Goal: Task Accomplishment & Management: Use online tool/utility

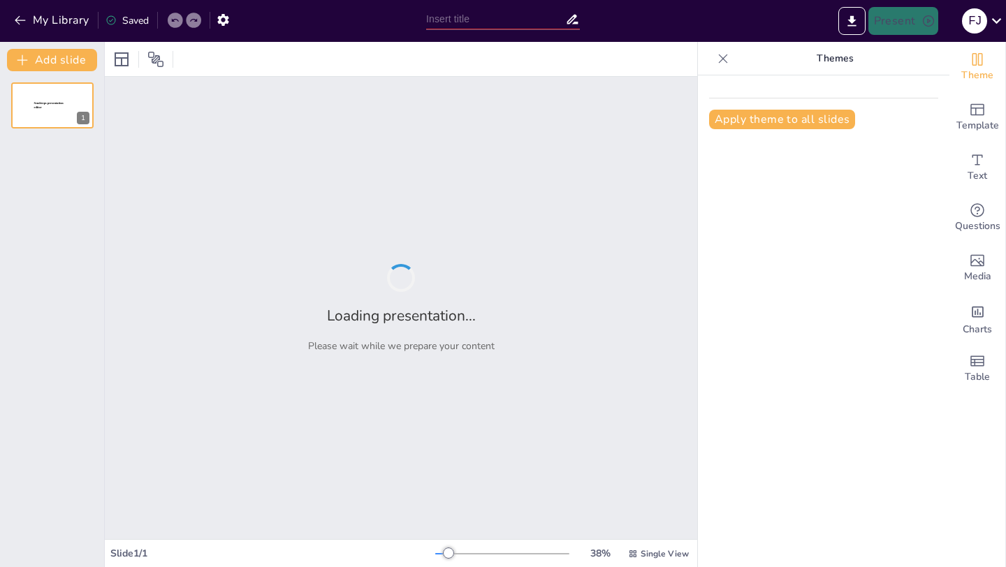
type input "Sacred Spaces: Architectural Evolution in Religious Practices"
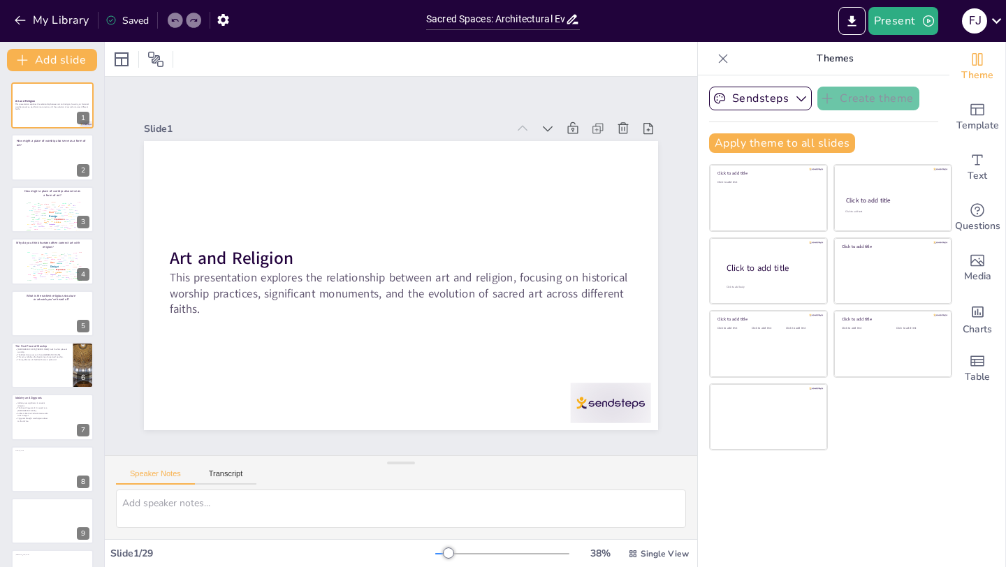
checkbox input "true"
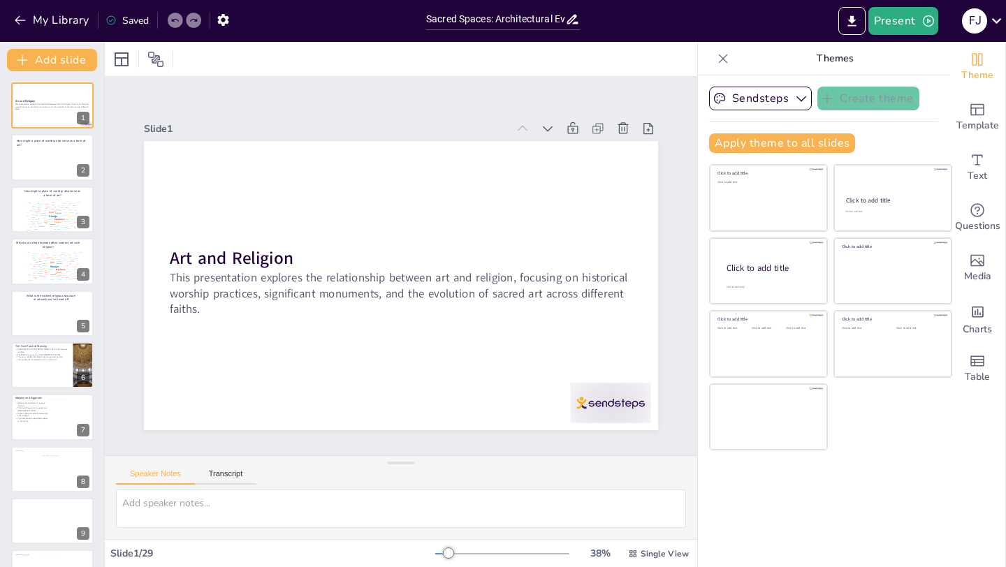
checkbox input "true"
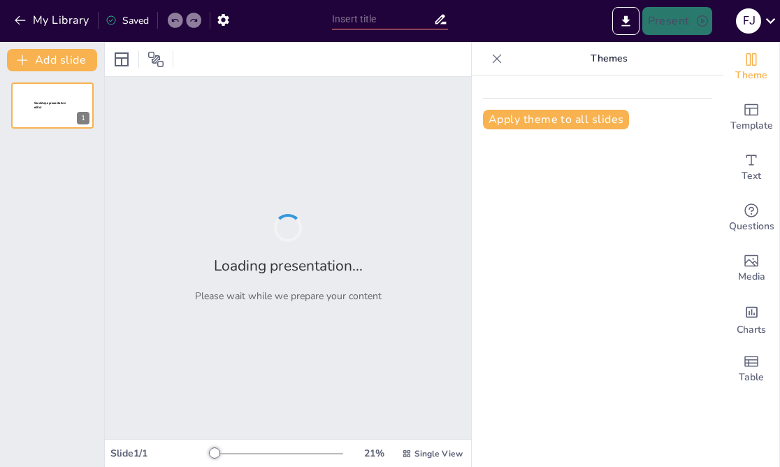
type input "Sacred Spaces: Architectural Evolution in Religious Practices"
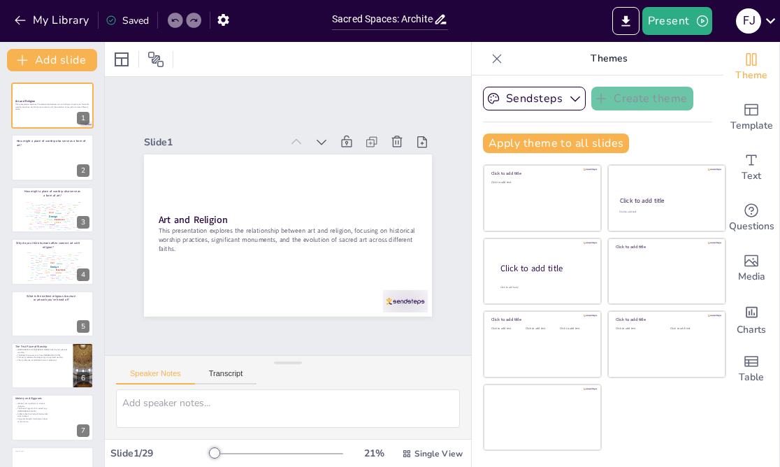
checkbox input "true"
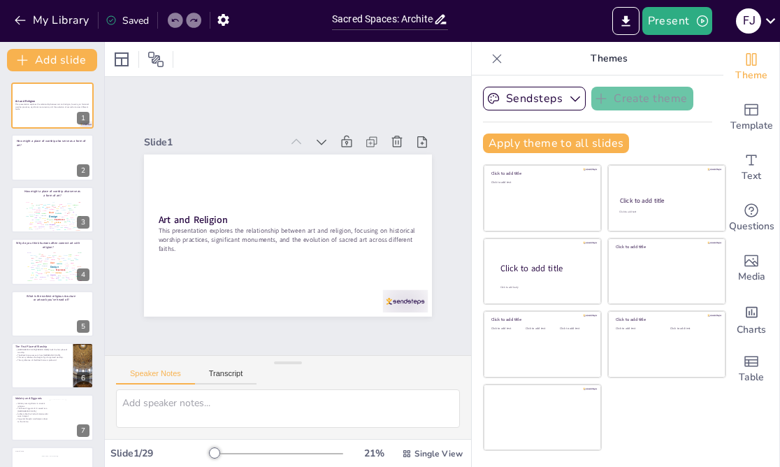
checkbox input "true"
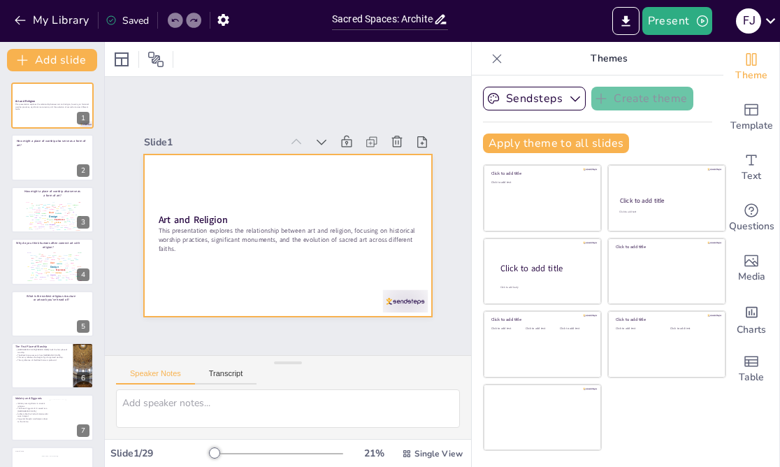
checkbox input "true"
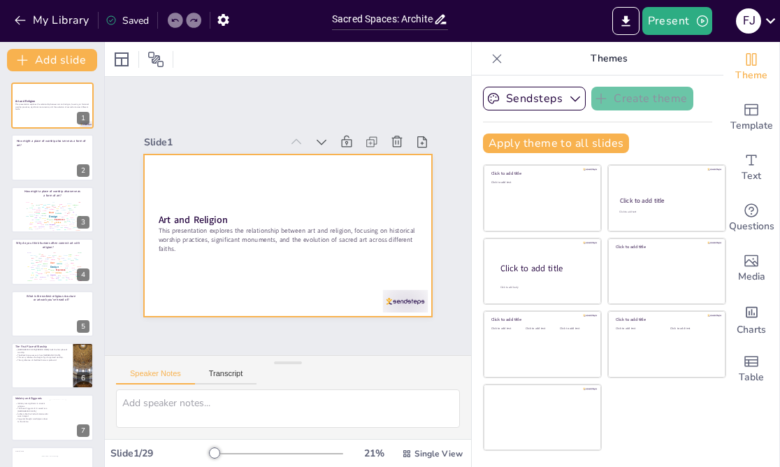
checkbox input "true"
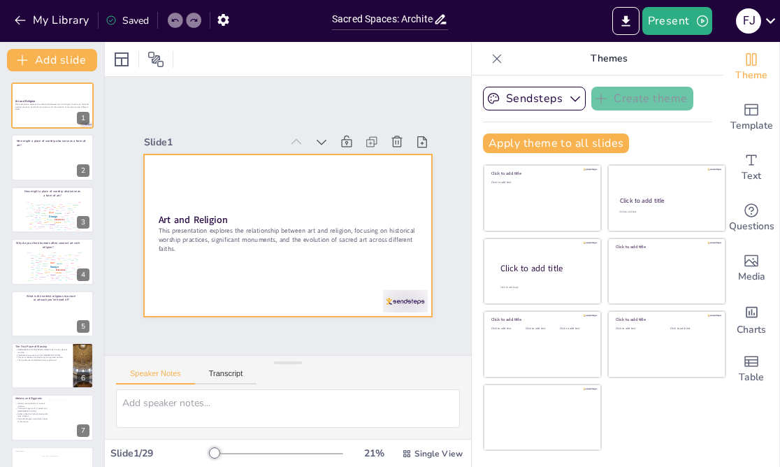
checkbox input "true"
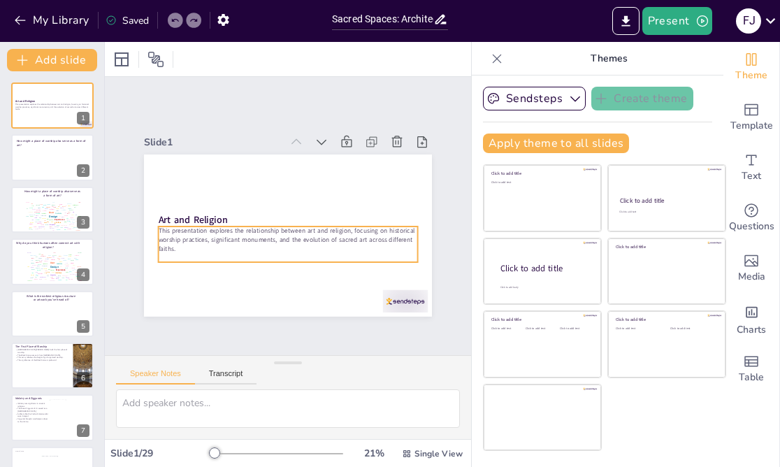
checkbox input "true"
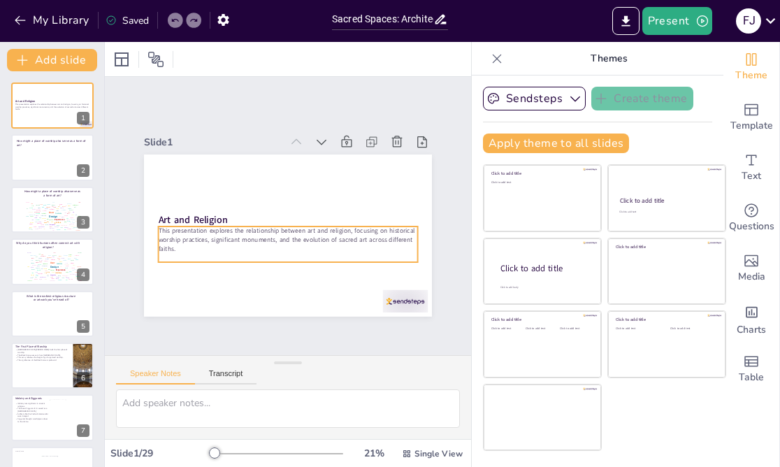
checkbox input "true"
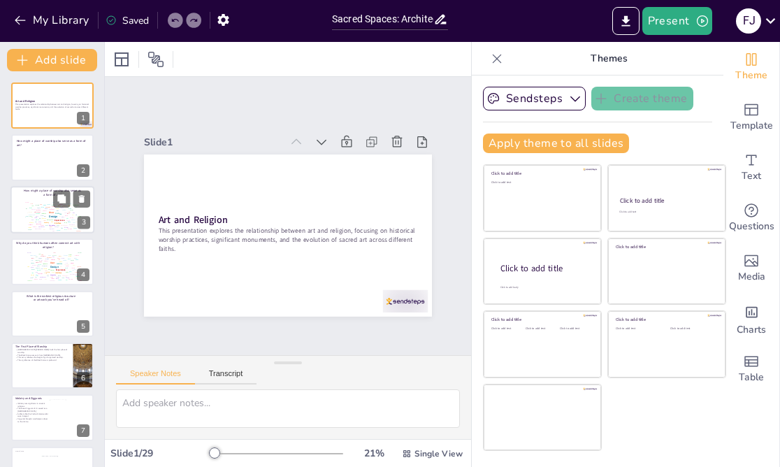
checkbox input "true"
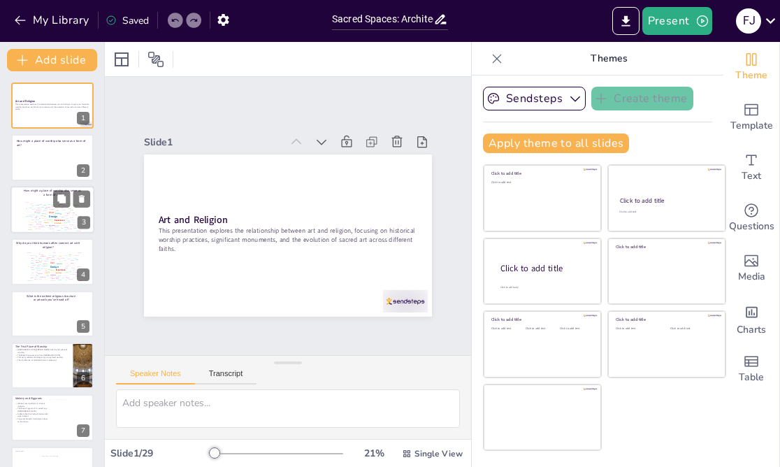
checkbox input "true"
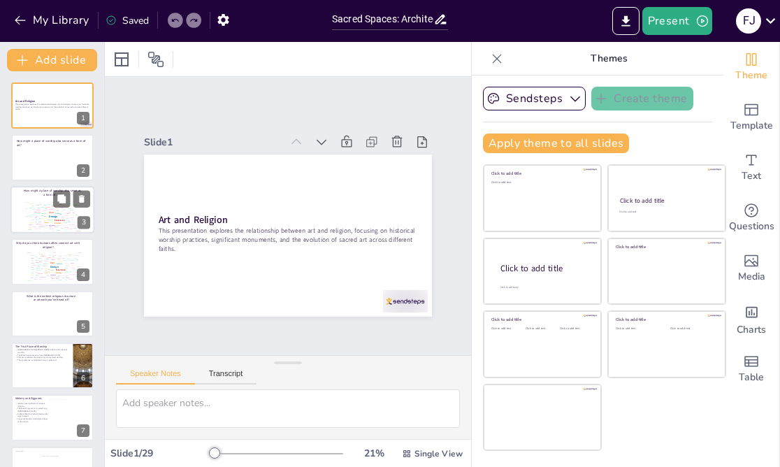
checkbox input "true"
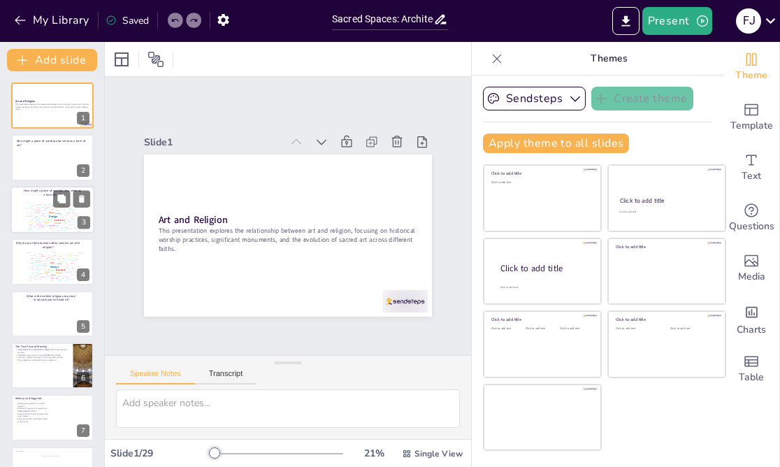
checkbox input "true"
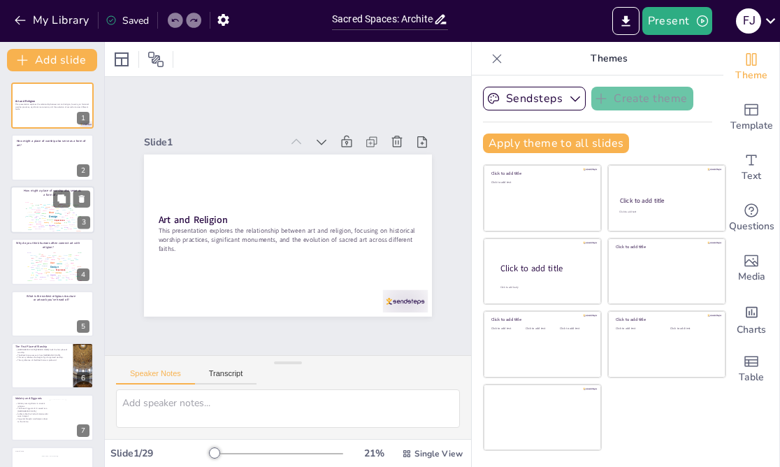
checkbox input "true"
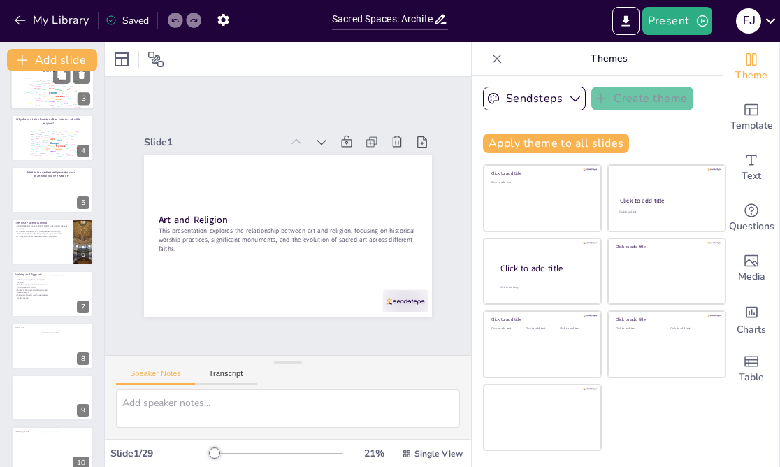
checkbox input "true"
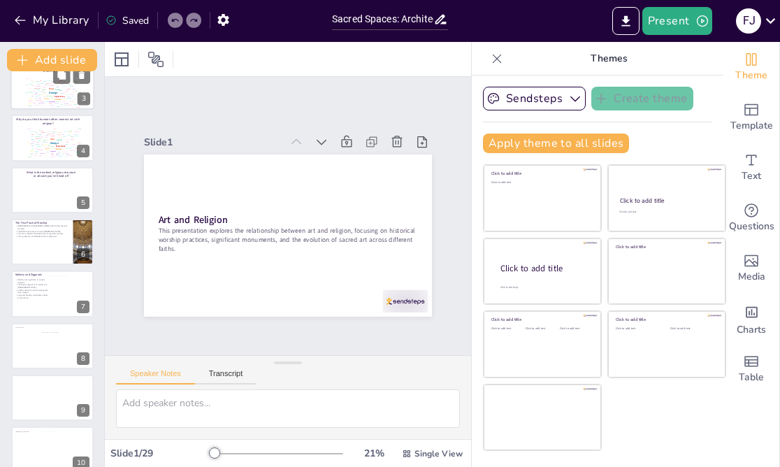
checkbox input "true"
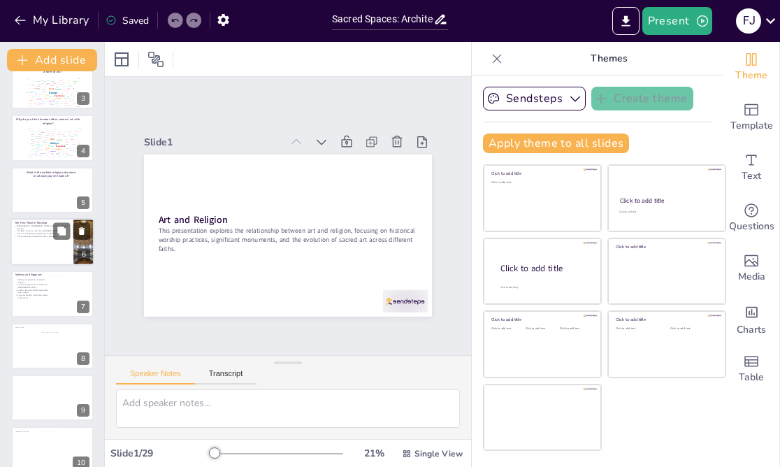
checkbox input "true"
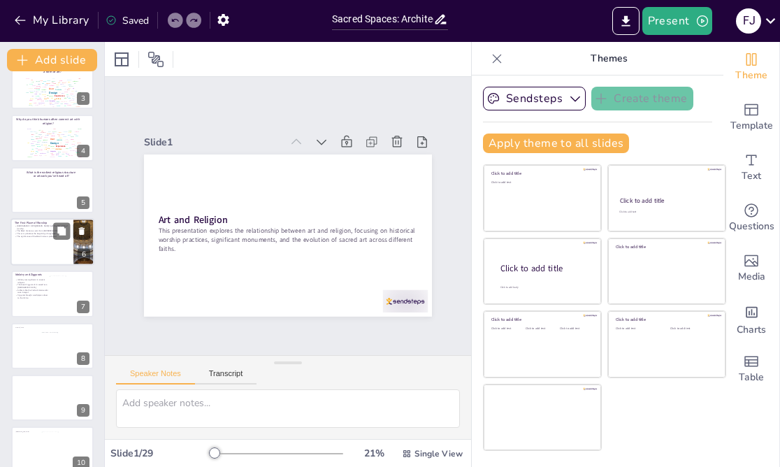
checkbox input "true"
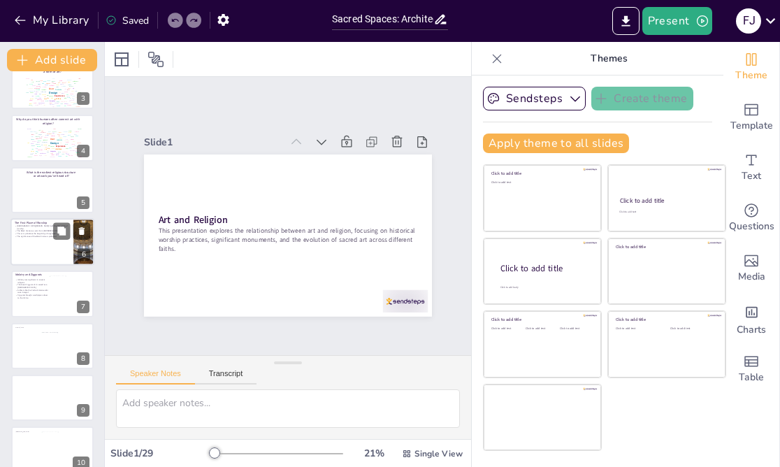
checkbox input "true"
click at [48, 235] on div at bounding box center [52, 242] width 84 height 48
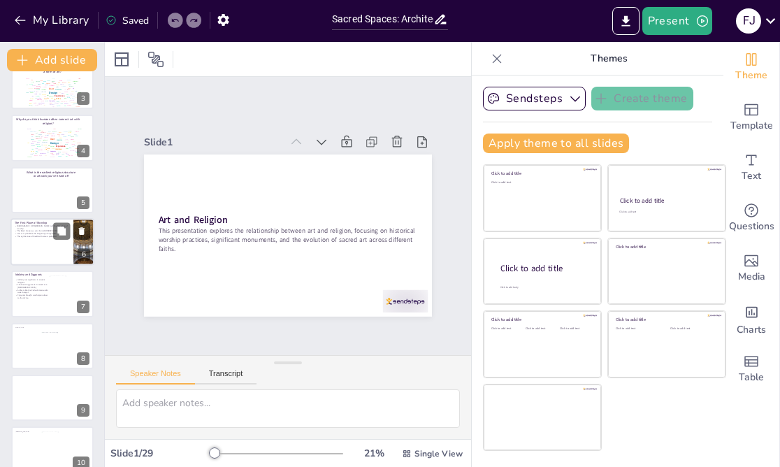
type textarea "The construction of the first place of worship by [DEMOGRAPHIC_DATA][PERSON_NAM…"
checkbox input "true"
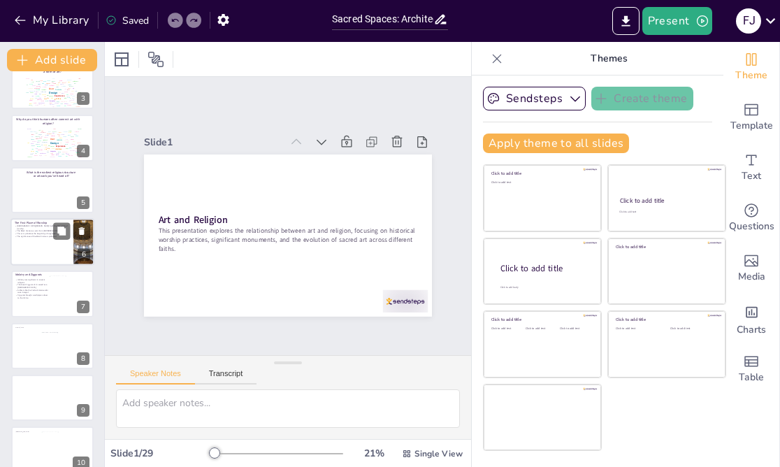
checkbox input "true"
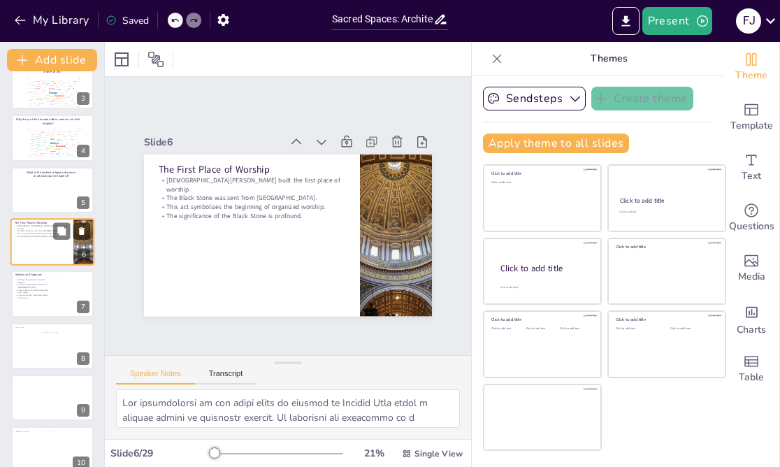
scroll to position [96, 0]
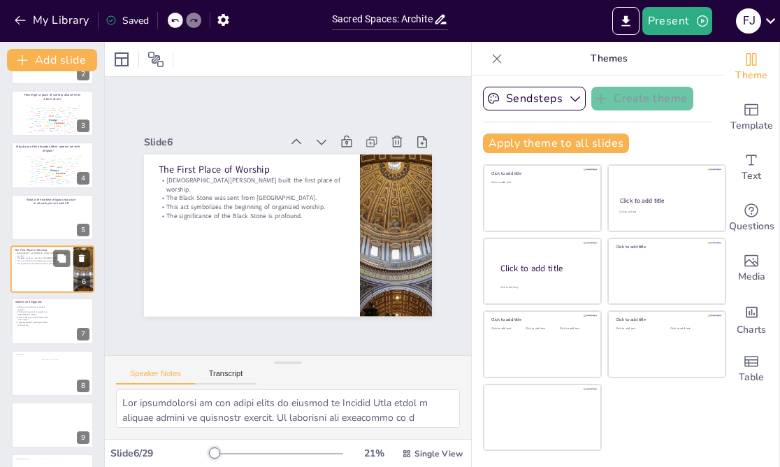
checkbox input "true"
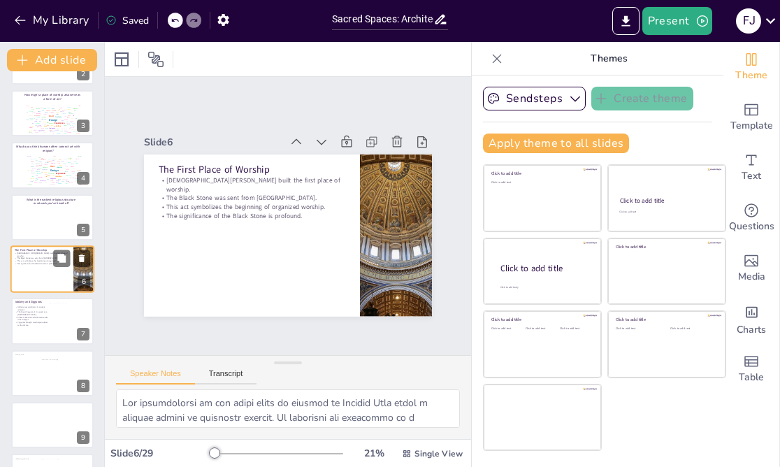
checkbox input "true"
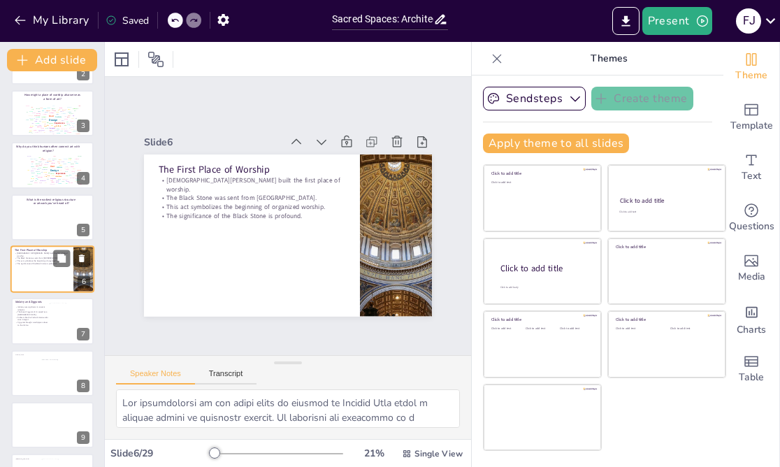
checkbox input "true"
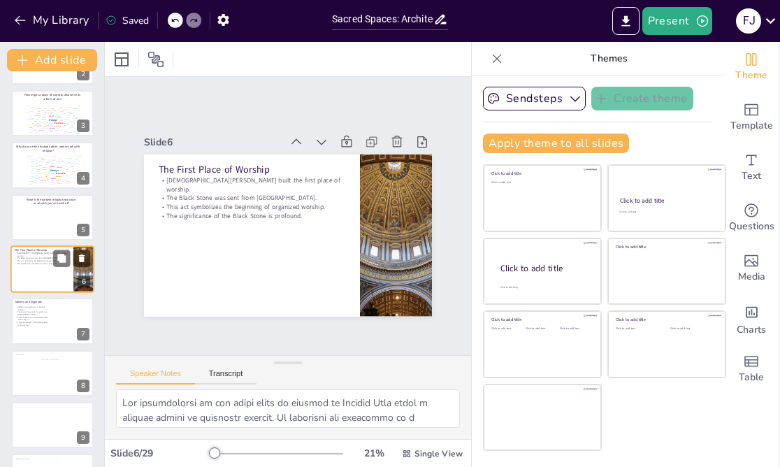
checkbox input "true"
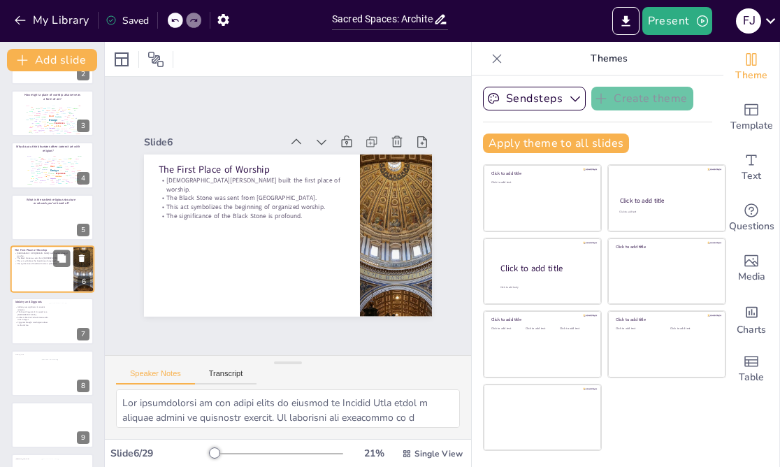
checkbox input "true"
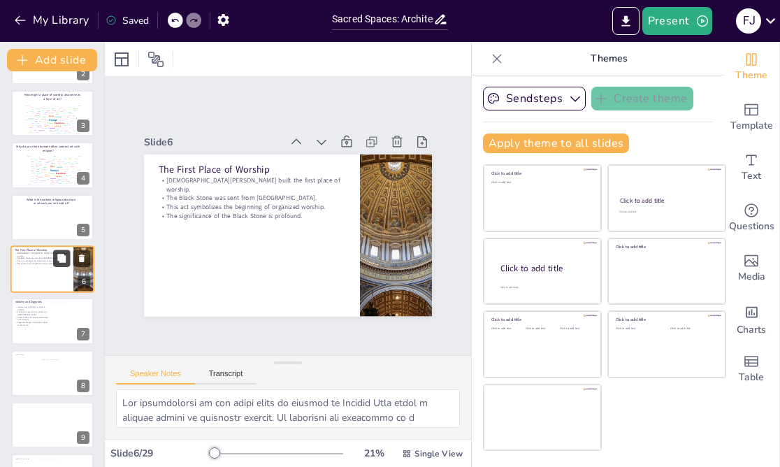
checkbox input "true"
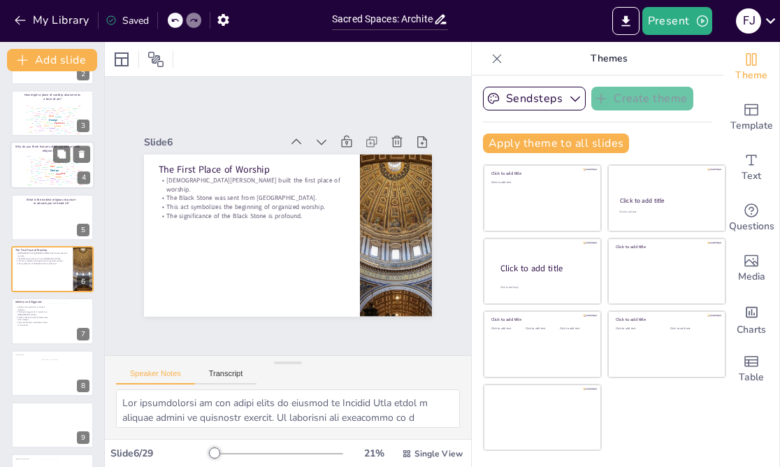
checkbox input "true"
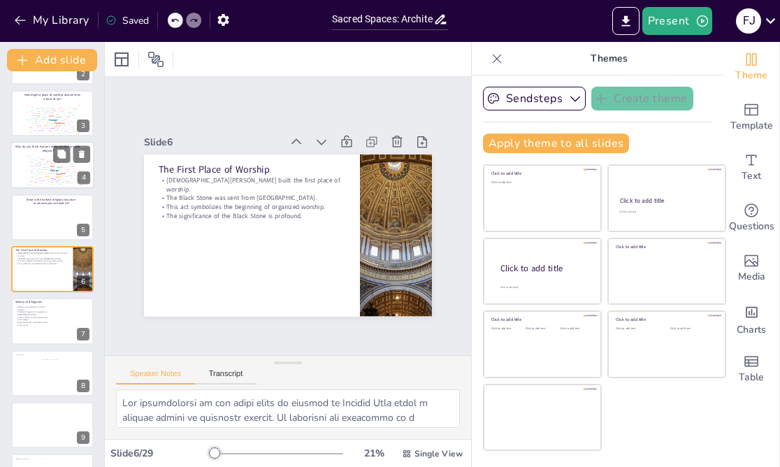
checkbox input "true"
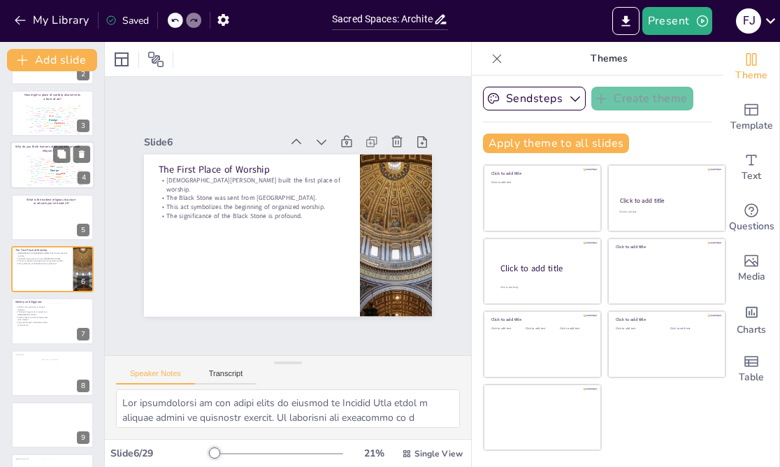
checkbox input "true"
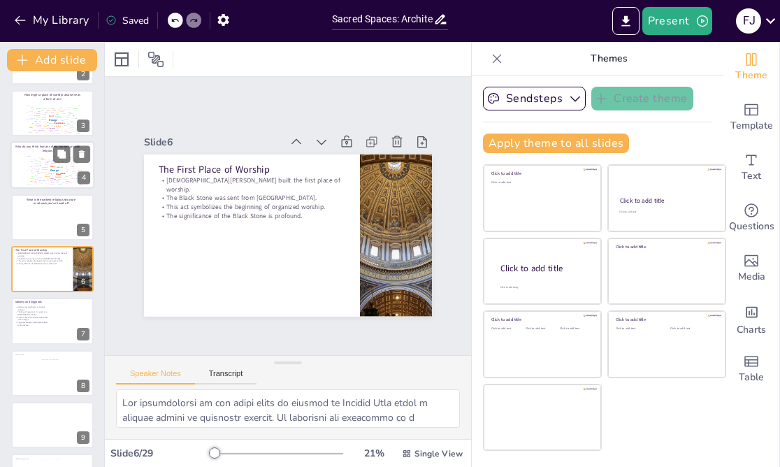
checkbox input "true"
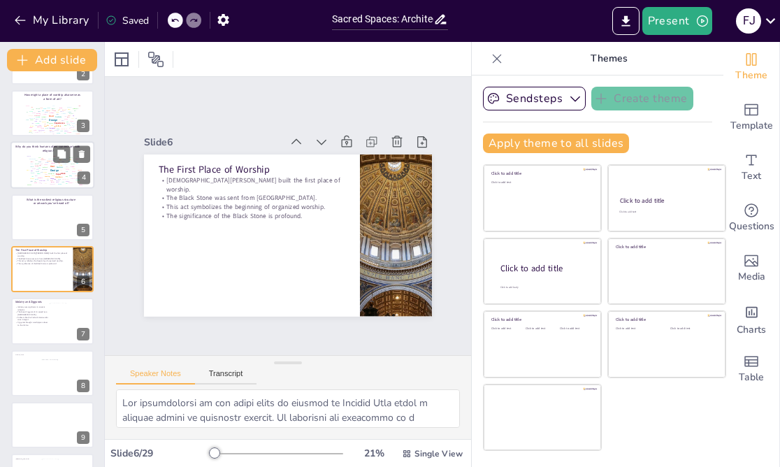
checkbox input "true"
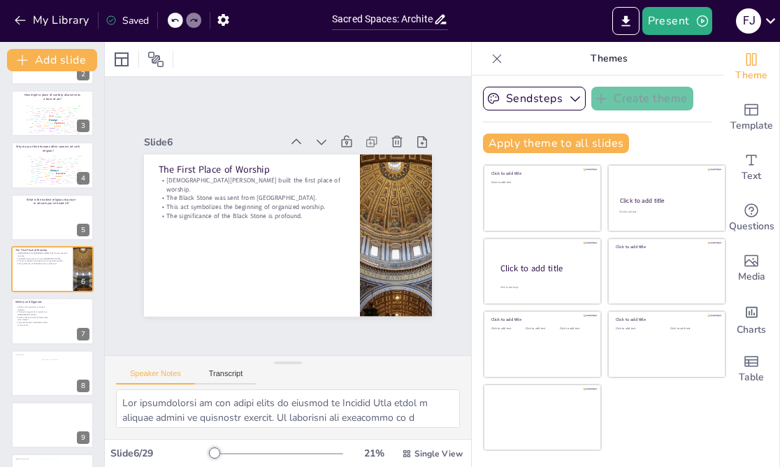
checkbox input "true"
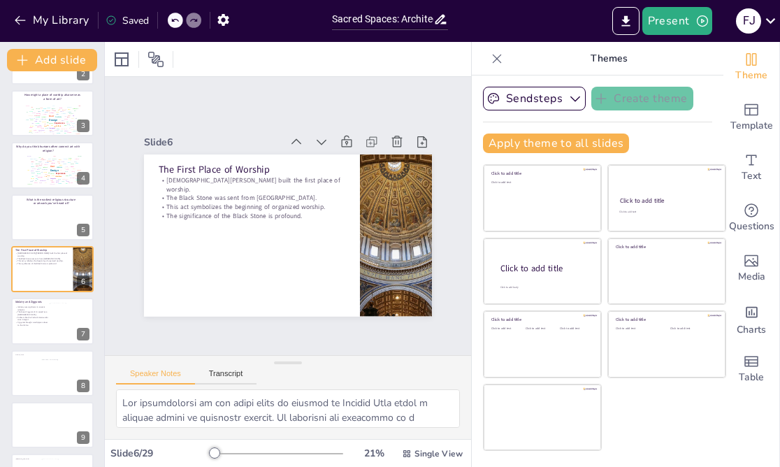
checkbox input "true"
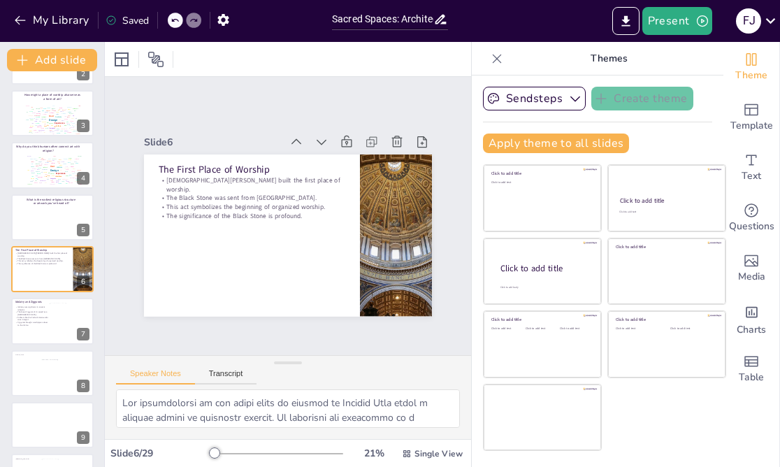
checkbox input "true"
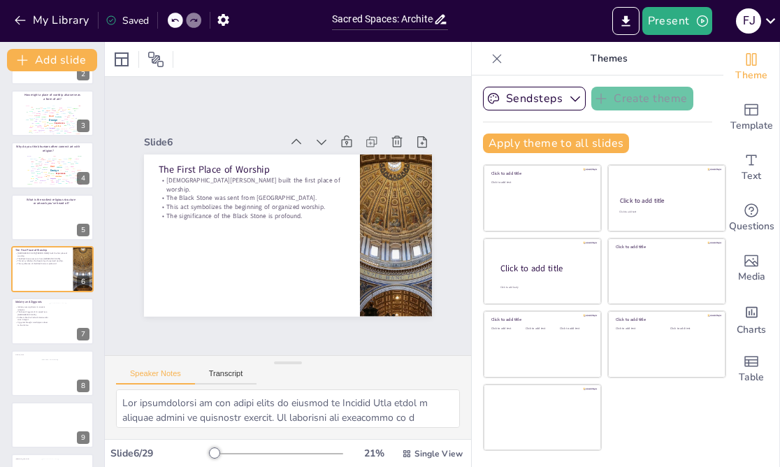
checkbox input "true"
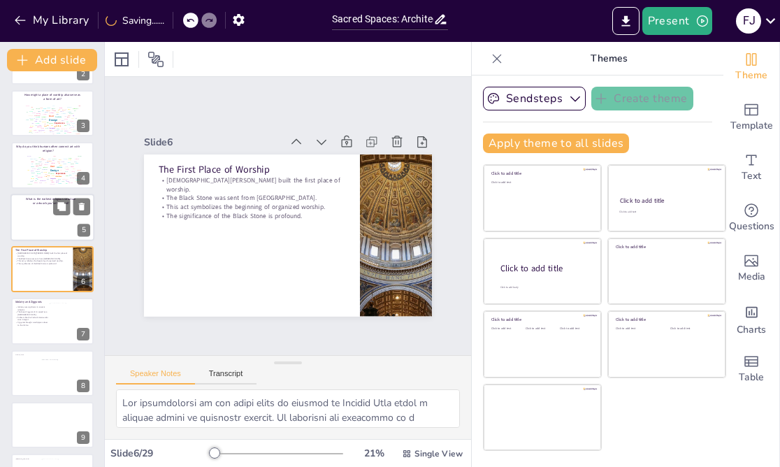
checkbox input "true"
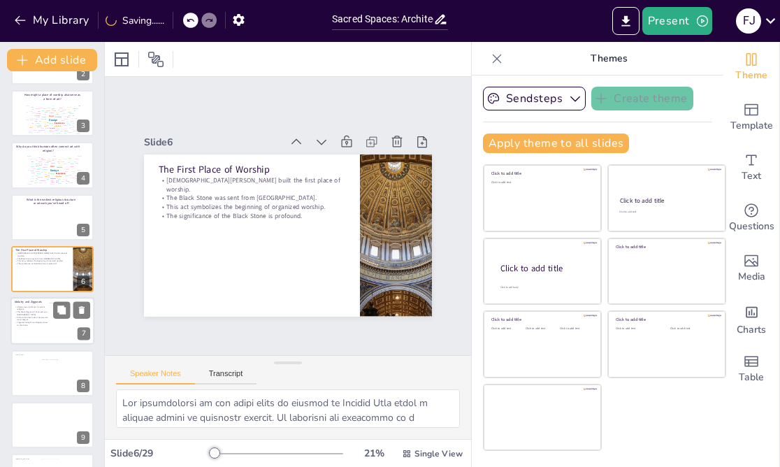
checkbox input "true"
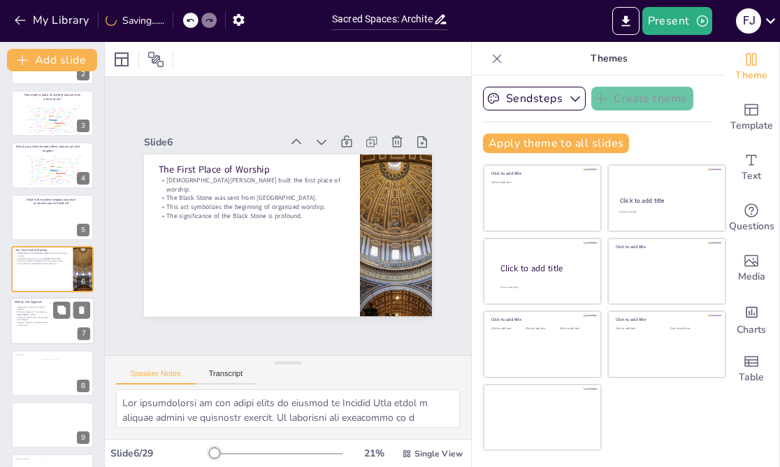
checkbox input "true"
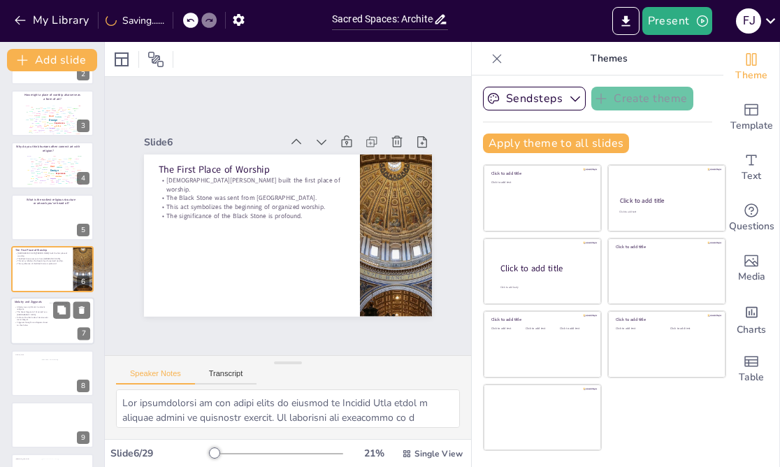
checkbox input "true"
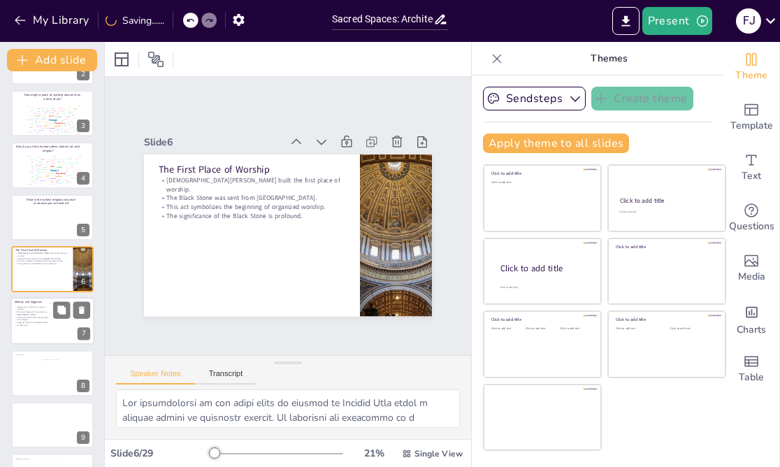
checkbox input "true"
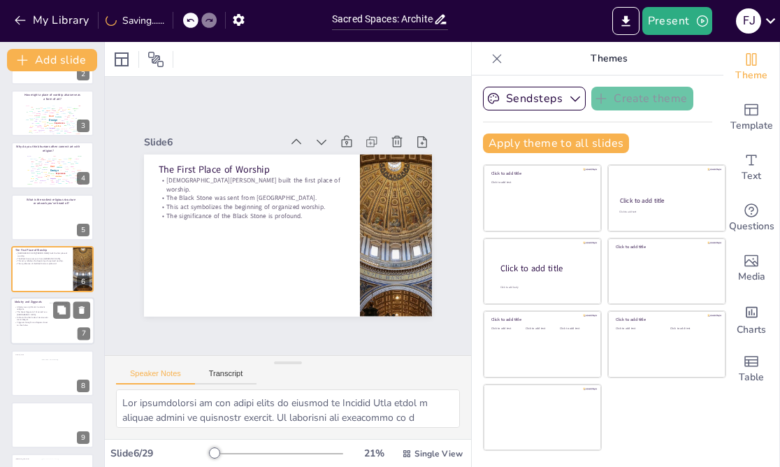
checkbox input "true"
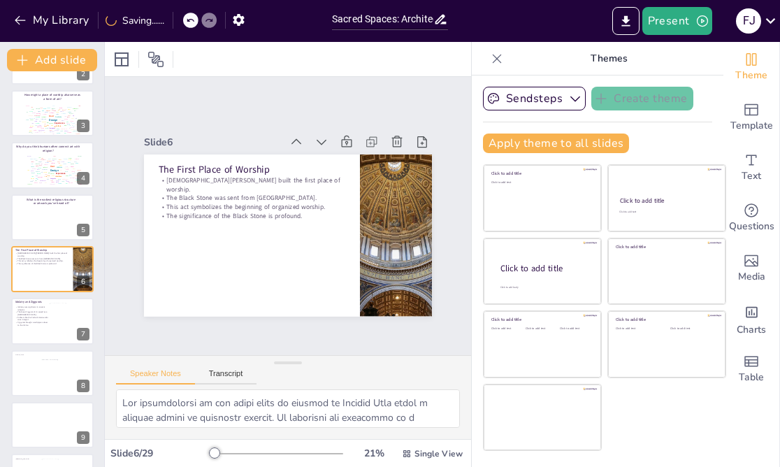
checkbox input "true"
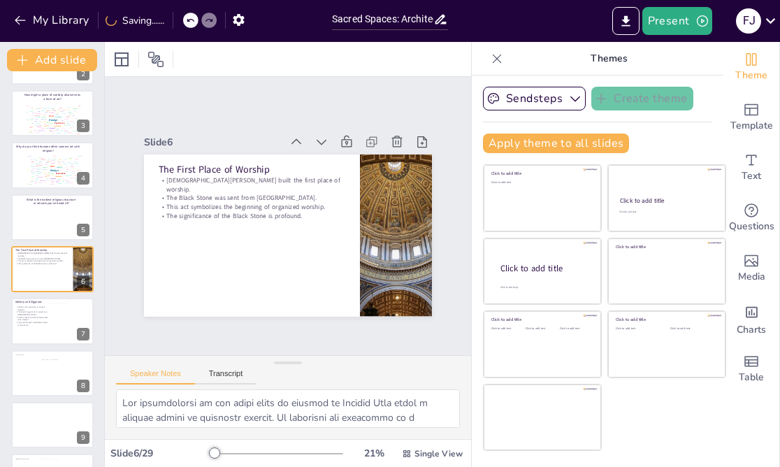
checkbox input "true"
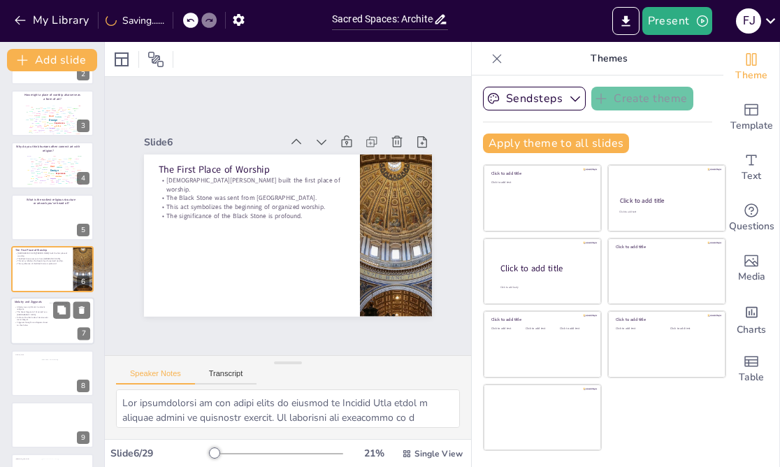
checkbox input "true"
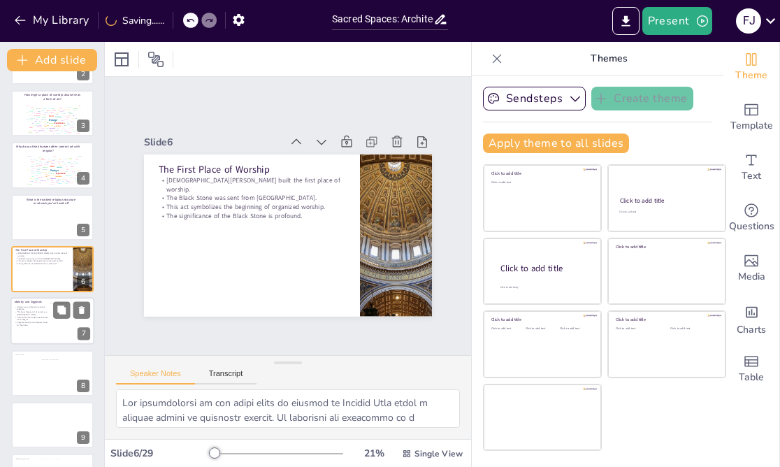
click at [43, 335] on div "Idolatry was significant in ancient religions. The Great Ziggurat of Ur served …" at bounding box center [32, 320] width 35 height 31
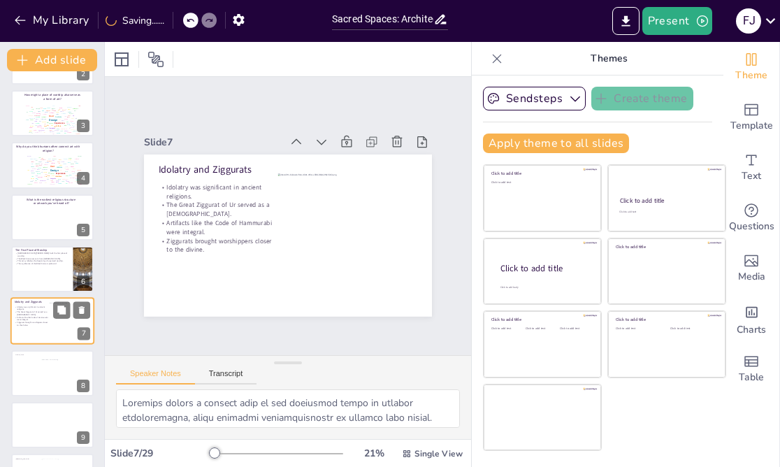
scroll to position [148, 0]
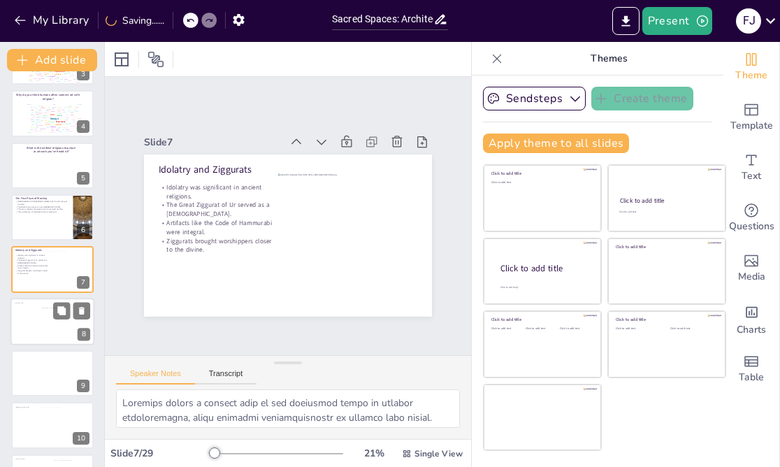
click at [31, 336] on div at bounding box center [52, 322] width 84 height 48
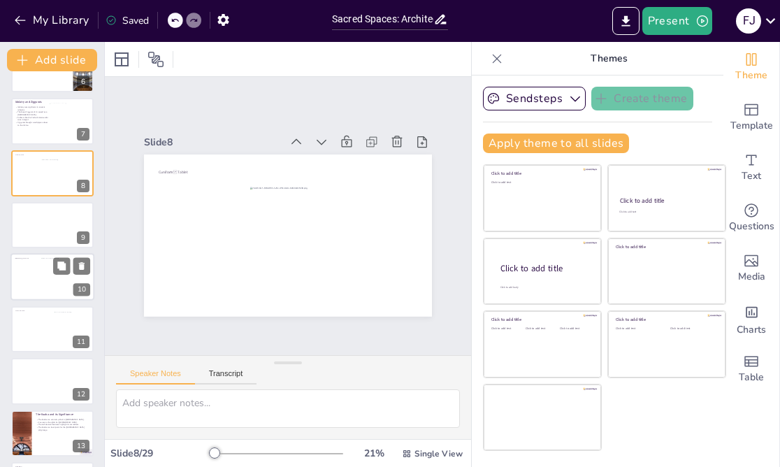
scroll to position [344, 0]
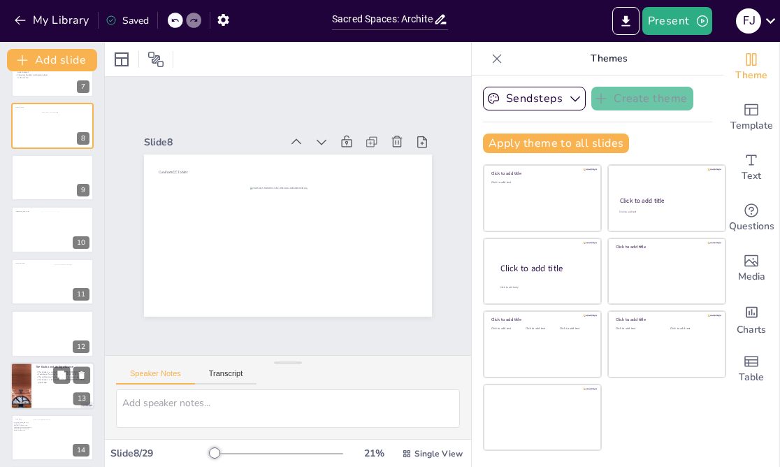
click at [30, 388] on div at bounding box center [21, 386] width 59 height 48
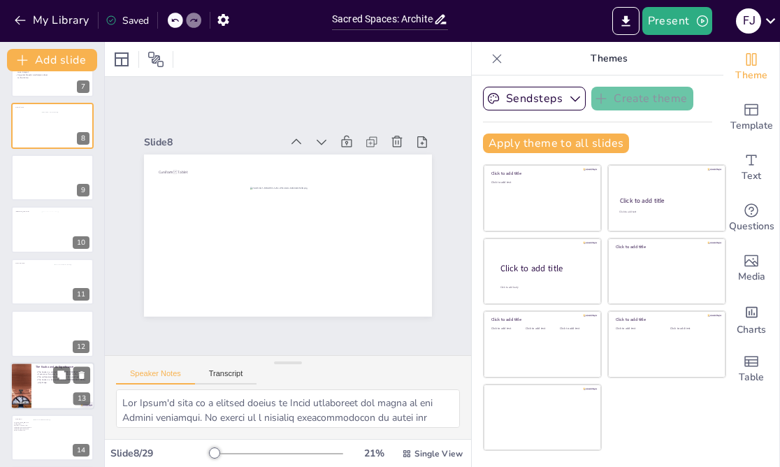
scroll to position [460, 0]
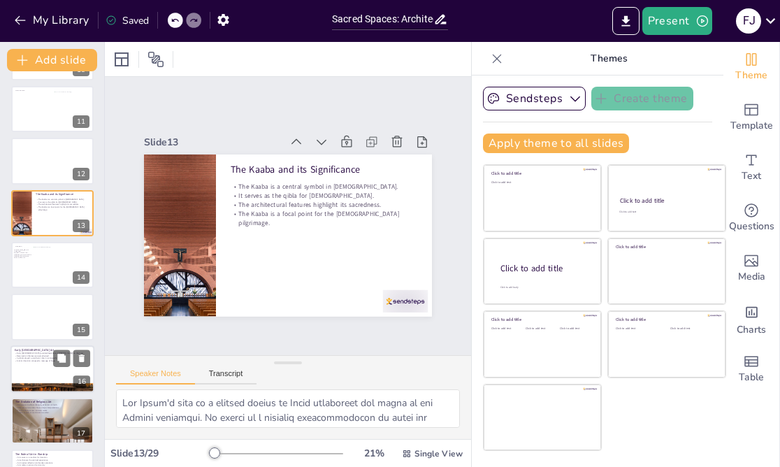
click at [38, 354] on p "Resurrection themes were emphasized." at bounding box center [52, 355] width 75 height 3
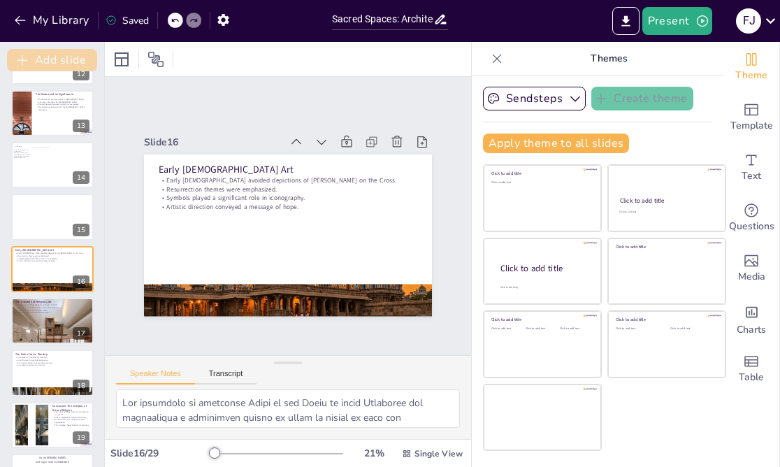
click at [49, 62] on button "Add slide" at bounding box center [52, 60] width 90 height 22
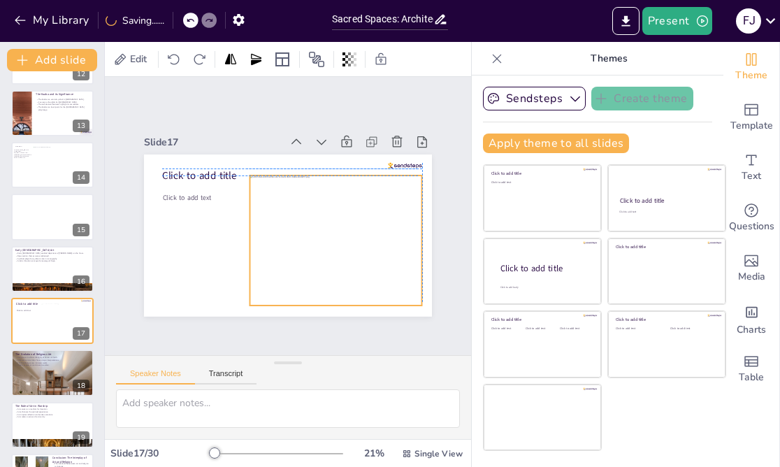
drag, startPoint x: 264, startPoint y: 208, endPoint x: 308, endPoint y: 210, distance: 44.1
click at [308, 210] on div at bounding box center [290, 162] width 189 height 210
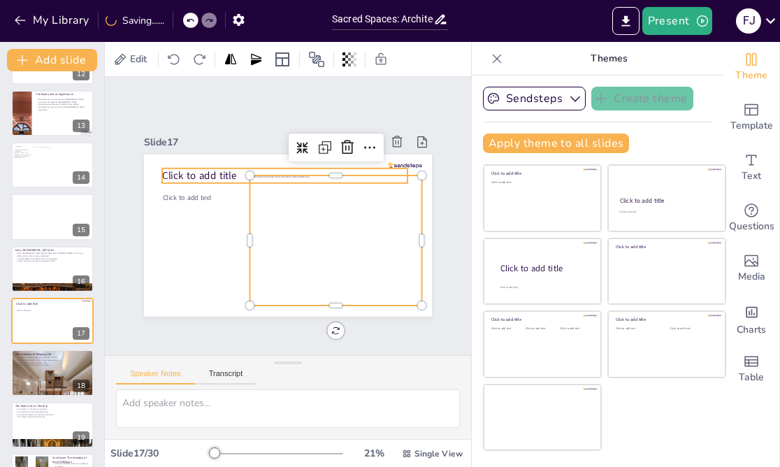
click at [228, 262] on span "Click to add title" at bounding box center [239, 299] width 22 height 75
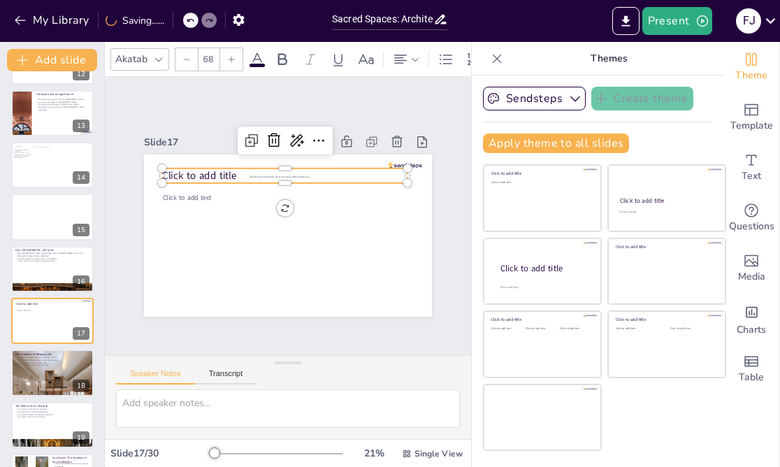
click at [349, 195] on span "Click to add title" at bounding box center [386, 216] width 74 height 43
click at [331, 175] on span "Click to add title" at bounding box center [345, 137] width 29 height 75
drag, startPoint x: 241, startPoint y: 172, endPoint x: 163, endPoint y: 174, distance: 78.3
click at [204, 175] on p "Click to add title" at bounding box center [248, 206] width 89 height 238
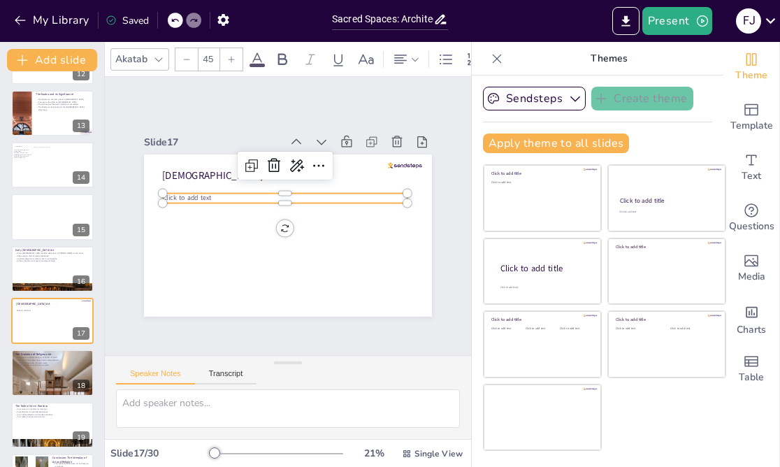
click at [330, 277] on span "Click to add text" at bounding box center [351, 297] width 43 height 40
click at [364, 229] on span "Click to add text" at bounding box center [388, 233] width 49 height 9
click at [262, 140] on span "Click to add text" at bounding box center [274, 115] width 24 height 50
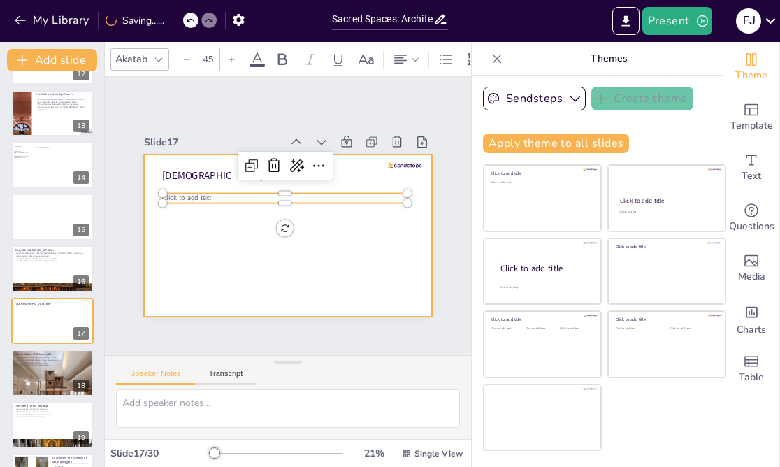
drag, startPoint x: 222, startPoint y: 198, endPoint x: 148, endPoint y: 198, distance: 74.1
click at [148, 198] on div "[DEMOGRAPHIC_DATA] Art Click to add text" at bounding box center [283, 196] width 315 height 218
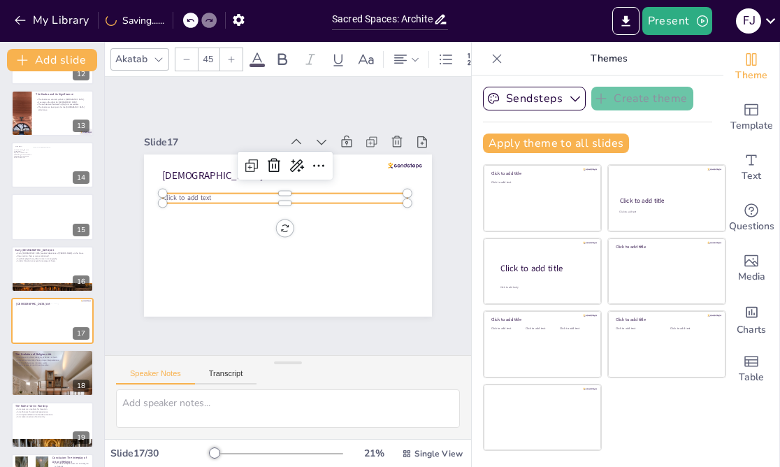
click at [212, 197] on p "Click to add text" at bounding box center [293, 199] width 228 height 108
drag, startPoint x: 223, startPoint y: 198, endPoint x: 164, endPoint y: 200, distance: 58.7
click at [164, 200] on div "[DEMOGRAPHIC_DATA] Art Click to add text" at bounding box center [278, 233] width 330 height 284
click at [31, 61] on button "Add slide" at bounding box center [52, 60] width 90 height 22
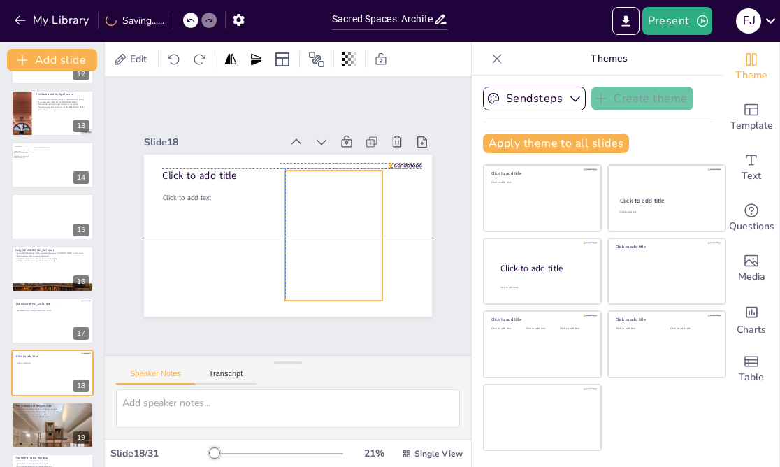
drag, startPoint x: 288, startPoint y: 217, endPoint x: 334, endPoint y: 212, distance: 46.3
click at [333, 213] on div at bounding box center [322, 252] width 142 height 158
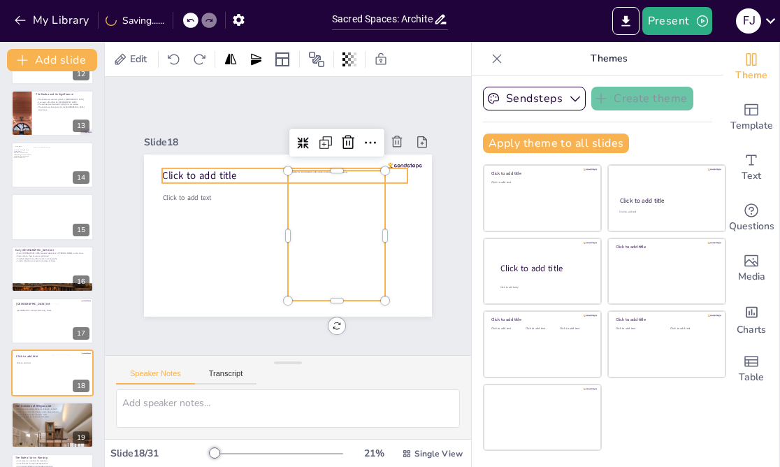
click at [326, 170] on span "Click to add title" at bounding box center [337, 131] width 22 height 75
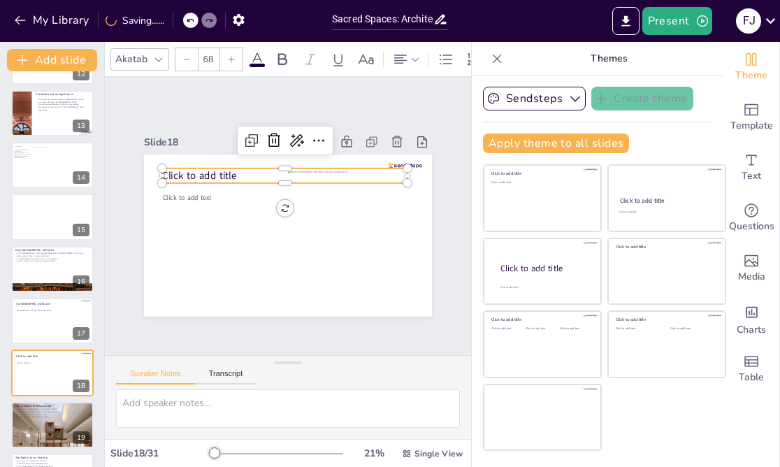
click at [326, 170] on span "Click to add title" at bounding box center [337, 131] width 22 height 75
click at [229, 161] on span "Click to add title" at bounding box center [231, 137] width 71 height 50
drag, startPoint x: 249, startPoint y: 177, endPoint x: 131, endPoint y: 176, distance: 117.4
click at [168, 176] on div "Slide 1 Art and Religion This presentation explores the relationship between ar…" at bounding box center [287, 215] width 238 height 385
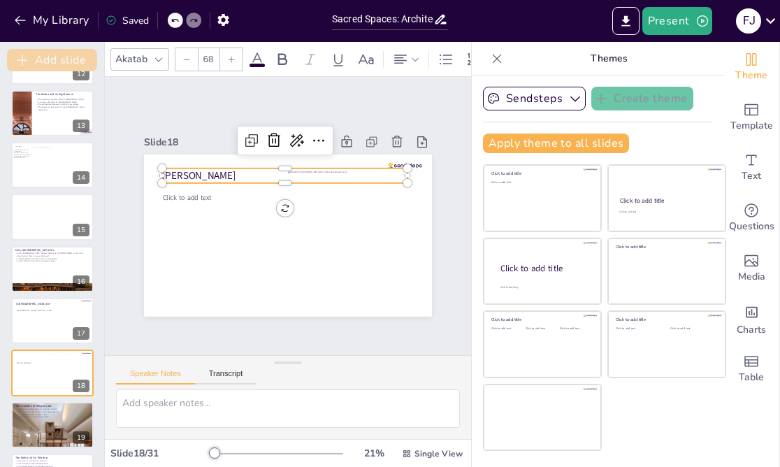
click at [61, 57] on button "Add slide" at bounding box center [52, 60] width 90 height 22
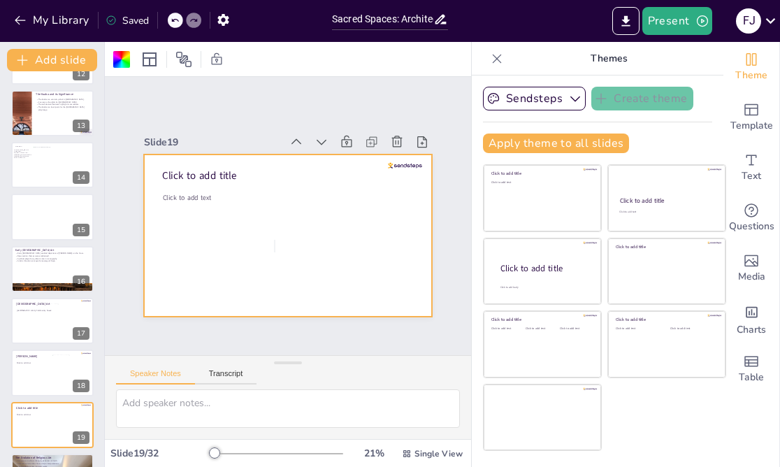
click at [275, 240] on div at bounding box center [272, 228] width 300 height 328
click at [258, 264] on div at bounding box center [278, 199] width 330 height 284
click at [258, 264] on div at bounding box center [268, 217] width 191 height 303
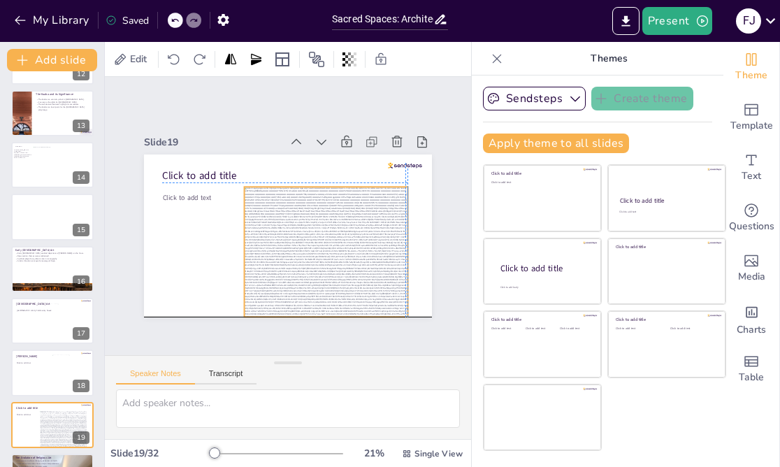
drag, startPoint x: 363, startPoint y: 248, endPoint x: 353, endPoint y: 208, distance: 41.0
click at [354, 208] on div at bounding box center [298, 267] width 208 height 201
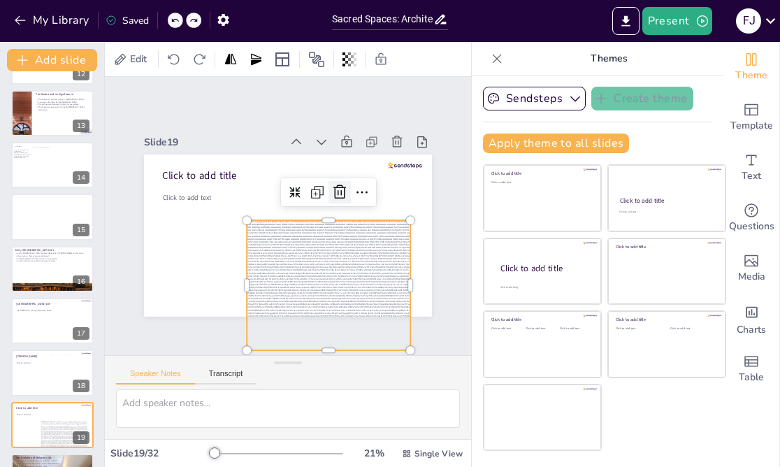
click at [331, 252] on icon at bounding box center [322, 262] width 20 height 20
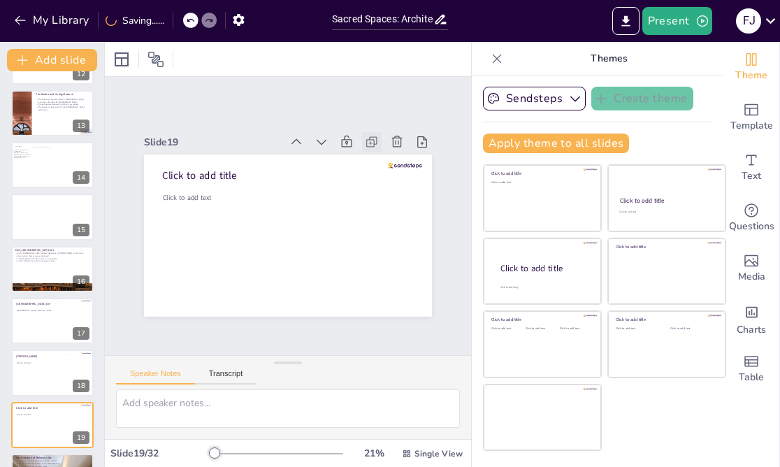
click at [183, 210] on icon at bounding box center [178, 215] width 10 height 10
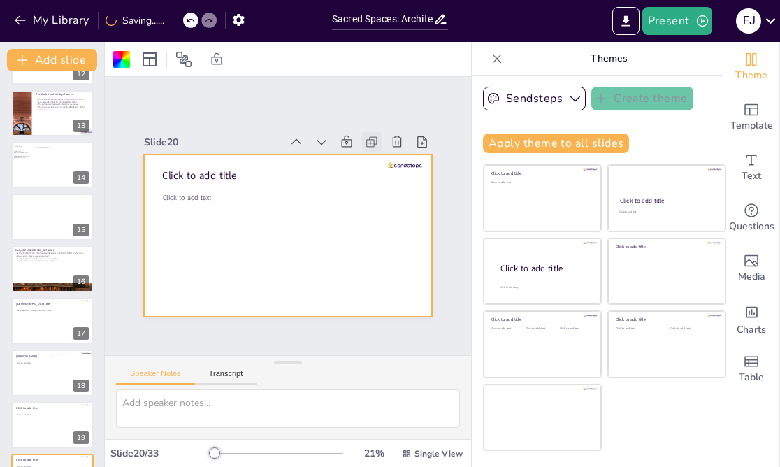
click at [183, 221] on icon at bounding box center [178, 226] width 10 height 10
click at [354, 216] on div at bounding box center [270, 223] width 265 height 329
click at [289, 242] on div at bounding box center [302, 229] width 313 height 322
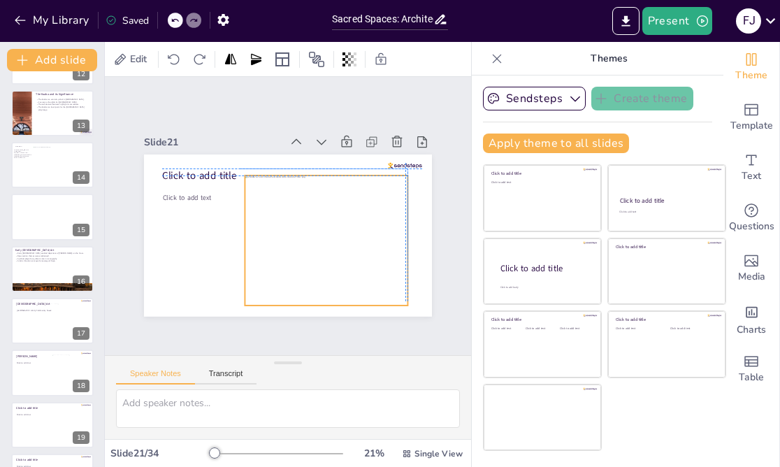
drag, startPoint x: 291, startPoint y: 233, endPoint x: 319, endPoint y: 233, distance: 28.0
click at [321, 233] on div at bounding box center [276, 172] width 208 height 205
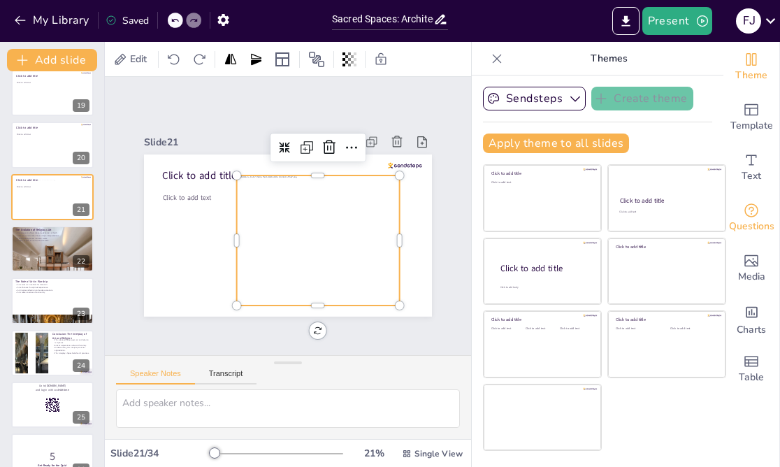
scroll to position [946, 0]
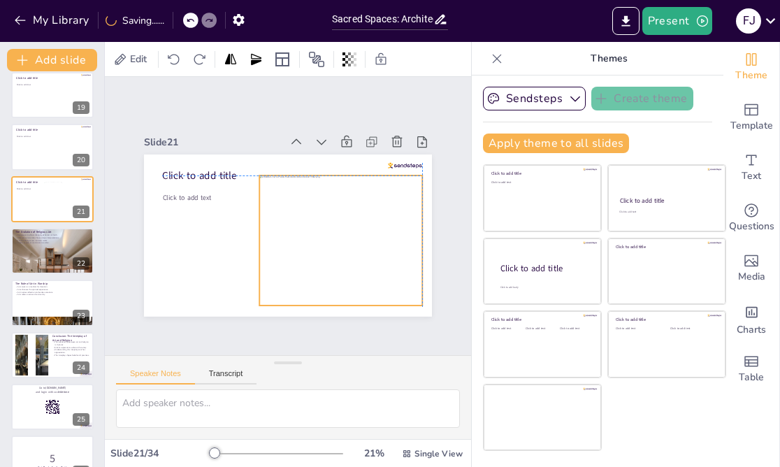
drag, startPoint x: 293, startPoint y: 189, endPoint x: 314, endPoint y: 190, distance: 21.0
click at [314, 190] on div at bounding box center [332, 177] width 184 height 201
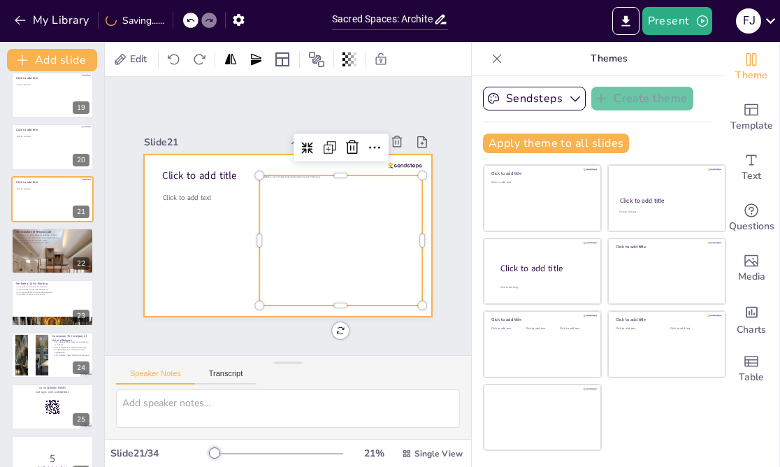
click at [228, 307] on div at bounding box center [212, 318] width 32 height 22
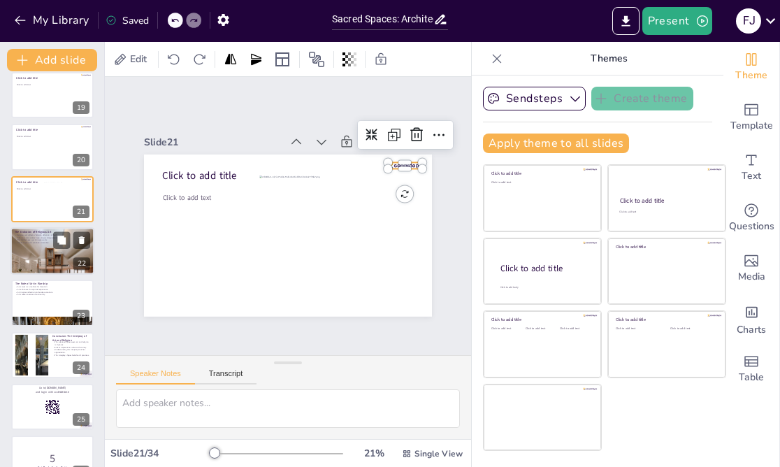
click at [59, 250] on div at bounding box center [52, 251] width 84 height 56
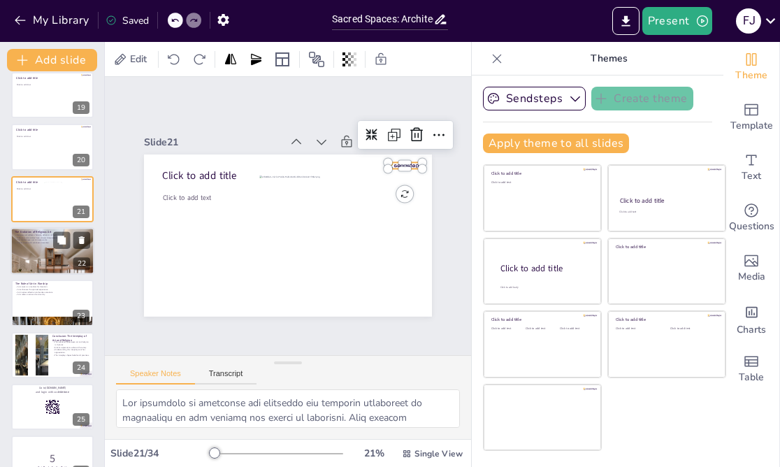
scroll to position [928, 0]
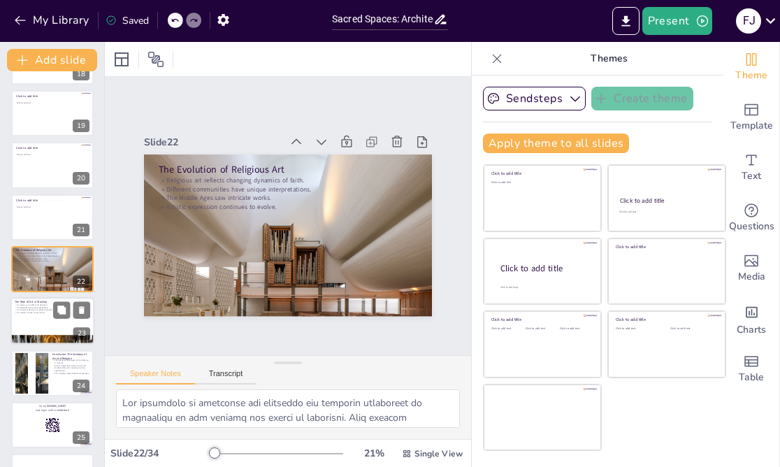
click at [44, 319] on div at bounding box center [52, 322] width 84 height 48
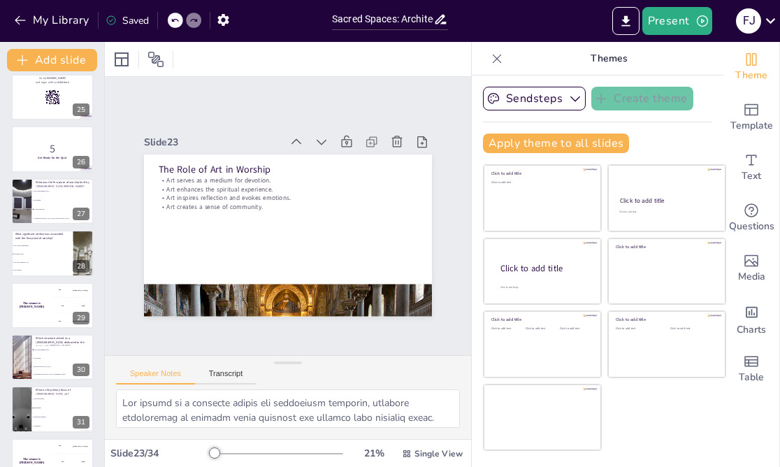
scroll to position [1338, 0]
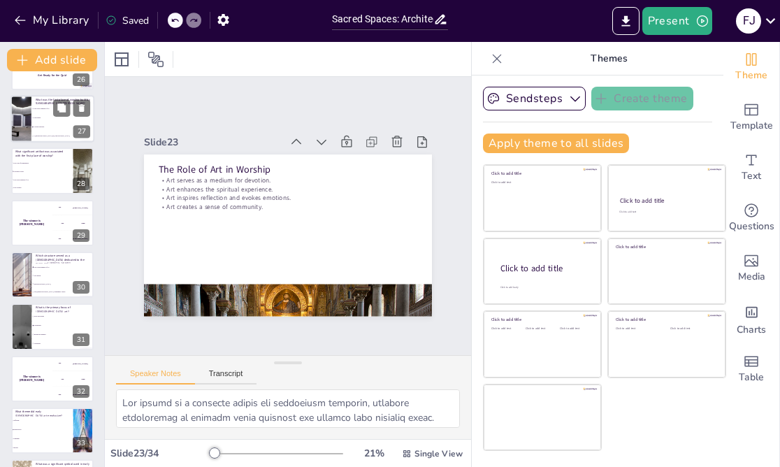
click at [27, 130] on div at bounding box center [21, 119] width 60 height 48
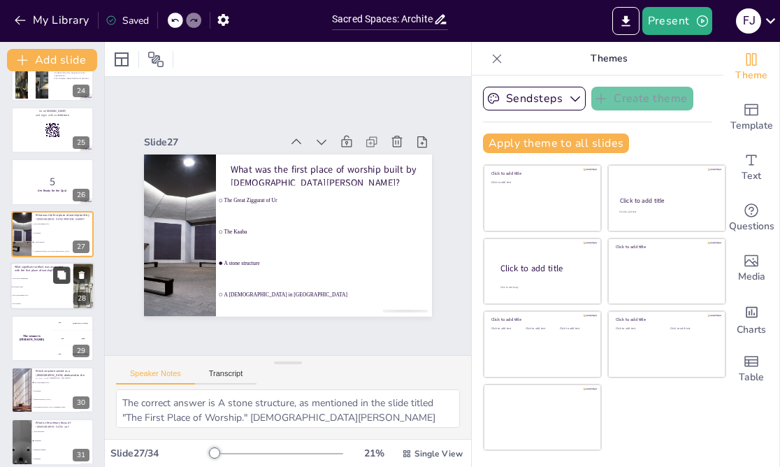
scroll to position [1223, 0]
click at [48, 277] on span "The Code of Hammurabi" at bounding box center [43, 278] width 60 height 2
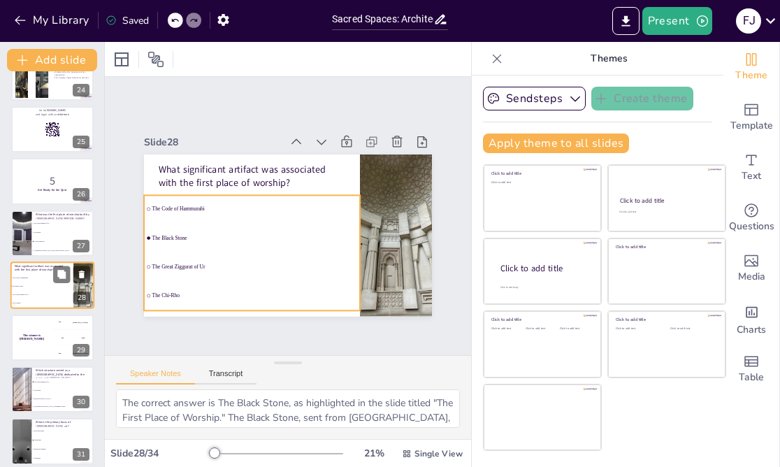
scroll to position [1240, 0]
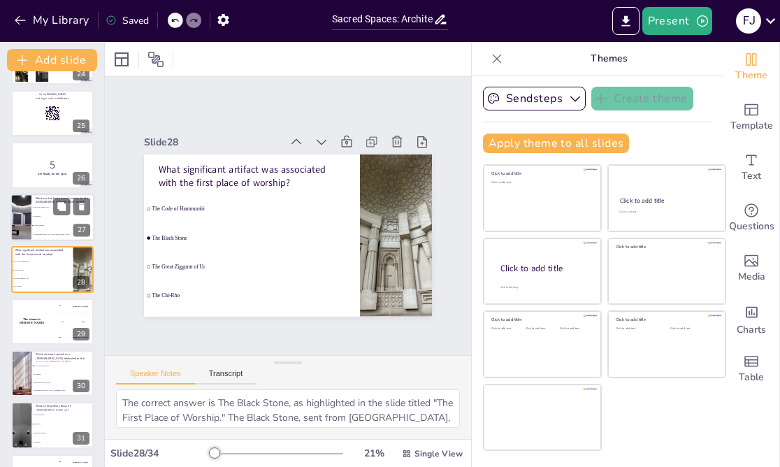
click at [41, 217] on span "The Kaaba" at bounding box center [64, 216] width 60 height 2
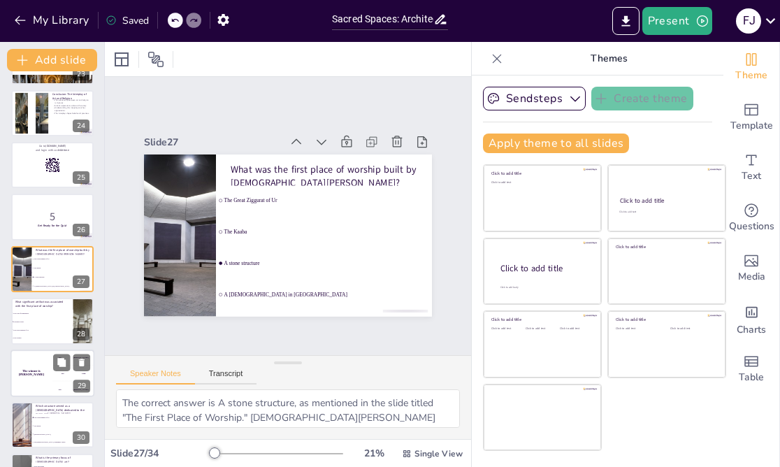
click at [41, 327] on li "The Great Ziggurat of Ur" at bounding box center [42, 330] width 62 height 8
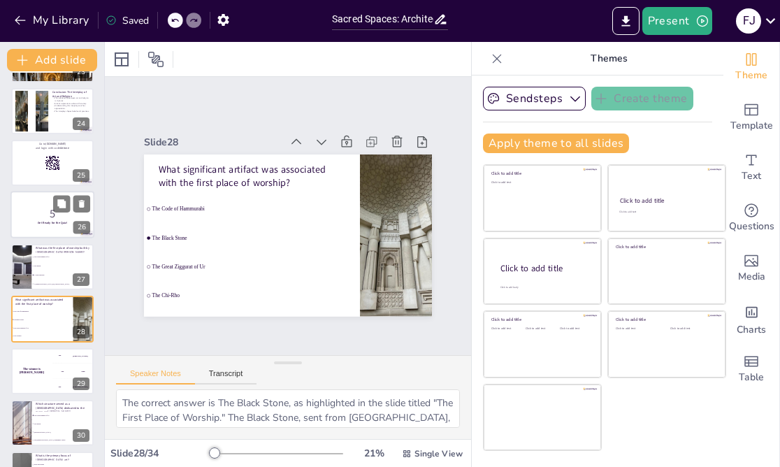
scroll to position [1223, 0]
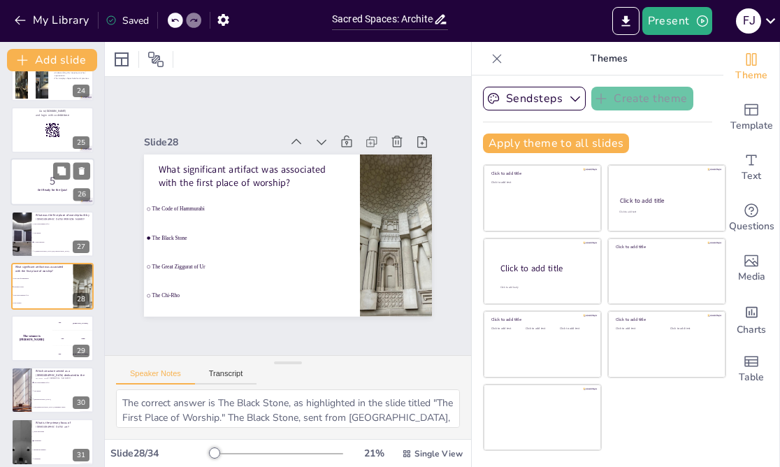
click at [21, 184] on p "5" at bounding box center [52, 180] width 75 height 15
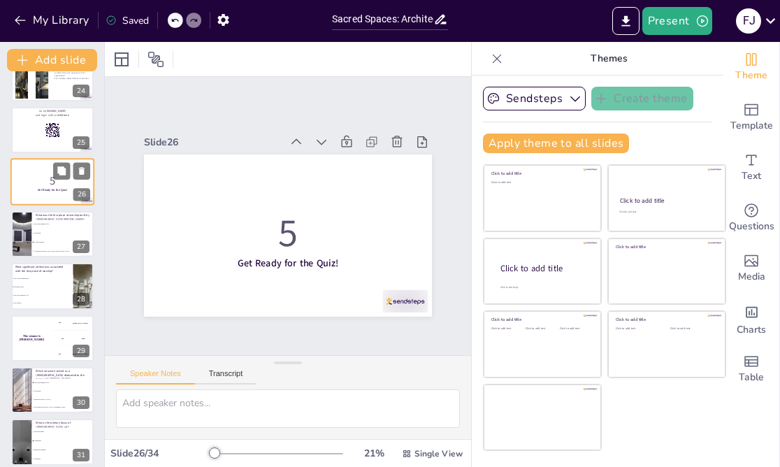
scroll to position [1135, 0]
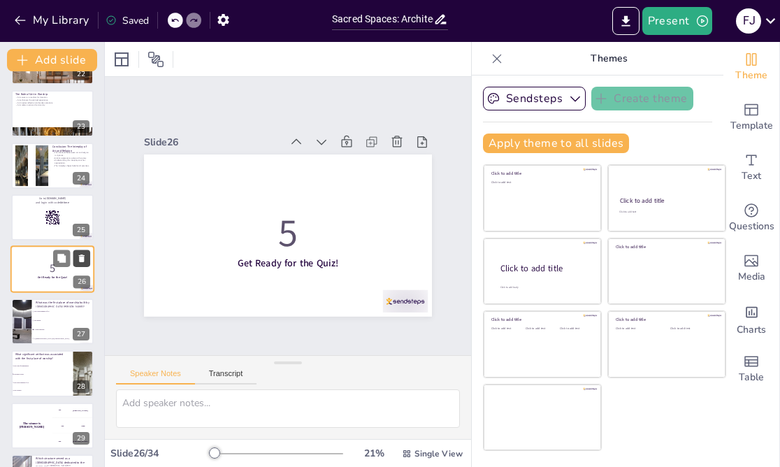
click at [81, 256] on icon at bounding box center [82, 259] width 10 height 10
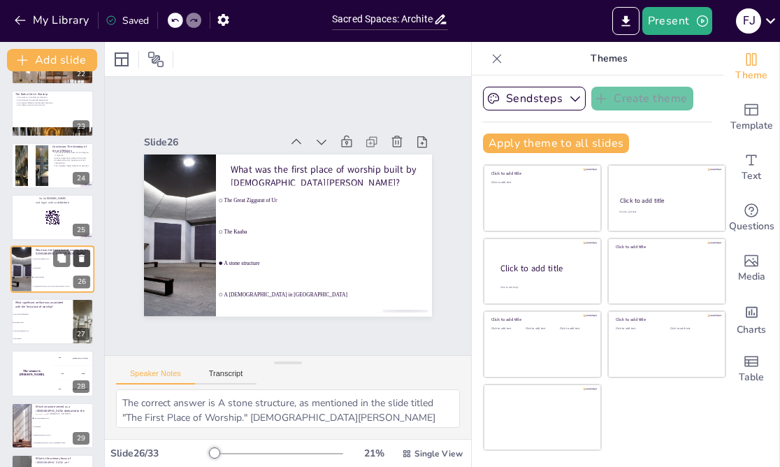
click at [80, 256] on icon at bounding box center [82, 259] width 10 height 10
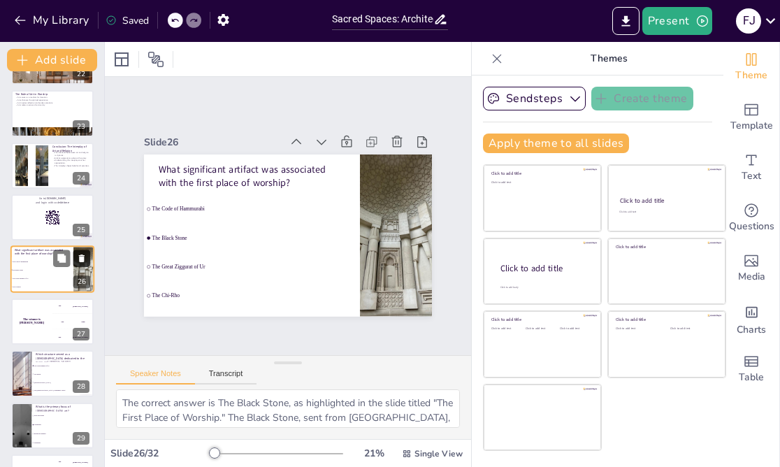
click at [80, 256] on icon at bounding box center [82, 259] width 10 height 10
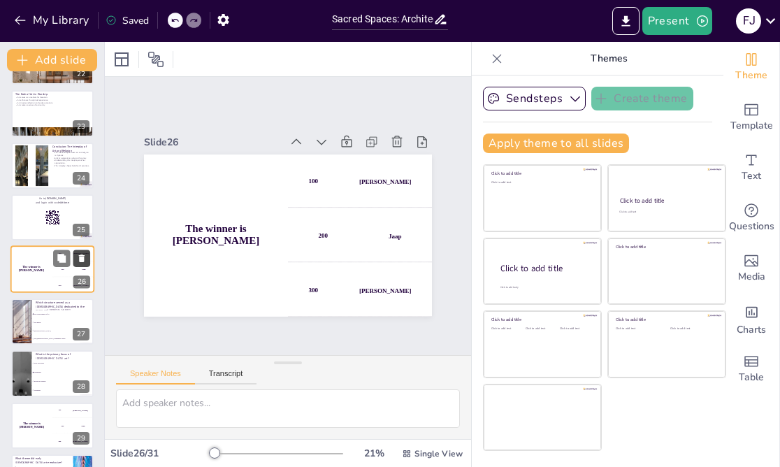
click at [80, 256] on icon at bounding box center [82, 259] width 10 height 10
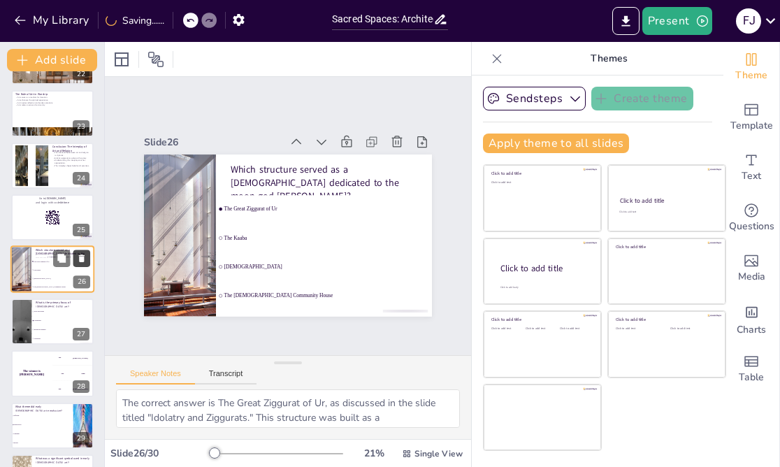
click at [80, 256] on icon at bounding box center [82, 259] width 10 height 10
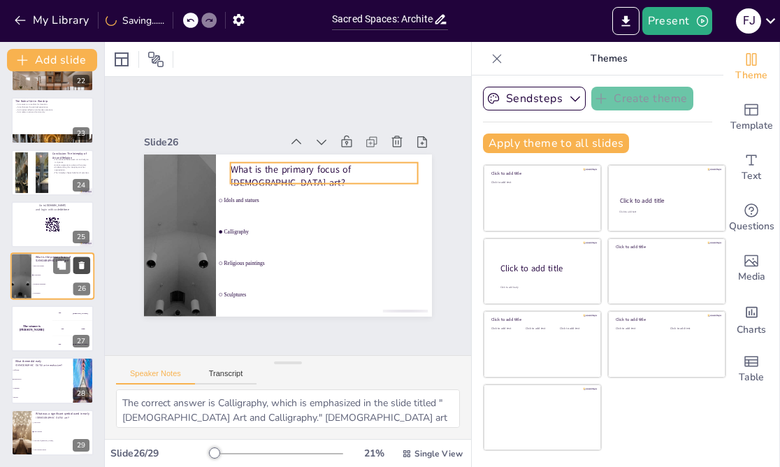
click at [80, 256] on p "What is the primary focus of [DEMOGRAPHIC_DATA] art?" at bounding box center [63, 259] width 54 height 8
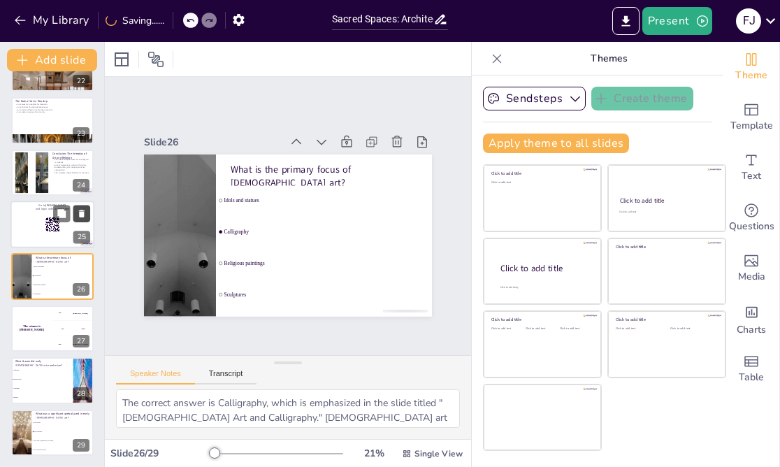
click at [82, 262] on icon at bounding box center [81, 266] width 6 height 8
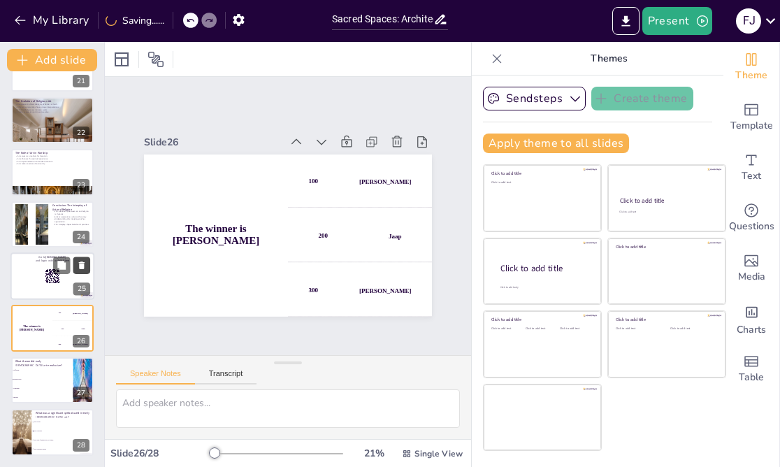
scroll to position [1076, 0]
click at [82, 263] on icon at bounding box center [82, 266] width 6 height 8
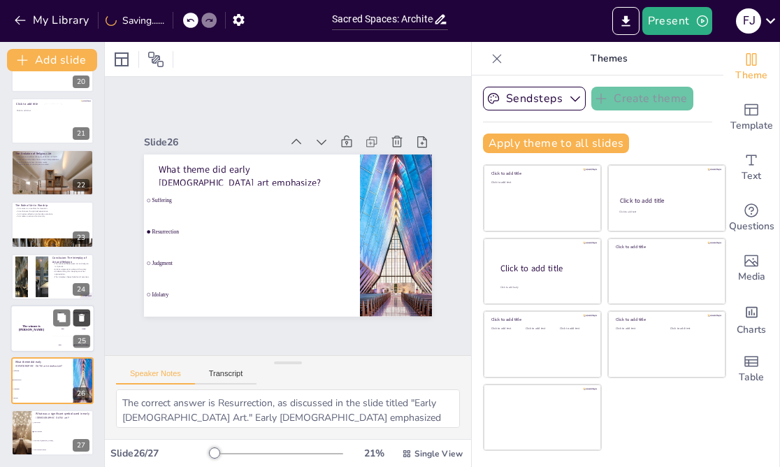
click at [82, 263] on icon at bounding box center [81, 266] width 6 height 8
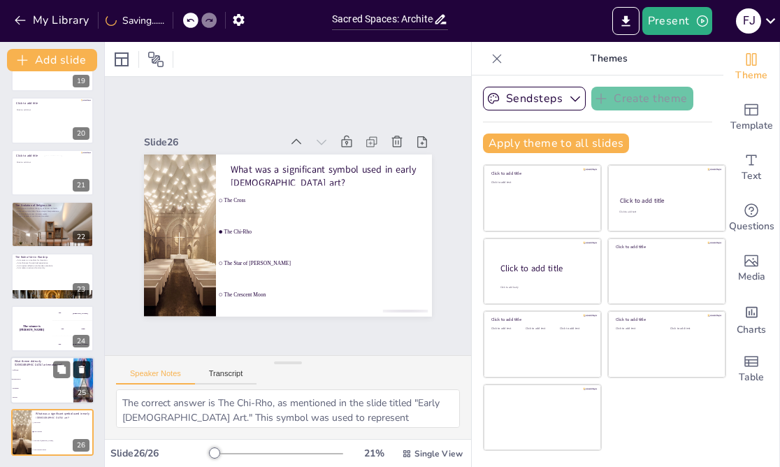
scroll to position [973, 0]
click at [83, 317] on icon at bounding box center [82, 318] width 6 height 8
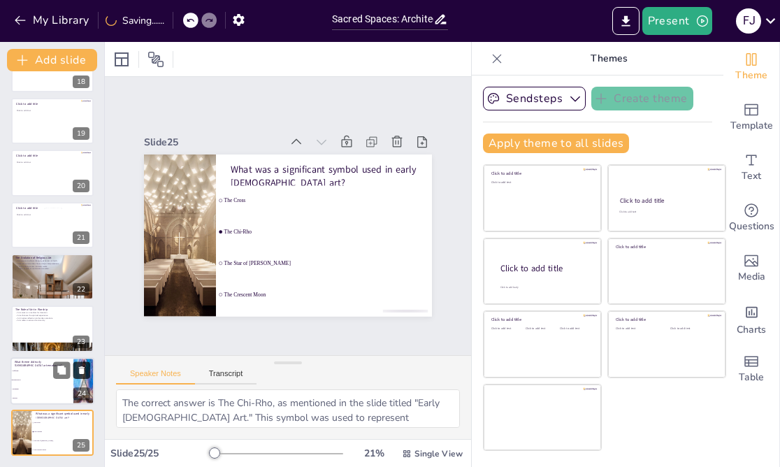
scroll to position [920, 0]
click at [82, 365] on icon at bounding box center [82, 370] width 10 height 10
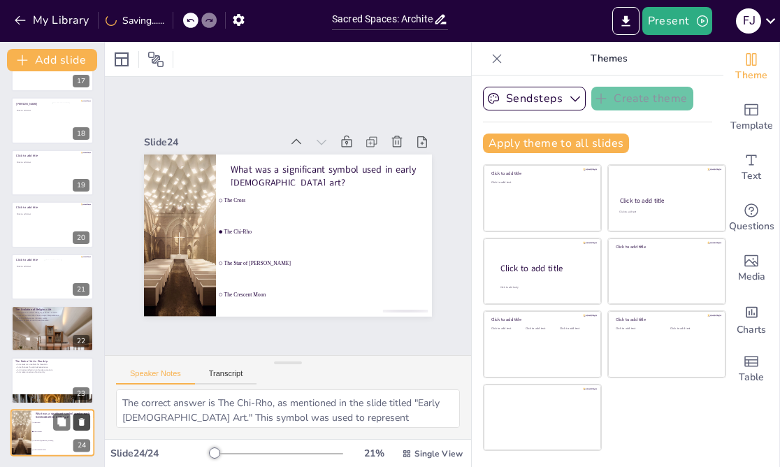
scroll to position [868, 0]
click at [87, 418] on button at bounding box center [81, 421] width 17 height 17
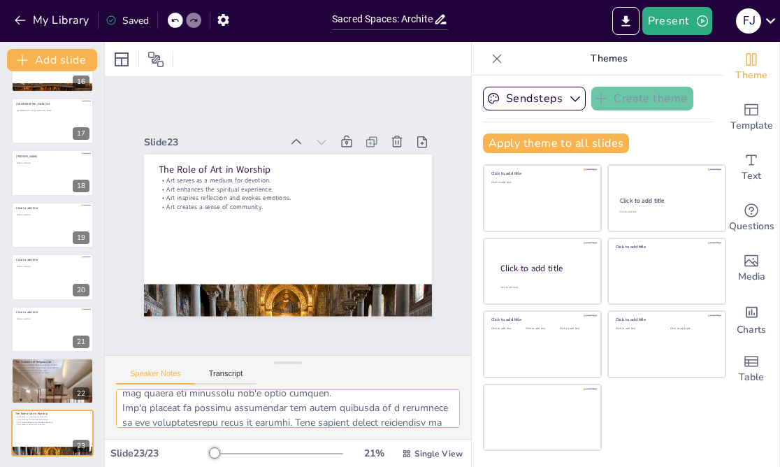
scroll to position [224, 0]
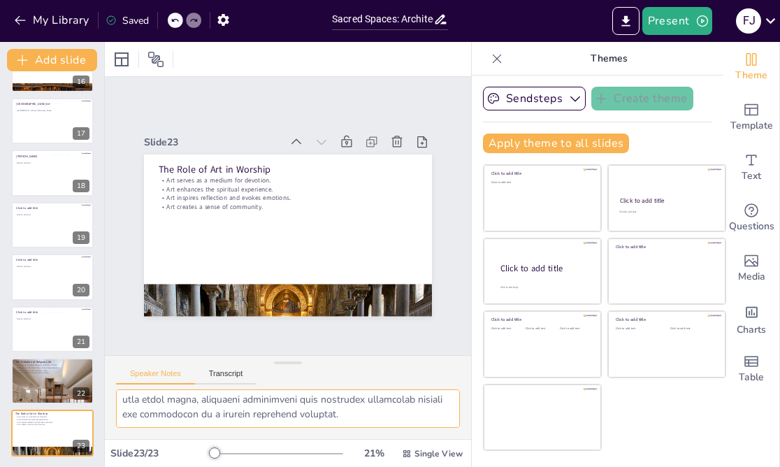
drag, startPoint x: 156, startPoint y: 409, endPoint x: 247, endPoint y: 404, distance: 91.0
click at [247, 404] on textarea at bounding box center [288, 408] width 344 height 38
click at [54, 333] on div at bounding box center [68, 331] width 48 height 38
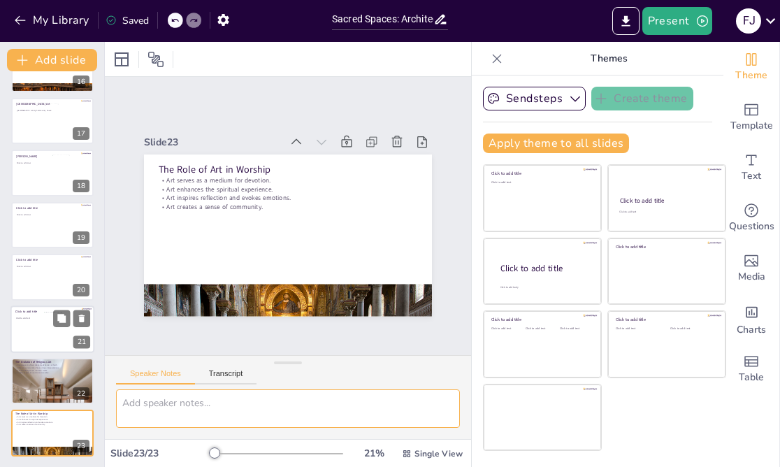
scroll to position [0, 0]
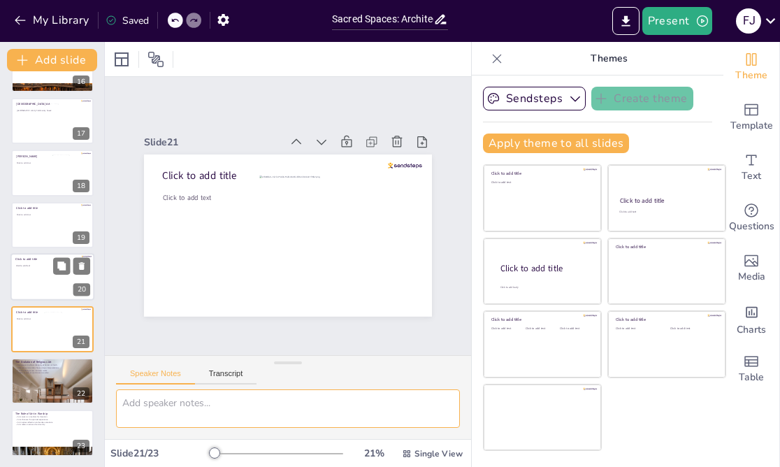
click at [43, 265] on p "Click to add text" at bounding box center [51, 266] width 71 height 3
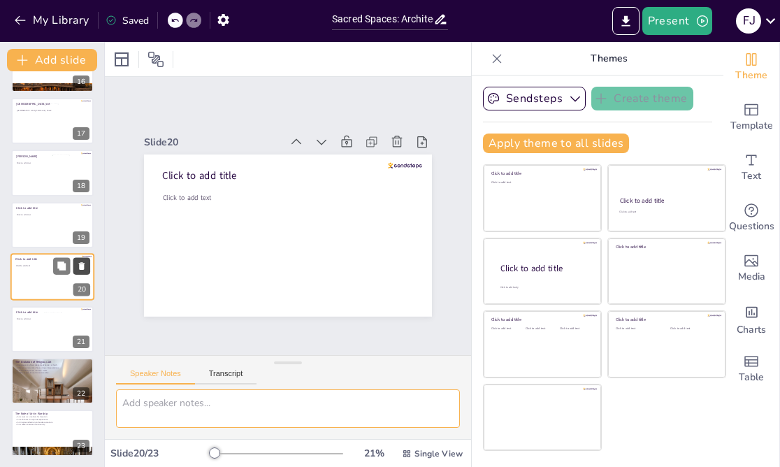
click at [83, 265] on icon at bounding box center [82, 266] width 6 height 8
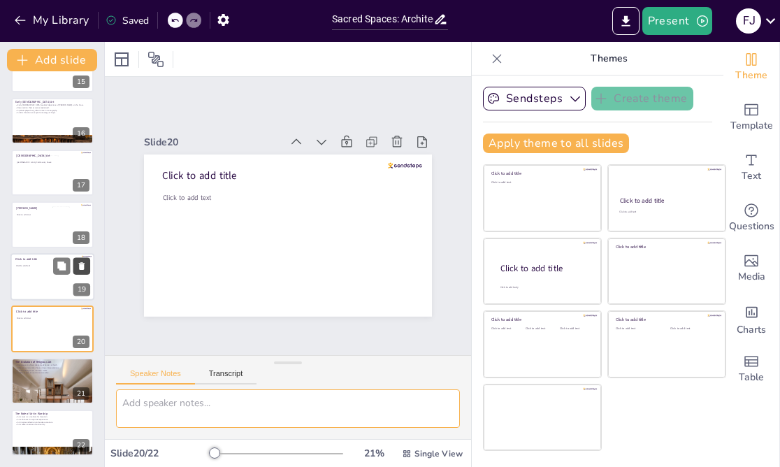
scroll to position [764, 0]
click at [29, 282] on div at bounding box center [52, 277] width 84 height 48
click at [82, 265] on icon at bounding box center [82, 266] width 6 height 8
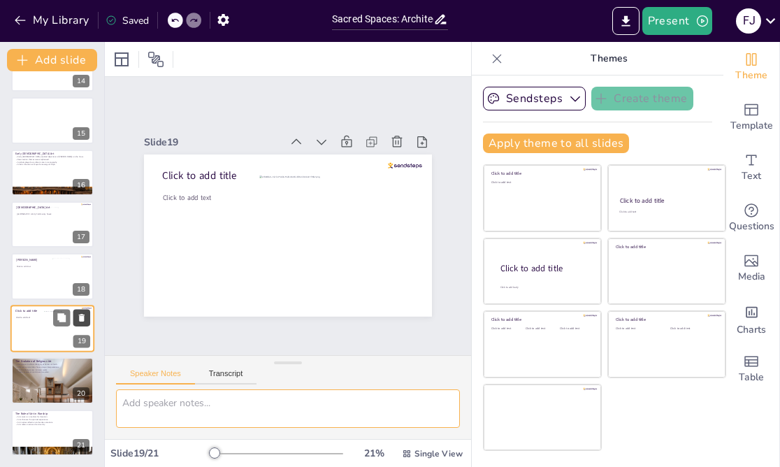
scroll to position [713, 0]
click at [44, 368] on p "The Middle Ages saw intricate works." at bounding box center [52, 369] width 75 height 3
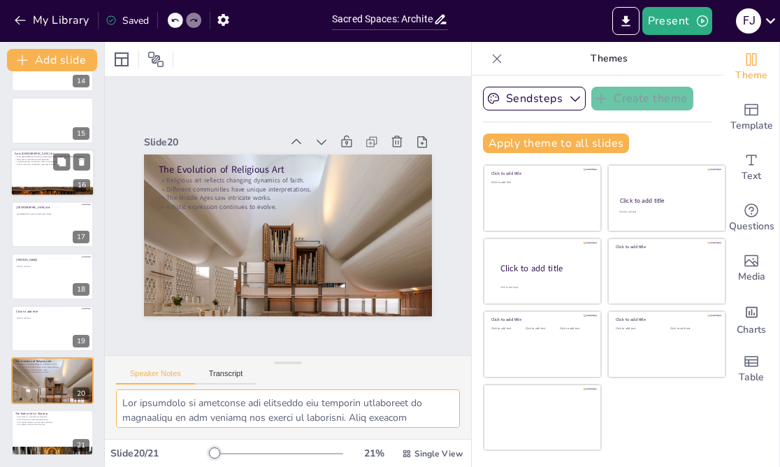
click at [39, 173] on div at bounding box center [52, 173] width 84 height 48
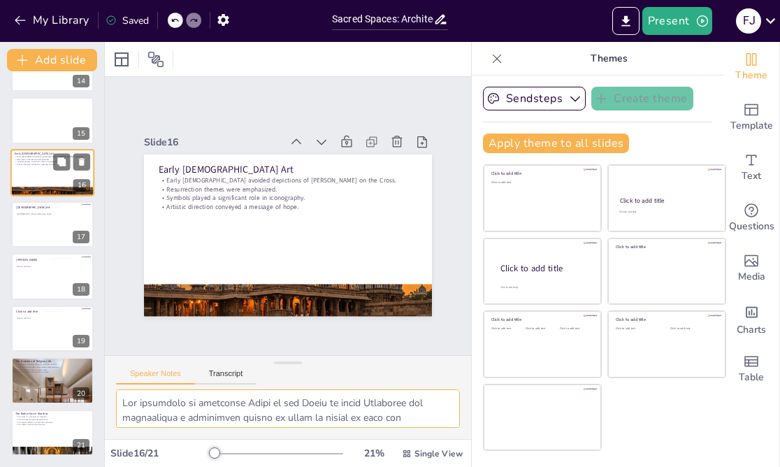
scroll to position [616, 0]
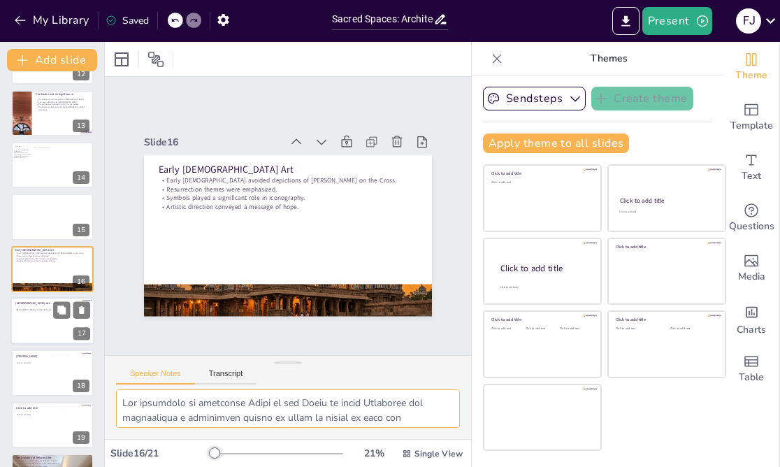
click at [43, 328] on div at bounding box center [66, 322] width 50 height 38
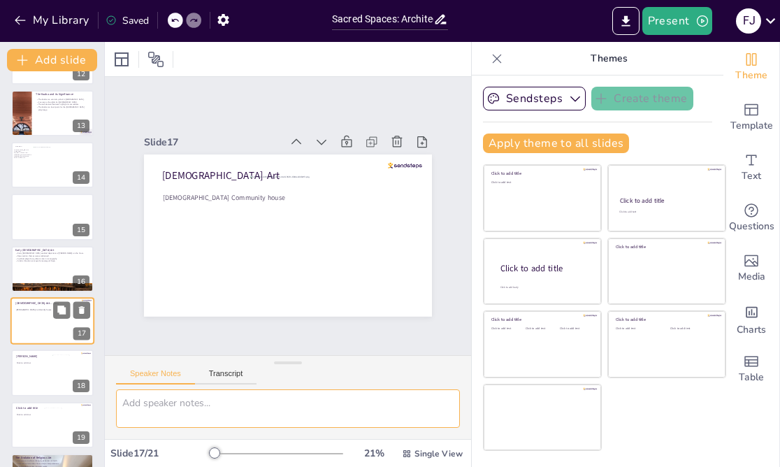
scroll to position [668, 0]
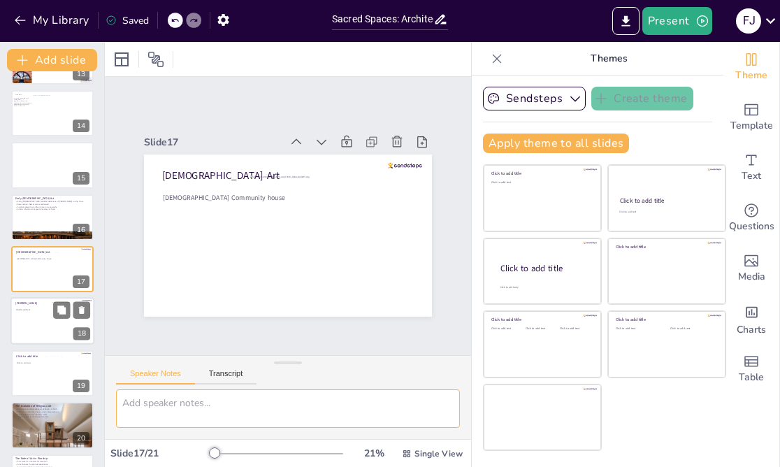
click at [28, 320] on div at bounding box center [52, 322] width 84 height 48
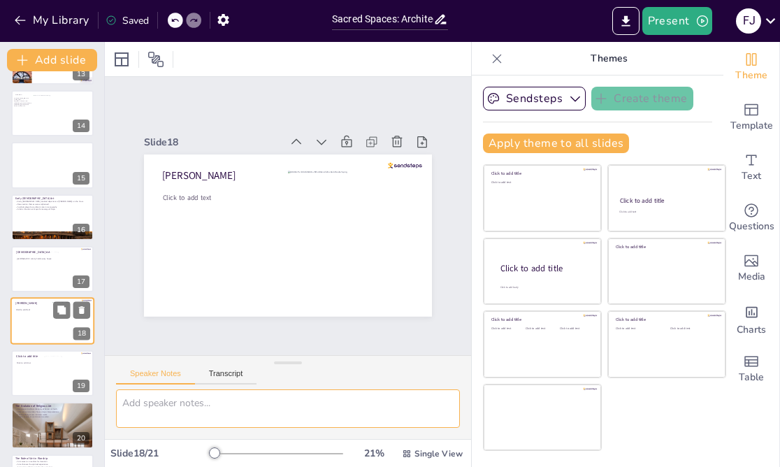
scroll to position [713, 0]
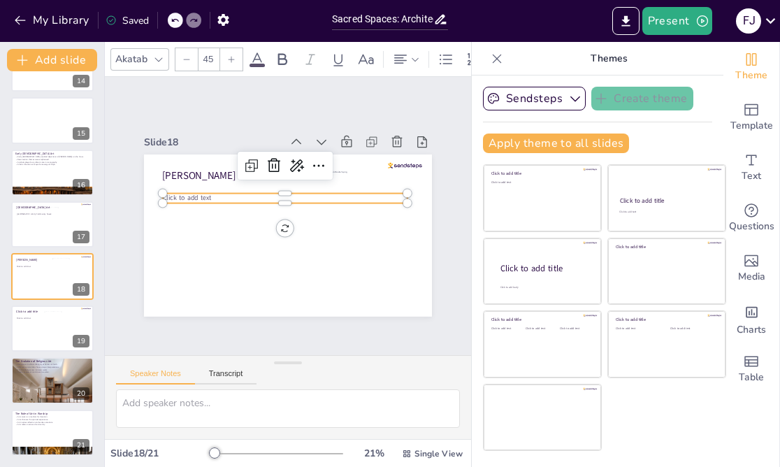
click at [249, 140] on span "Click to add text" at bounding box center [263, 116] width 29 height 48
click at [280, 258] on icon at bounding box center [285, 268] width 21 height 21
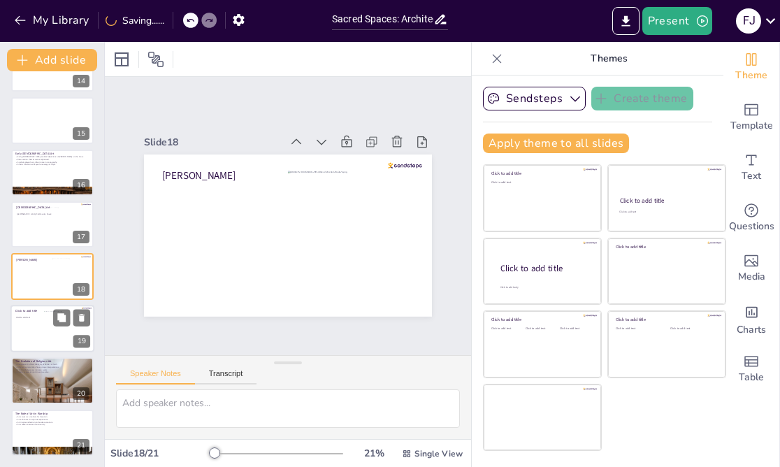
click at [27, 328] on div at bounding box center [52, 329] width 84 height 48
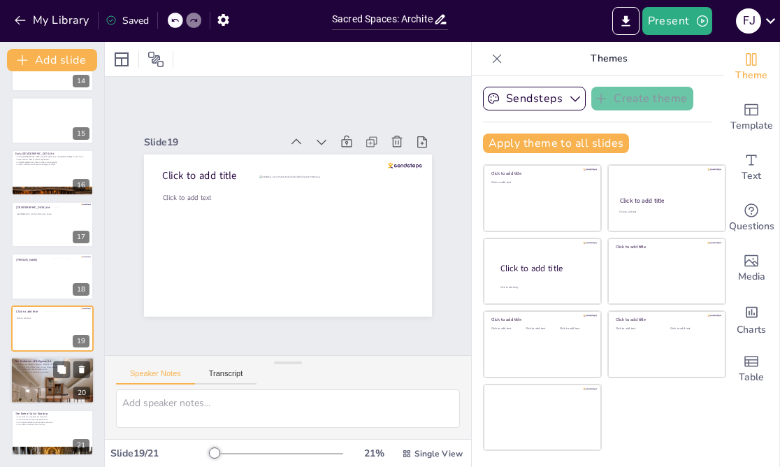
click at [30, 376] on div at bounding box center [52, 380] width 84 height 56
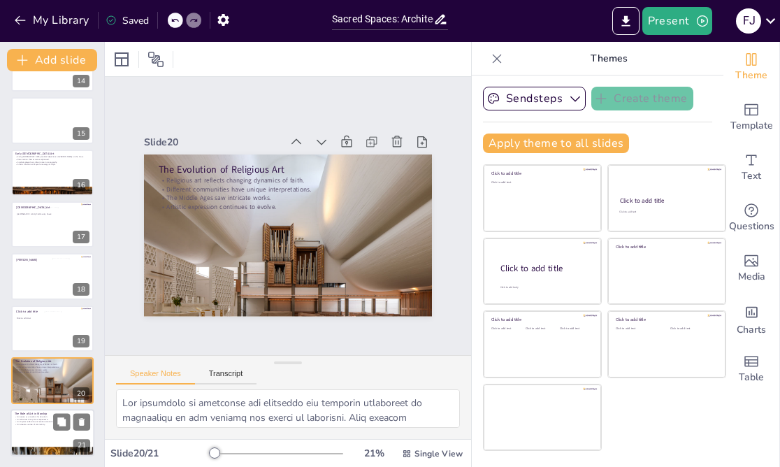
click at [44, 435] on div at bounding box center [52, 433] width 84 height 48
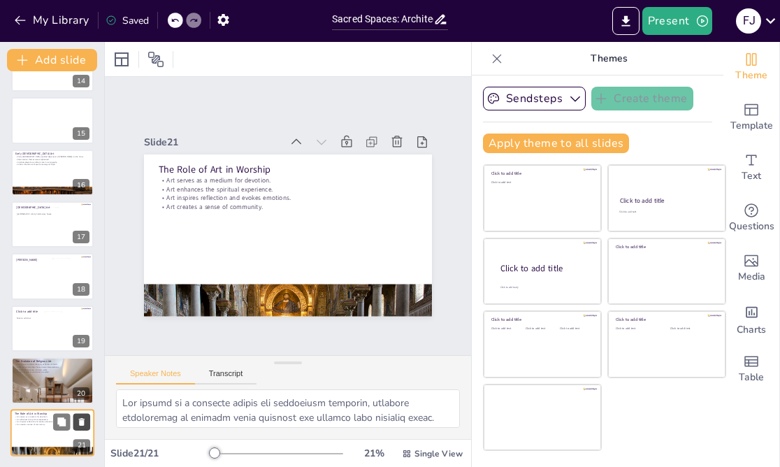
click at [82, 423] on icon at bounding box center [82, 422] width 6 height 8
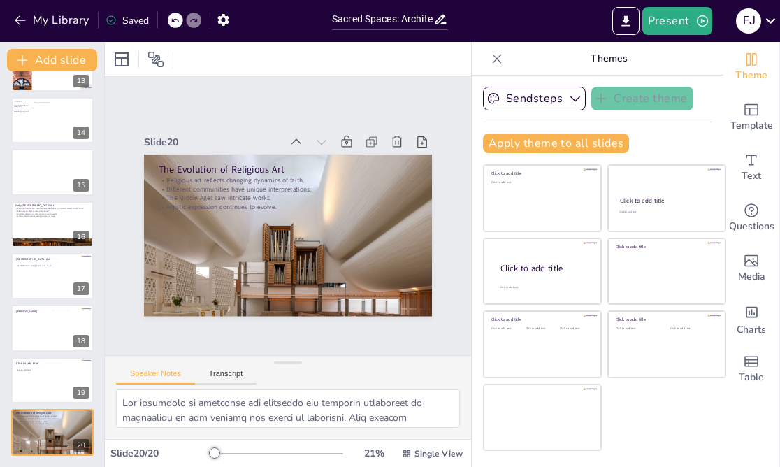
scroll to position [660, 0]
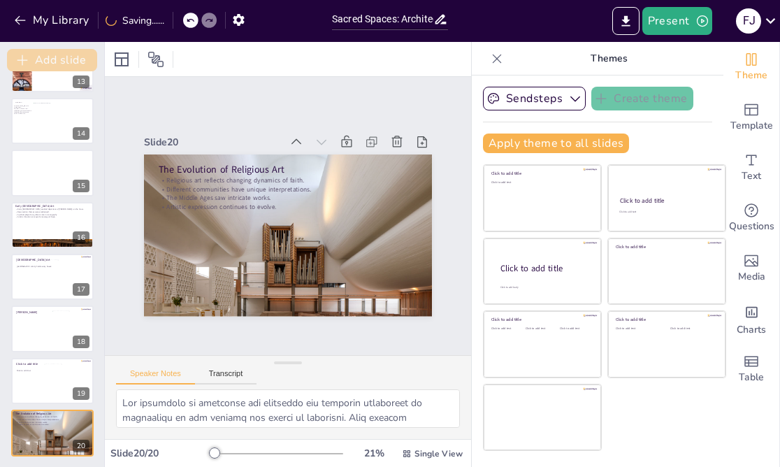
click at [69, 58] on button "Add slide" at bounding box center [52, 60] width 90 height 22
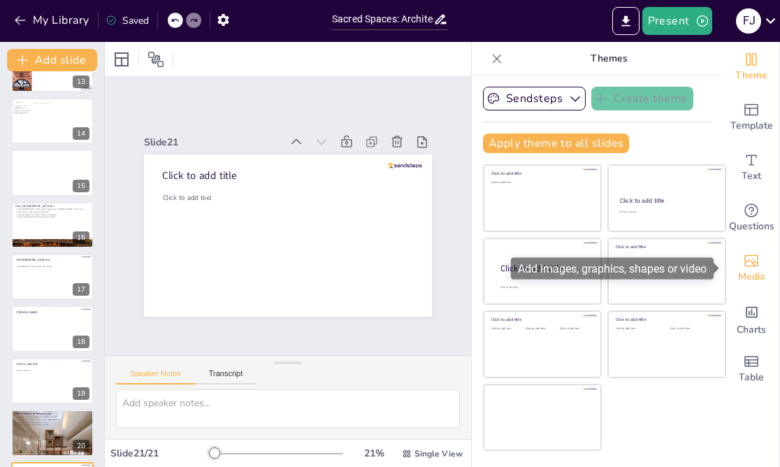
click at [750, 264] on icon "Add images, graphics, shapes or video" at bounding box center [751, 260] width 17 height 17
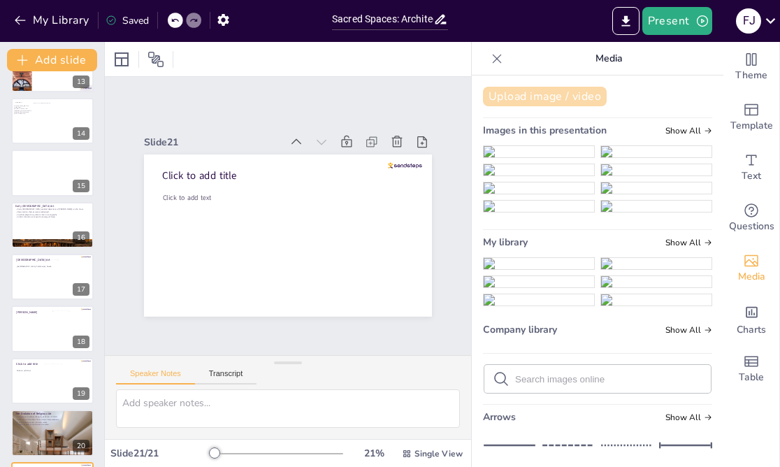
click at [576, 94] on button "Upload image / video" at bounding box center [545, 97] width 124 height 20
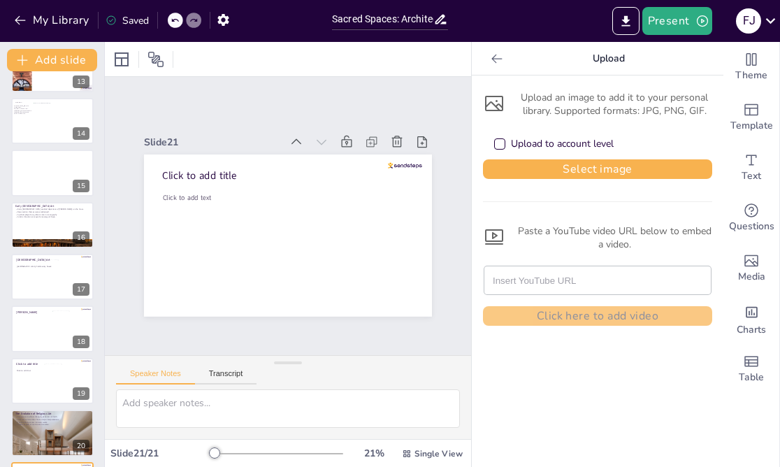
click at [493, 140] on div "Upload to account level" at bounding box center [597, 144] width 229 height 31
click at [501, 141] on div "Upload to account level" at bounding box center [499, 143] width 7 height 7
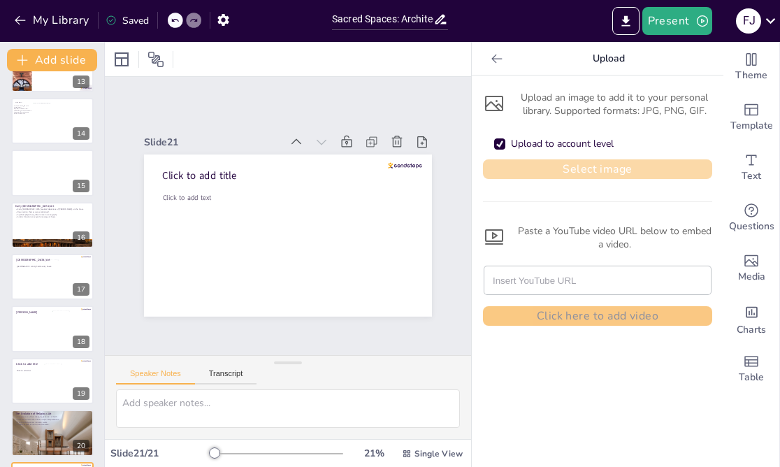
click at [558, 176] on button "Select image" at bounding box center [597, 169] width 229 height 20
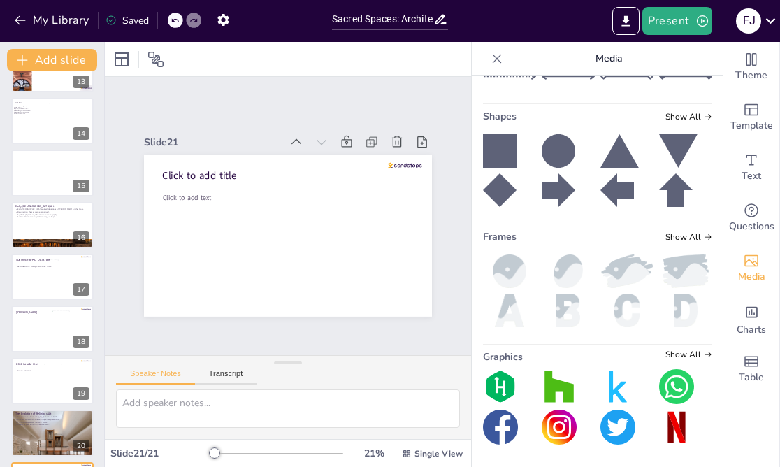
scroll to position [0, 0]
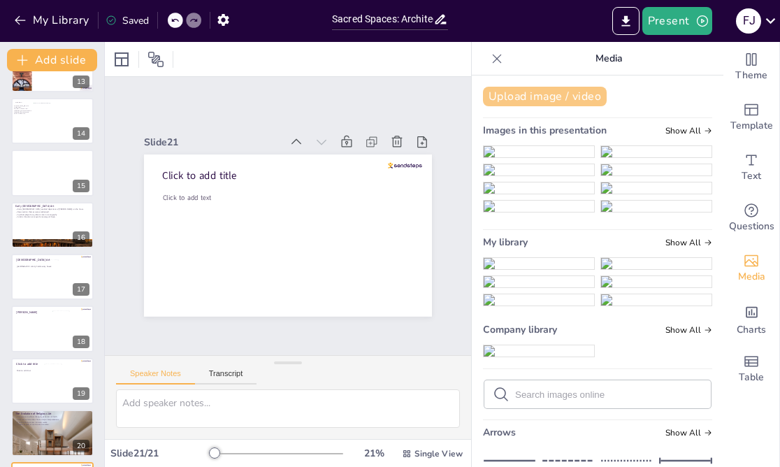
click at [564, 97] on button "Upload image / video" at bounding box center [545, 97] width 124 height 20
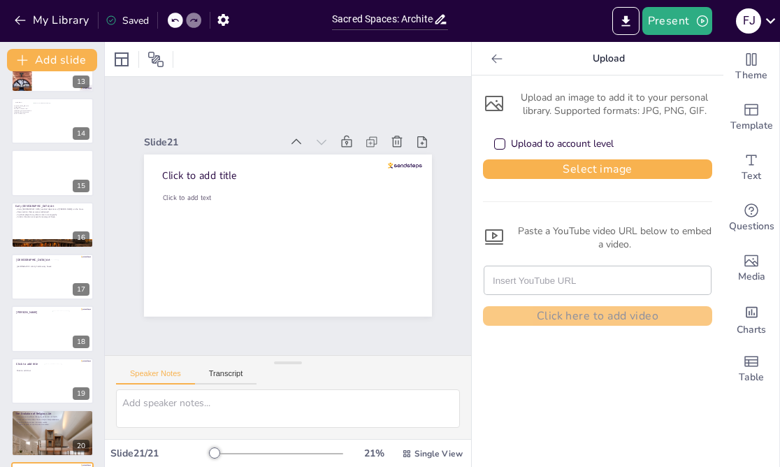
click at [500, 140] on div "Upload to account level" at bounding box center [499, 143] width 11 height 11
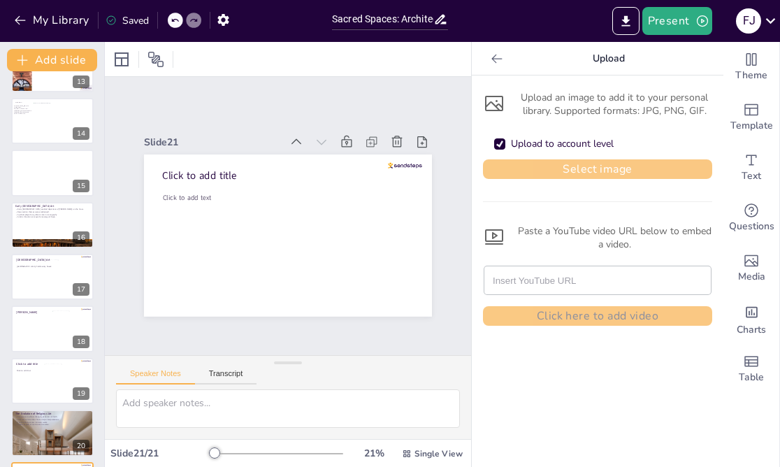
click at [549, 164] on button "Select image" at bounding box center [597, 169] width 229 height 20
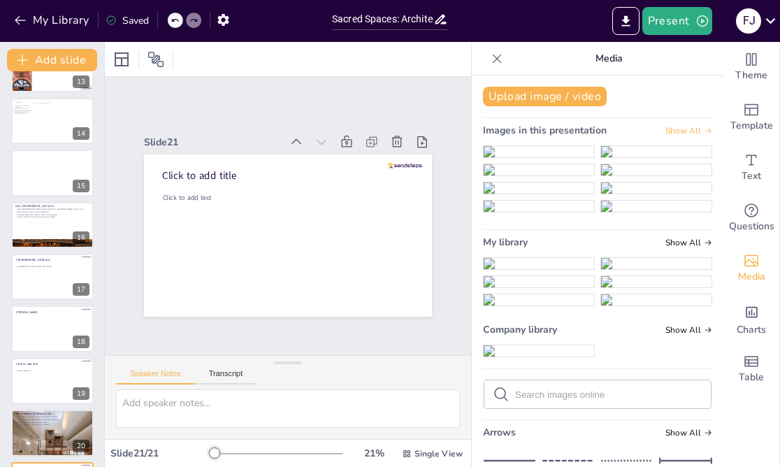
click at [685, 128] on span "Show All" at bounding box center [688, 131] width 47 height 10
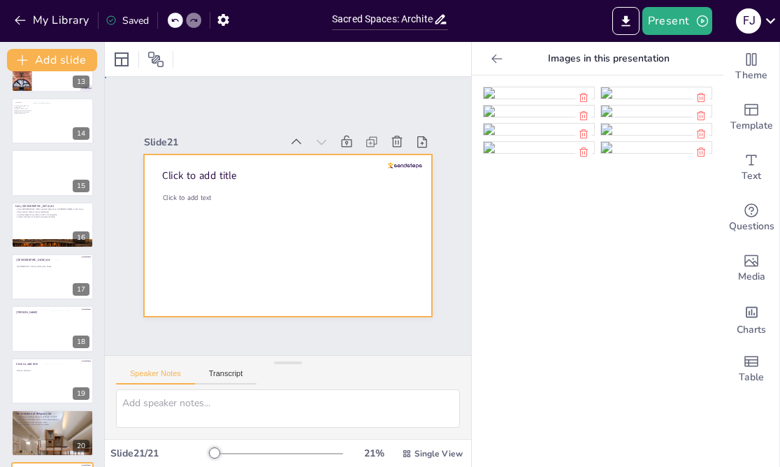
click at [318, 234] on div at bounding box center [275, 230] width 322 height 313
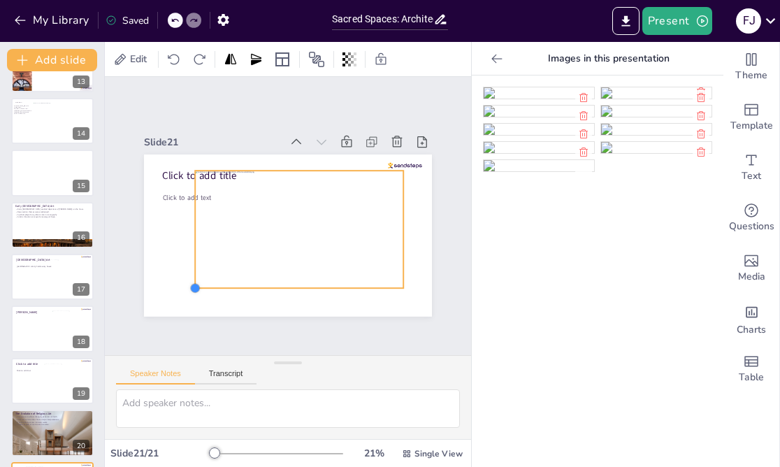
drag, startPoint x: 172, startPoint y: 299, endPoint x: 208, endPoint y: 284, distance: 39.2
click at [210, 284] on div "Click to add title Click to add text" at bounding box center [273, 229] width 313 height 322
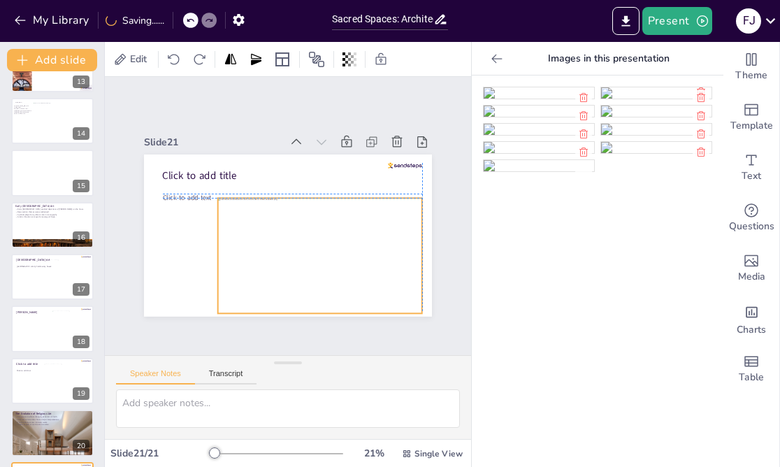
drag, startPoint x: 295, startPoint y: 238, endPoint x: 314, endPoint y: 263, distance: 31.9
click at [314, 263] on div at bounding box center [306, 263] width 230 height 173
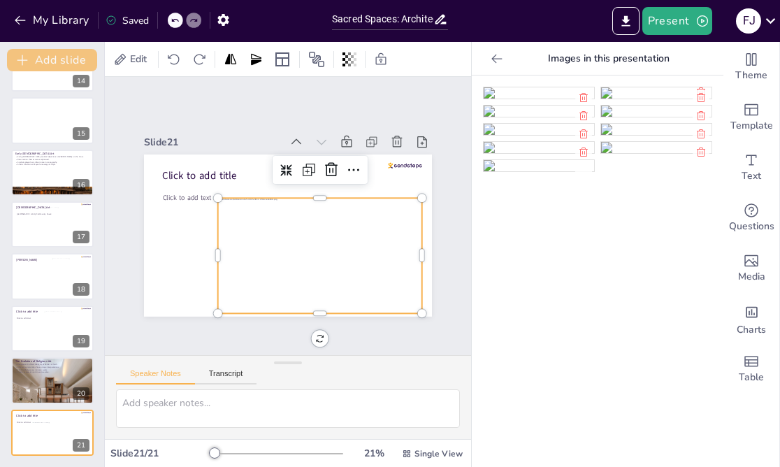
click at [71, 57] on button "Add slide" at bounding box center [52, 60] width 90 height 22
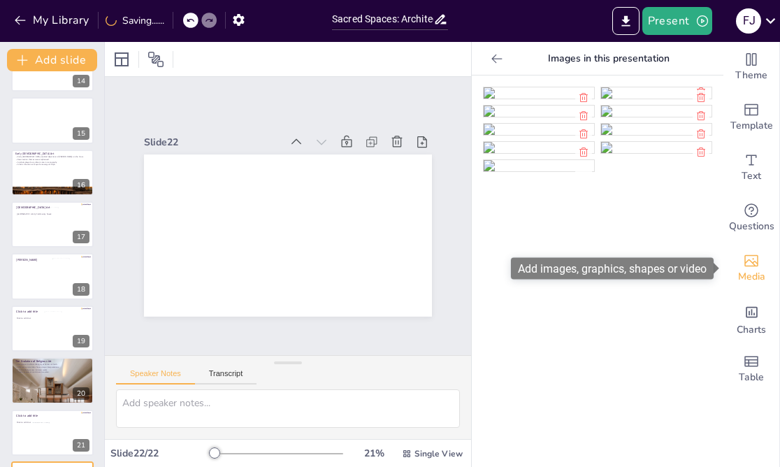
click at [753, 267] on icon "Add images, graphics, shapes or video" at bounding box center [751, 260] width 17 height 17
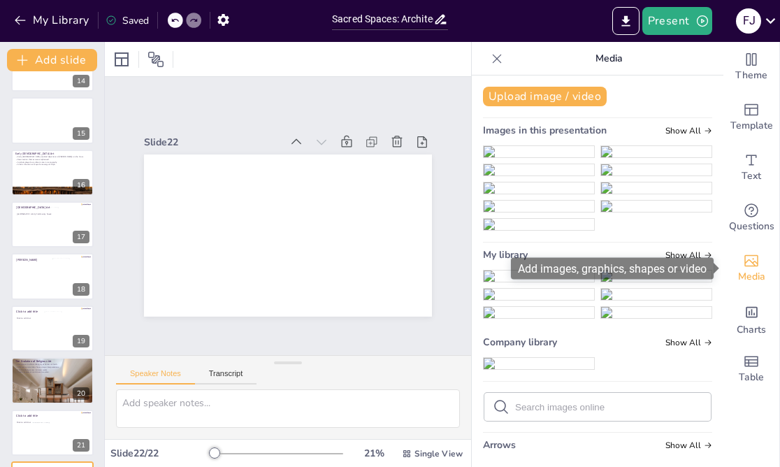
click at [752, 261] on icon "Add images, graphics, shapes or video" at bounding box center [751, 260] width 17 height 17
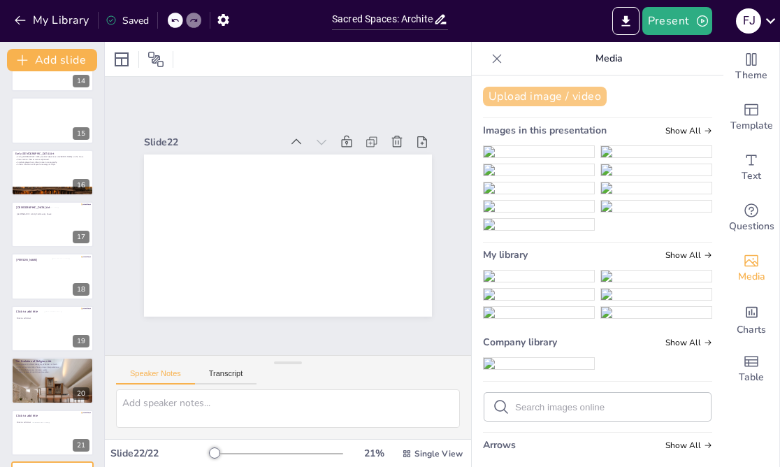
click at [540, 101] on button "Upload image / video" at bounding box center [545, 97] width 124 height 20
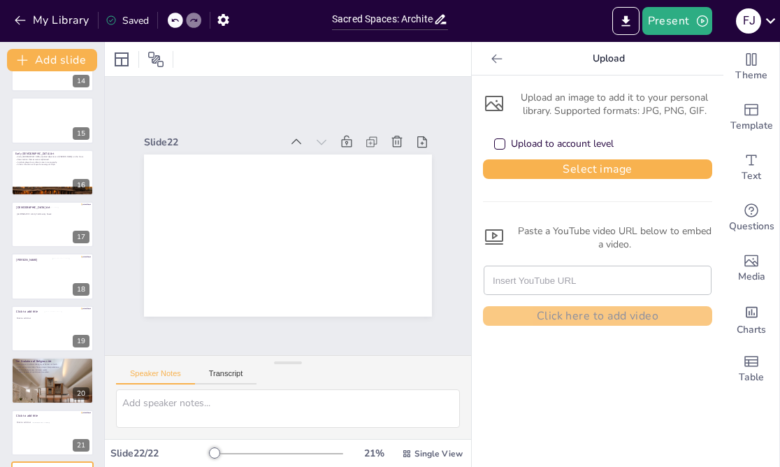
click at [514, 278] on input "text" at bounding box center [598, 280] width 210 height 28
click at [503, 282] on input "text" at bounding box center [598, 280] width 210 height 28
paste input "[URL][DOMAIN_NAME]"
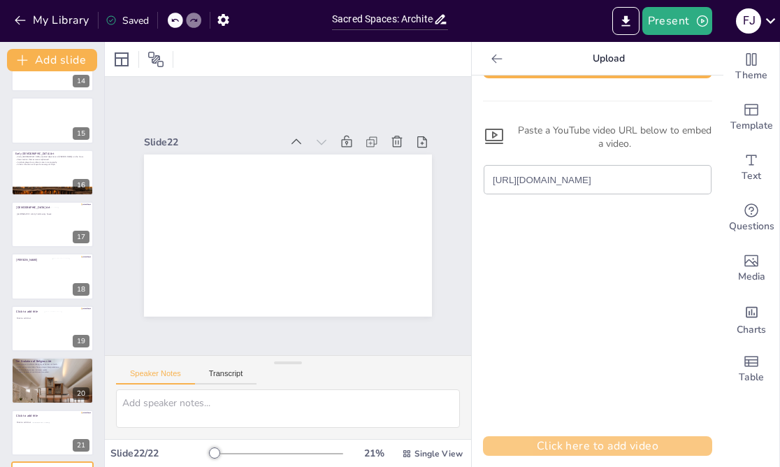
scroll to position [0, 0]
click at [574, 443] on button "Click here to add video" at bounding box center [597, 446] width 229 height 20
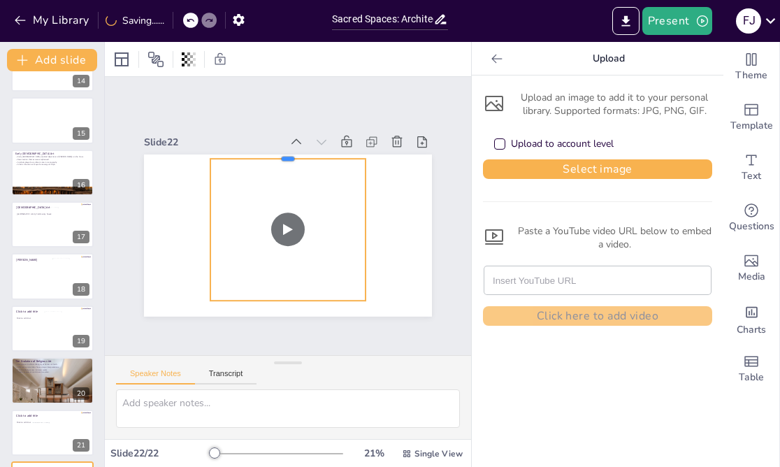
drag, startPoint x: 287, startPoint y: 170, endPoint x: 286, endPoint y: 156, distance: 14.0
click at [286, 156] on div at bounding box center [334, 173] width 112 height 123
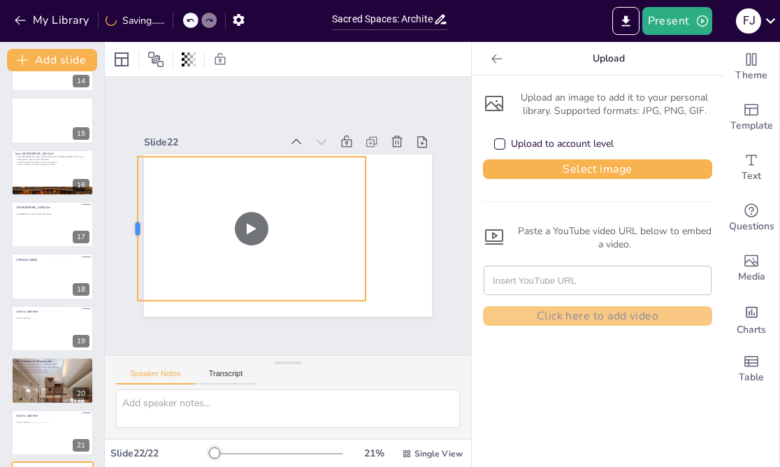
drag, startPoint x: 208, startPoint y: 228, endPoint x: 133, endPoint y: 229, distance: 74.8
click at [145, 113] on div at bounding box center [213, 79] width 136 height 68
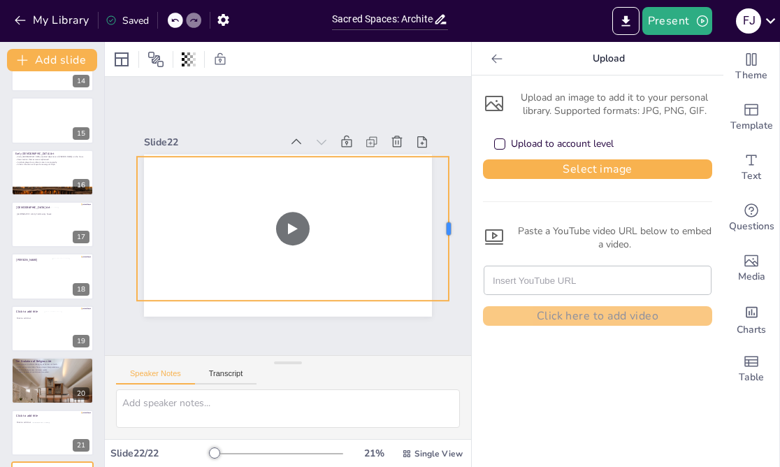
drag, startPoint x: 365, startPoint y: 228, endPoint x: 449, endPoint y: 233, distance: 84.0
click at [449, 233] on div "Slide 1 Art and Religion This presentation explores the relationship between ar…" at bounding box center [288, 216] width 416 height 333
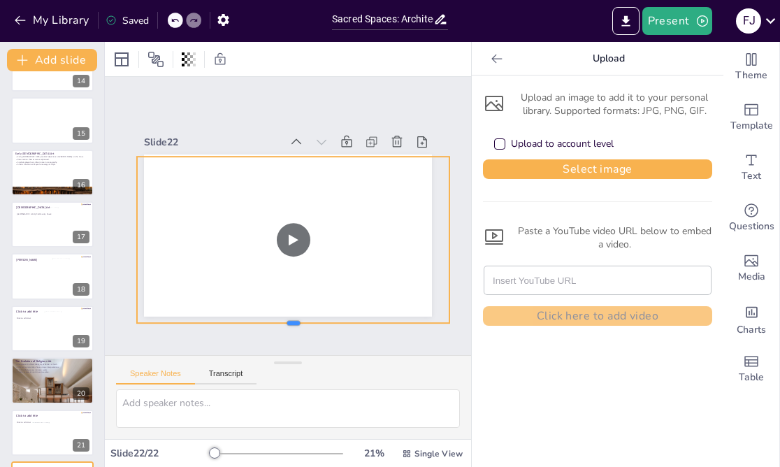
drag, startPoint x: 298, startPoint y: 301, endPoint x: 298, endPoint y: 323, distance: 22.4
click at [298, 323] on div at bounding box center [225, 310] width 259 height 193
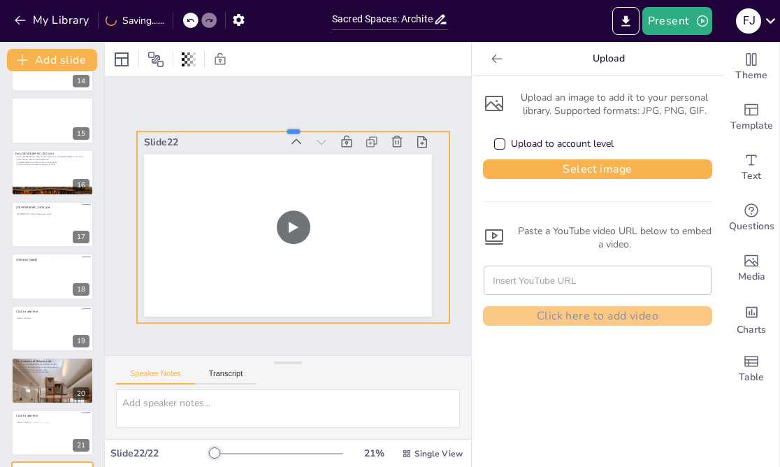
drag, startPoint x: 293, startPoint y: 155, endPoint x: 293, endPoint y: 131, distance: 24.5
click at [293, 130] on div at bounding box center [357, 160] width 217 height 240
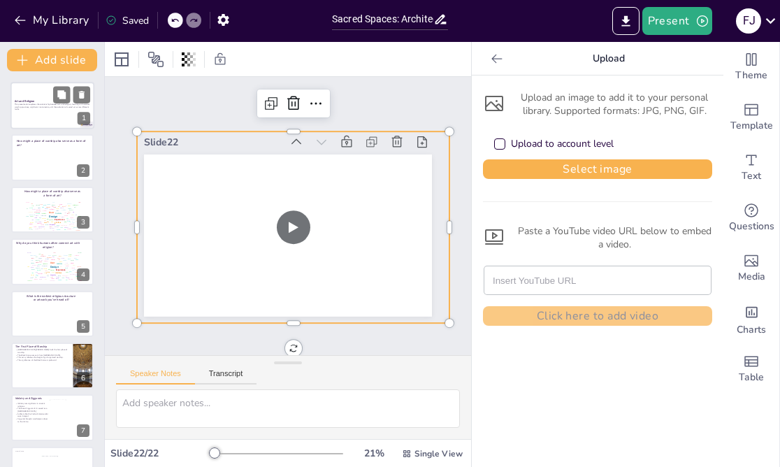
click at [31, 103] on p "This presentation explores the relationship between art and religion, focusing …" at bounding box center [52, 107] width 75 height 8
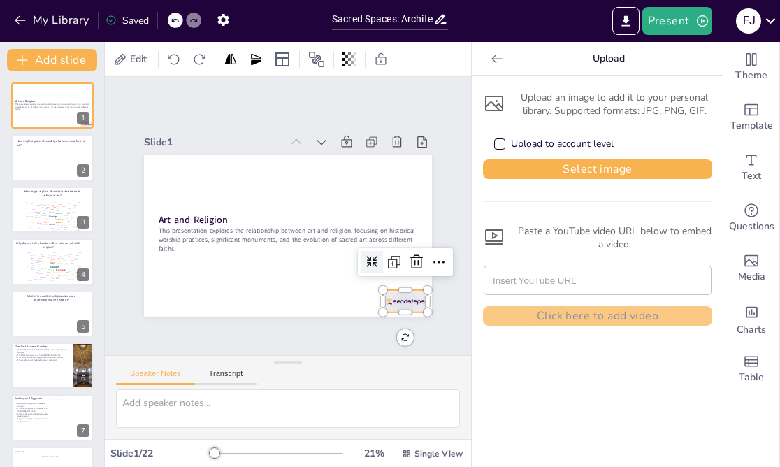
click at [168, 254] on div at bounding box center [143, 231] width 48 height 47
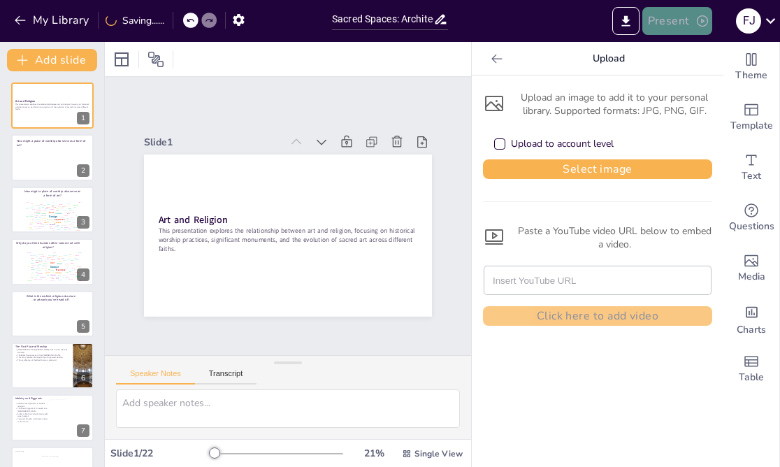
click at [669, 30] on button "Present" at bounding box center [677, 21] width 70 height 28
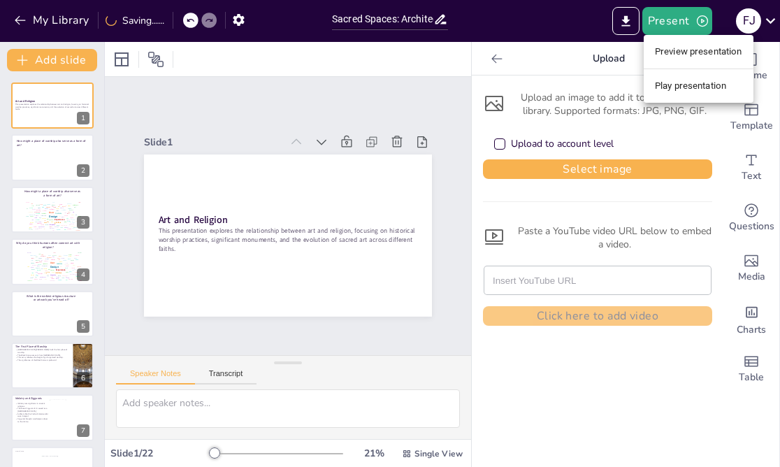
click at [681, 52] on li "Preview presentation" at bounding box center [699, 52] width 110 height 22
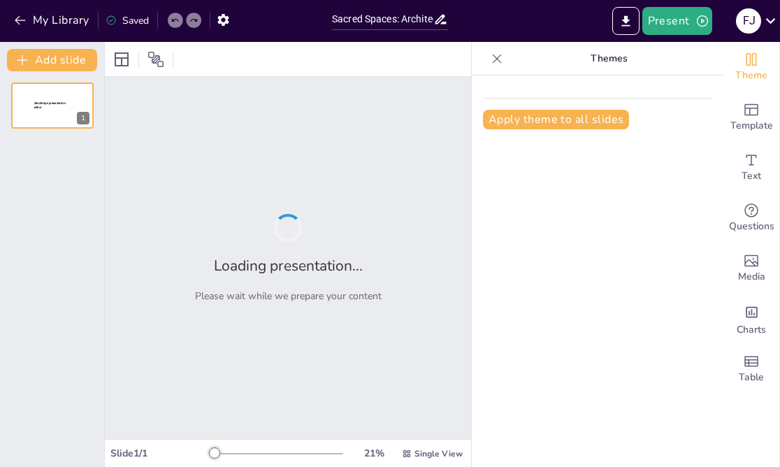
type input "Sacred Spaces: Architectural Evolution in Religious Practices"
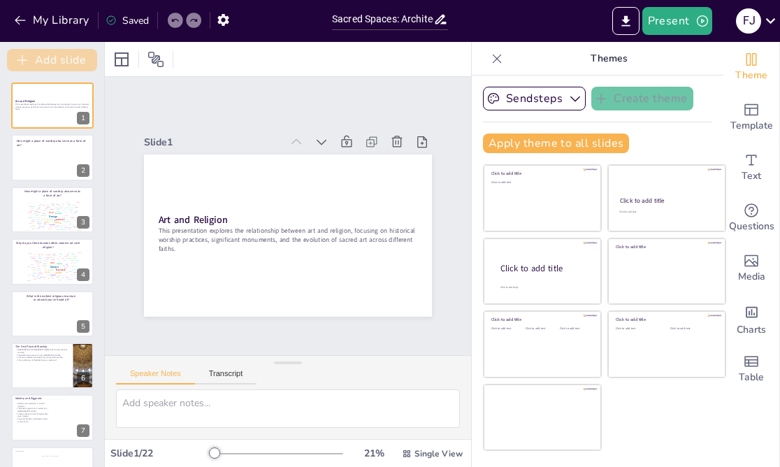
click at [59, 57] on button "Add slide" at bounding box center [52, 60] width 90 height 22
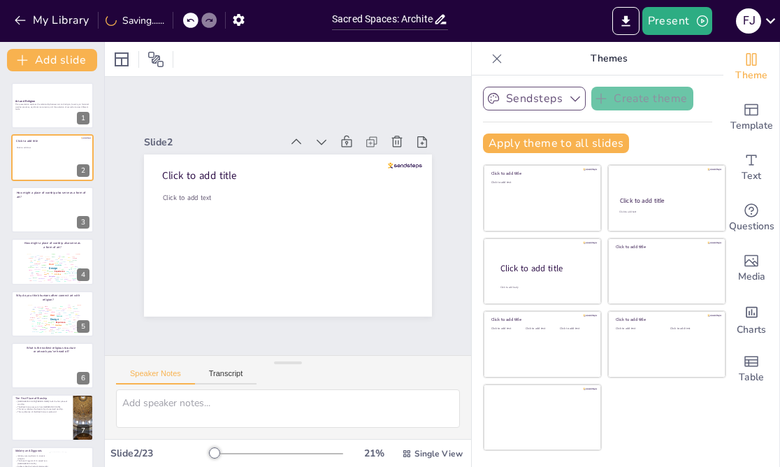
click at [541, 101] on button "Sendsteps" at bounding box center [534, 99] width 103 height 24
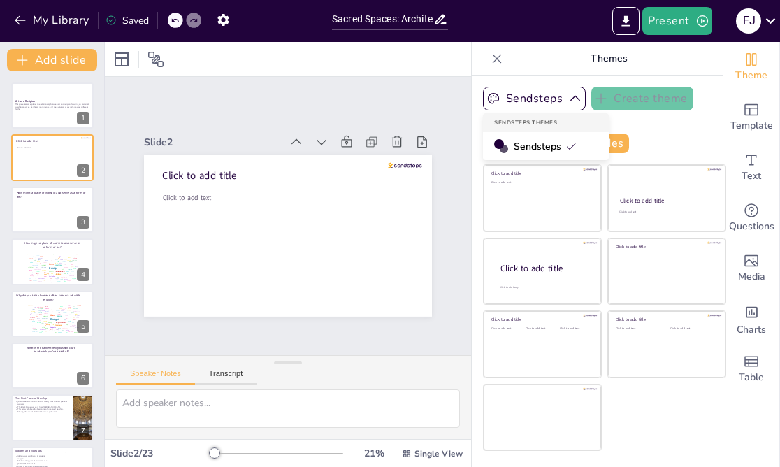
click at [446, 98] on div "Slide 1 Art and Religion This presentation explores the relationship between ar…" at bounding box center [288, 216] width 366 height 278
click at [61, 149] on icon at bounding box center [61, 147] width 8 height 8
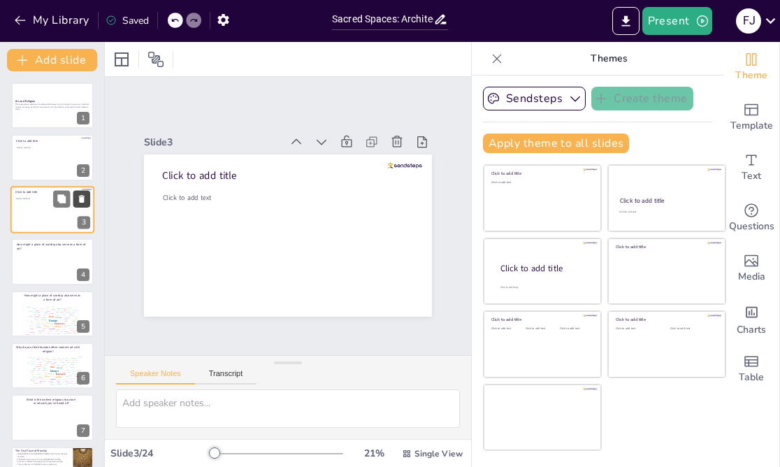
click at [84, 196] on icon at bounding box center [82, 199] width 10 height 10
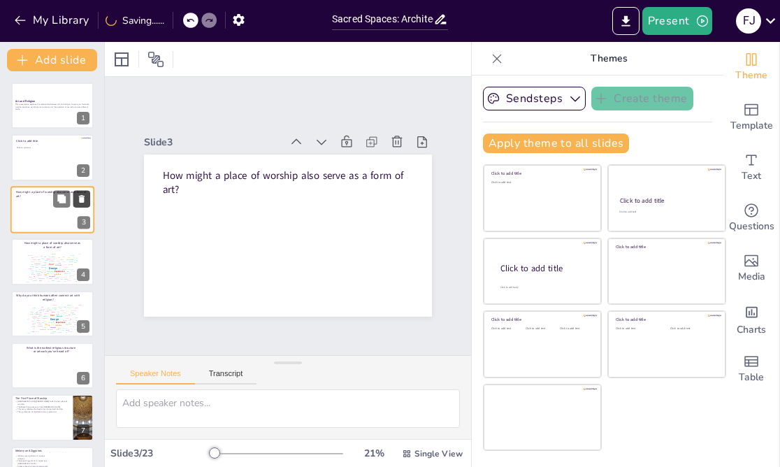
click at [84, 196] on icon at bounding box center [82, 199] width 10 height 10
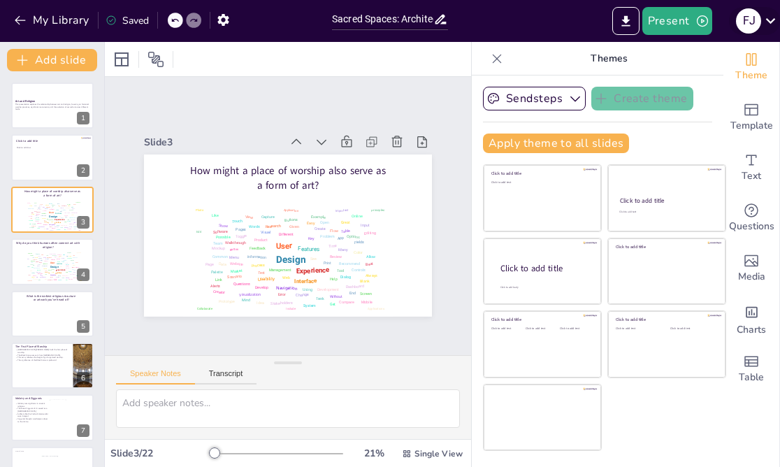
click at [771, 26] on icon at bounding box center [770, 20] width 19 height 19
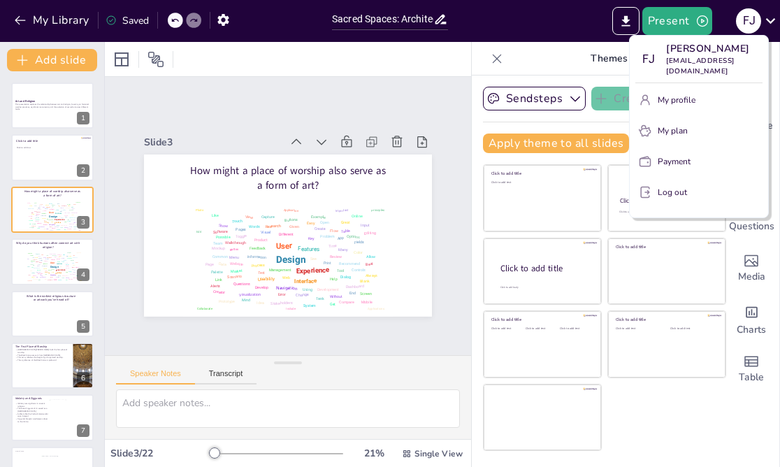
click at [771, 27] on div at bounding box center [390, 233] width 780 height 467
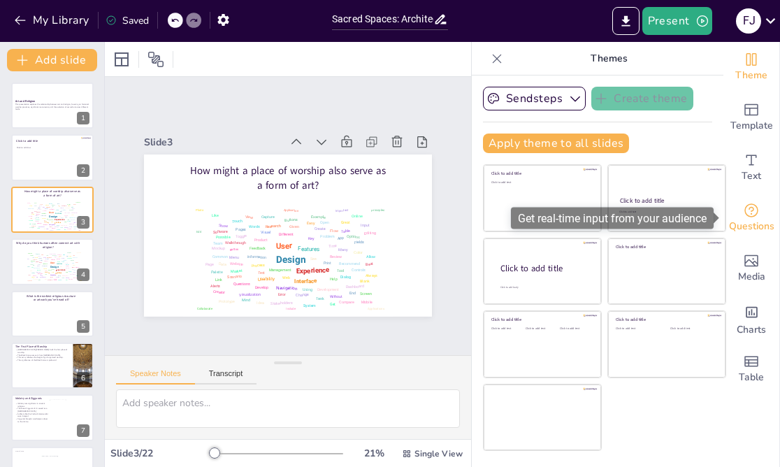
click at [745, 218] on icon "Get real-time input from your audience" at bounding box center [751, 210] width 17 height 17
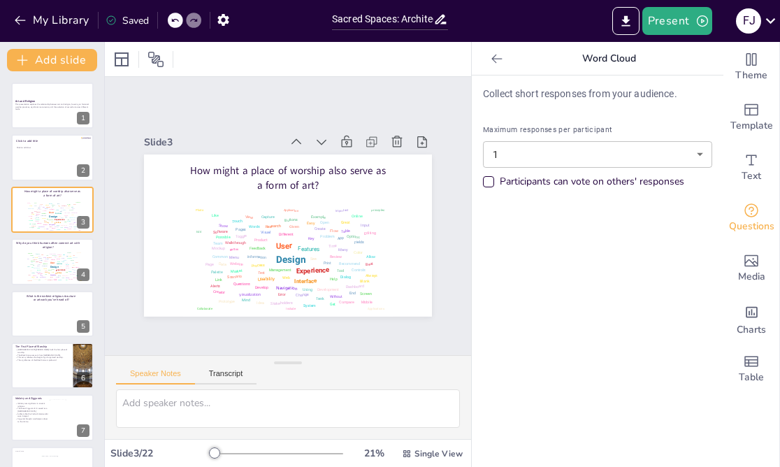
click at [492, 62] on icon at bounding box center [497, 59] width 14 height 14
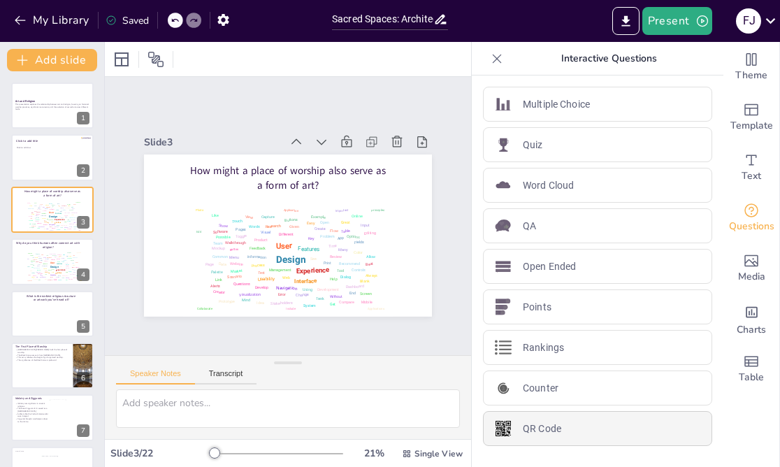
click at [537, 432] on p "QR Code" at bounding box center [542, 428] width 38 height 15
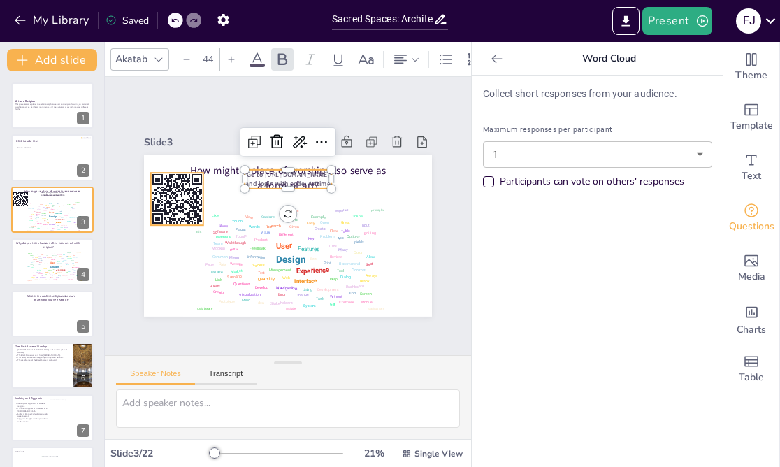
click at [189, 200] on rect at bounding box center [179, 188] width 58 height 58
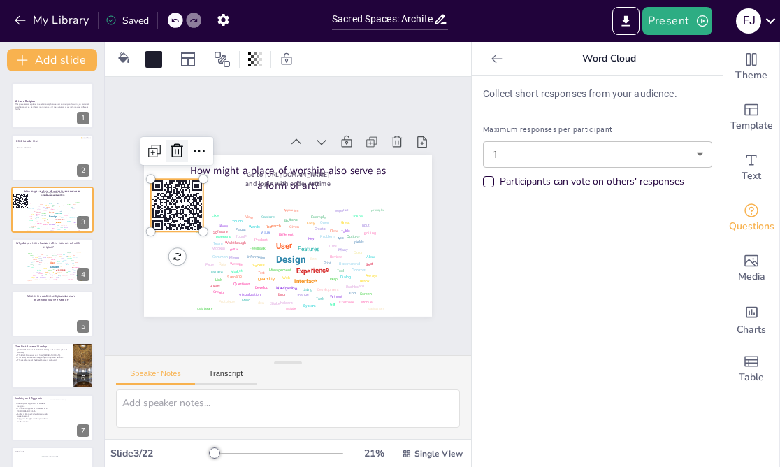
click at [177, 149] on icon at bounding box center [184, 140] width 18 height 18
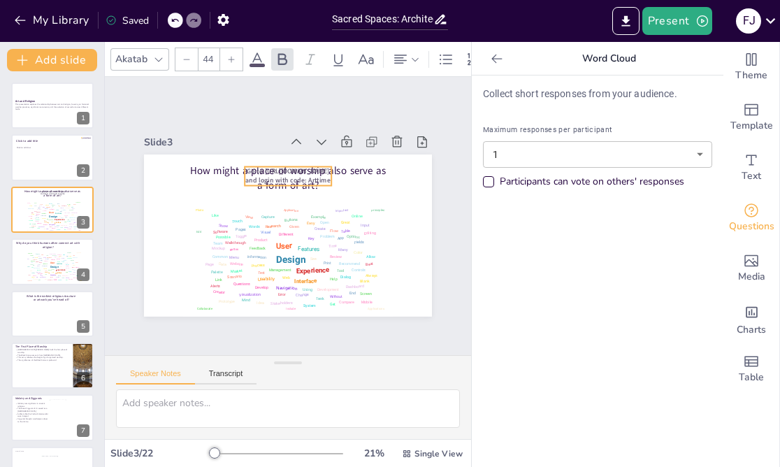
click at [330, 178] on p "Go to https://sendsteps.me and login with code: Arttime" at bounding box center [288, 176] width 87 height 18
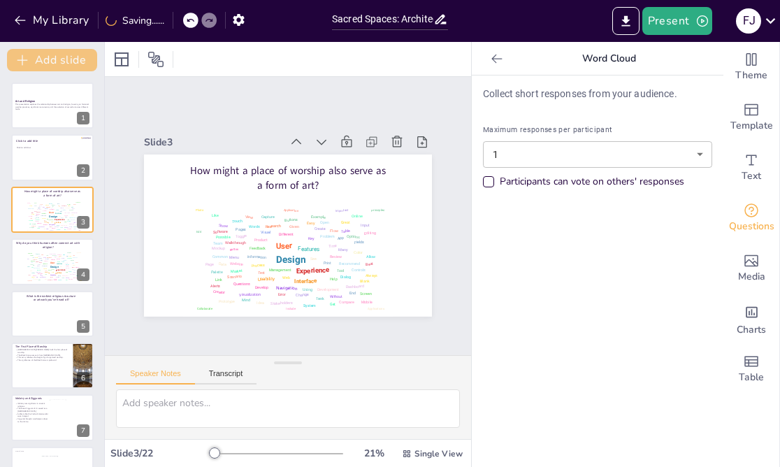
click at [31, 60] on button "Add slide" at bounding box center [52, 60] width 90 height 22
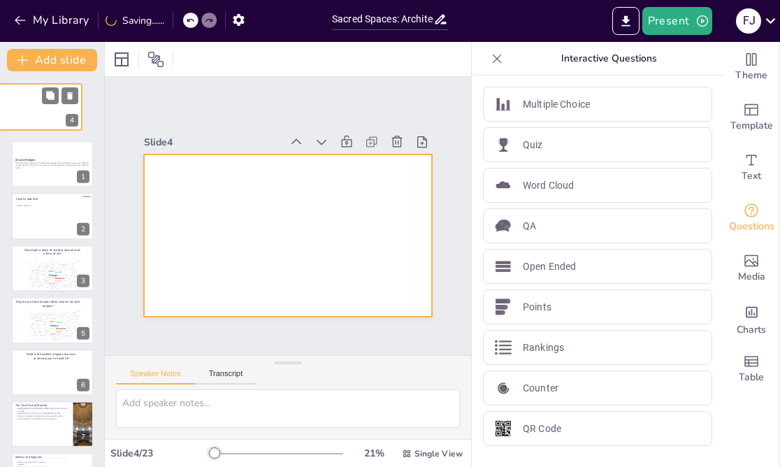
drag, startPoint x: 39, startPoint y: 274, endPoint x: 27, endPoint y: 118, distance: 156.3
click at [27, 119] on div at bounding box center [40, 107] width 82 height 46
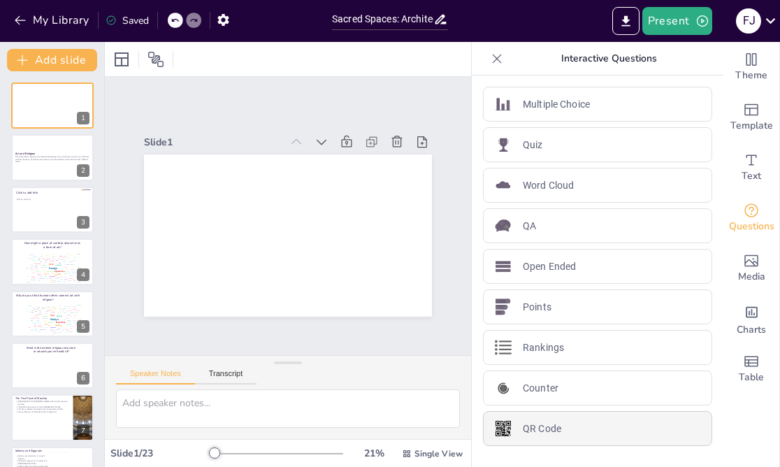
click at [537, 423] on p "QR Code" at bounding box center [542, 428] width 38 height 15
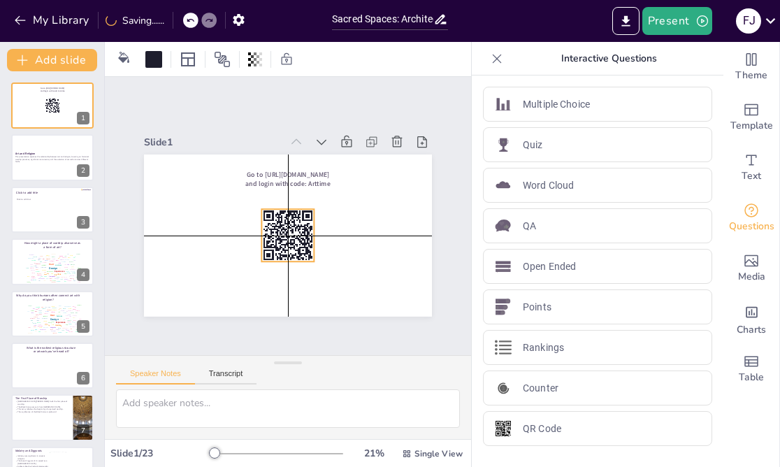
drag, startPoint x: 181, startPoint y: 206, endPoint x: 293, endPoint y: 235, distance: 115.6
click at [293, 236] on icon at bounding box center [286, 235] width 58 height 58
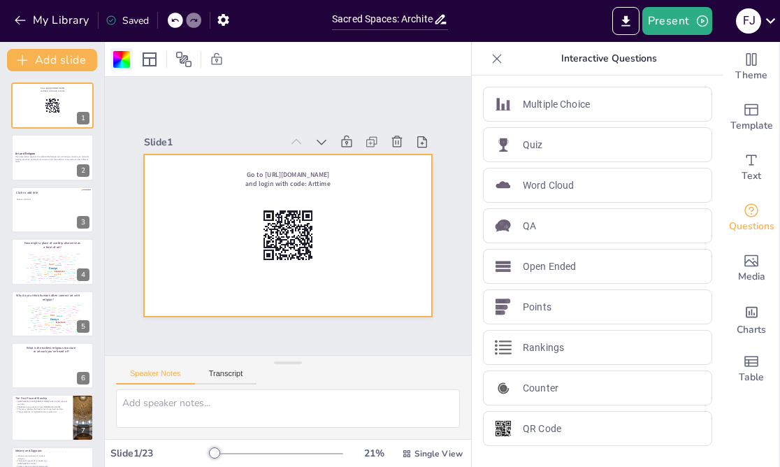
click at [120, 64] on div at bounding box center [121, 59] width 17 height 17
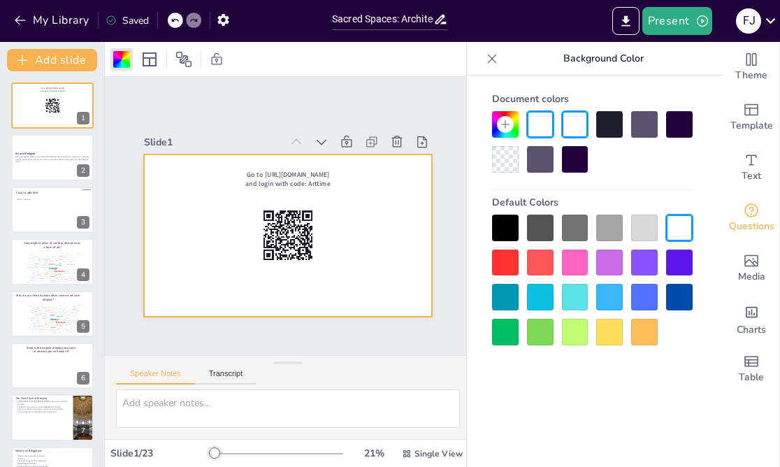
click at [537, 158] on div at bounding box center [540, 159] width 27 height 27
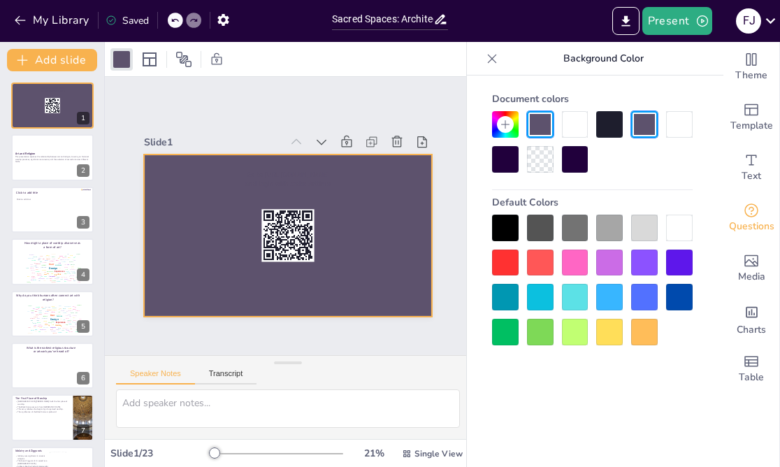
click at [604, 123] on div at bounding box center [609, 124] width 27 height 27
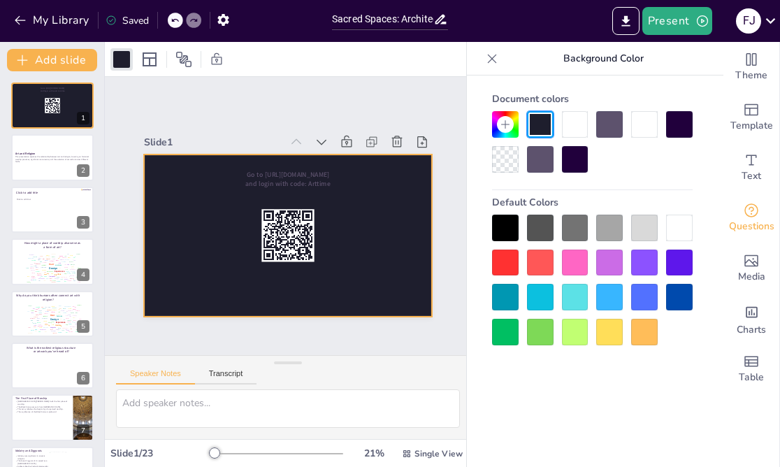
click at [572, 126] on div at bounding box center [575, 124] width 27 height 27
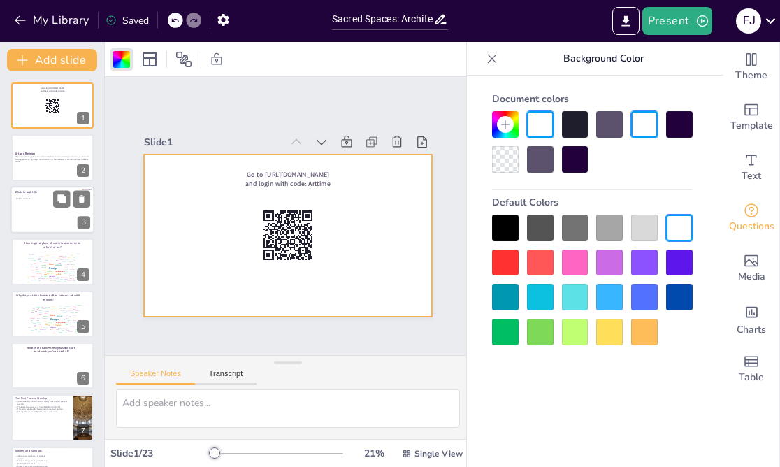
click at [46, 217] on div at bounding box center [52, 210] width 84 height 48
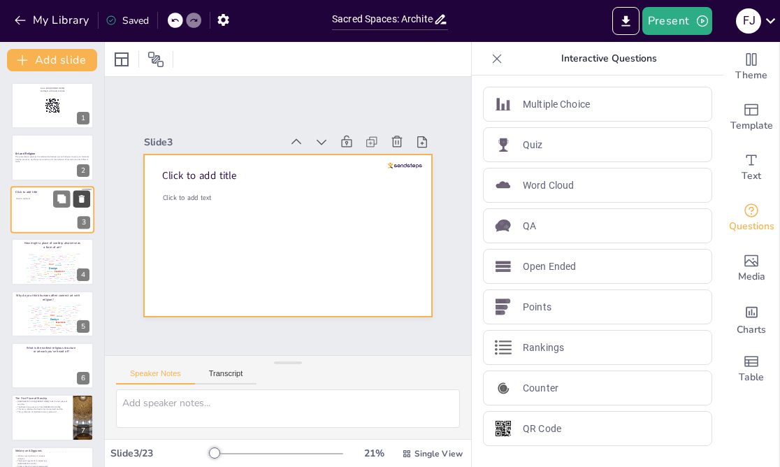
click at [82, 198] on icon at bounding box center [82, 199] width 6 height 8
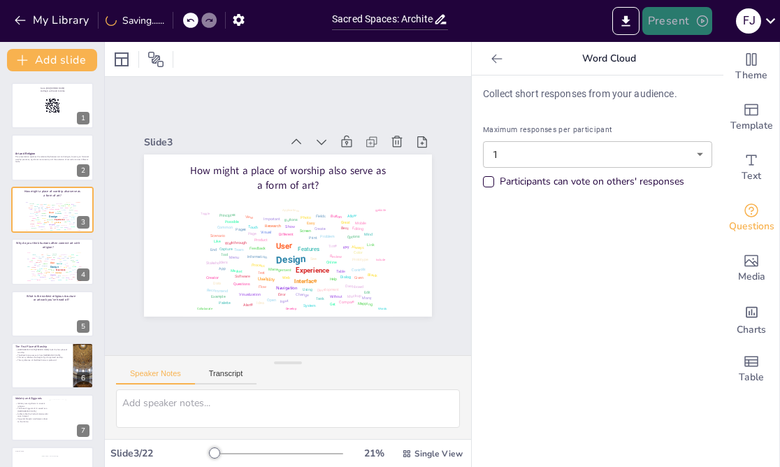
click at [696, 15] on icon "button" at bounding box center [702, 21] width 14 height 14
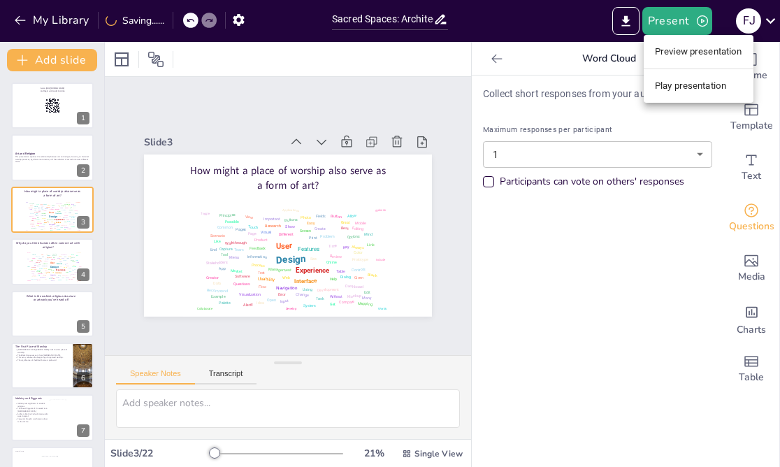
click at [704, 59] on li "Preview presentation" at bounding box center [699, 52] width 110 height 22
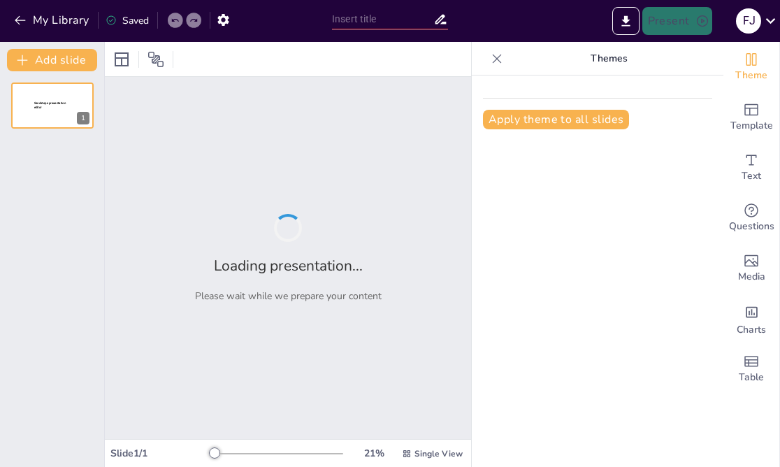
type input "Sacred Spaces: Architectural Evolution in Religious Practices"
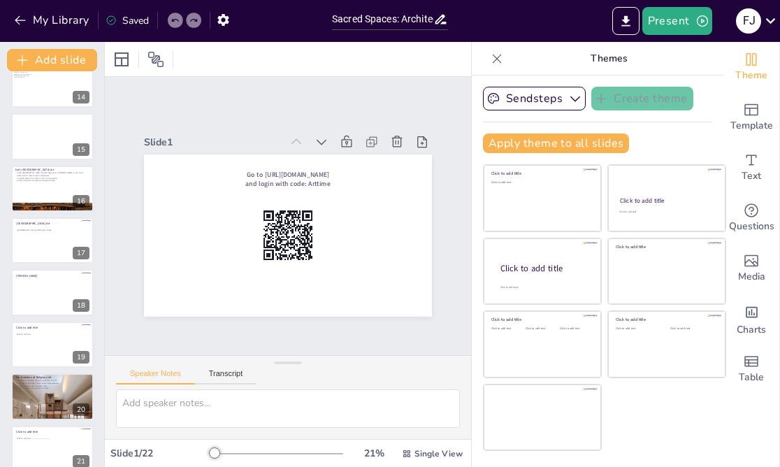
scroll to position [764, 0]
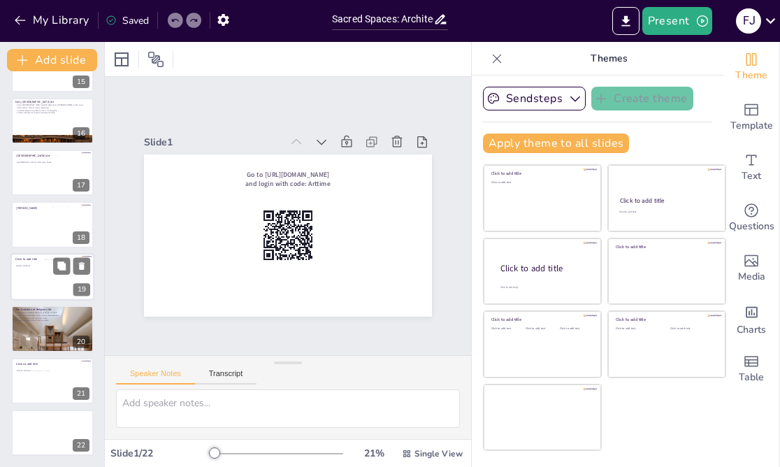
click at [27, 282] on div at bounding box center [52, 277] width 84 height 48
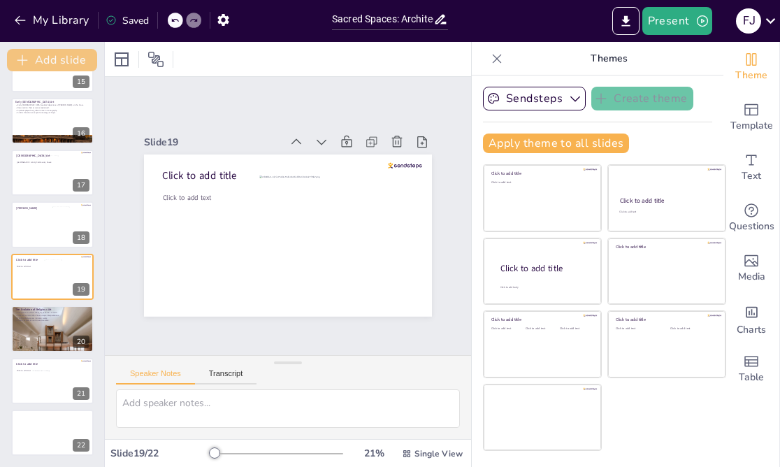
click at [64, 59] on button "Add slide" at bounding box center [52, 60] width 90 height 22
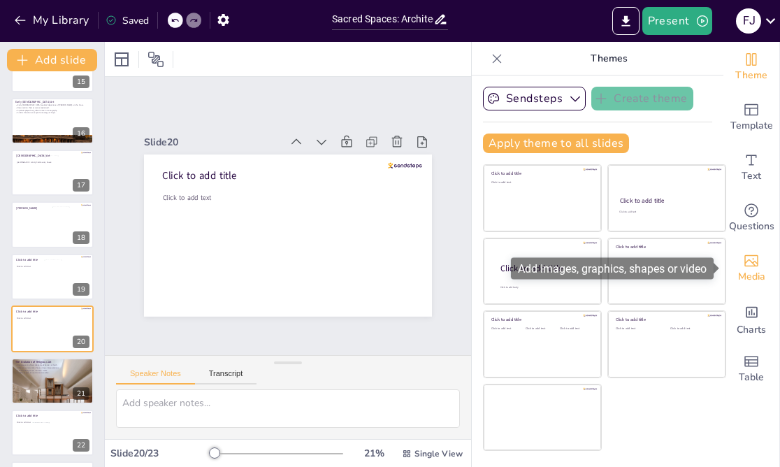
click at [757, 273] on span "Media" at bounding box center [751, 276] width 27 height 15
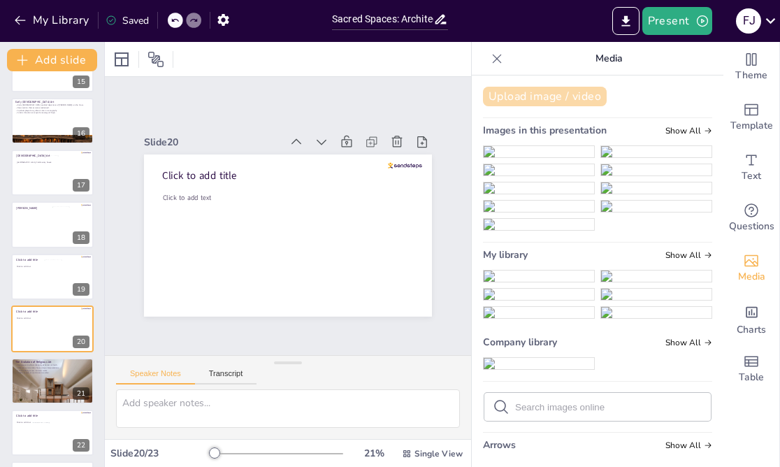
click at [546, 93] on button "Upload image / video" at bounding box center [545, 97] width 124 height 20
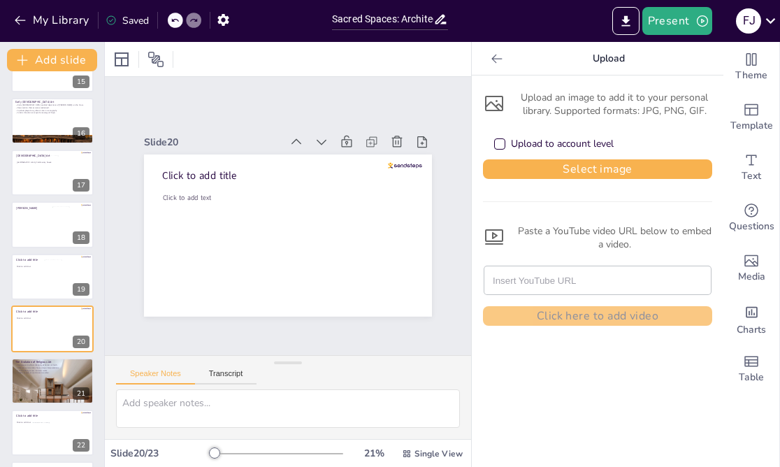
click at [559, 276] on input "text" at bounding box center [598, 280] width 210 height 28
click at [594, 275] on input "text" at bounding box center [598, 280] width 210 height 28
paste input "https://youtu.be/qakwLuc1wp0?si=57OR5gXoU86xlxbC"
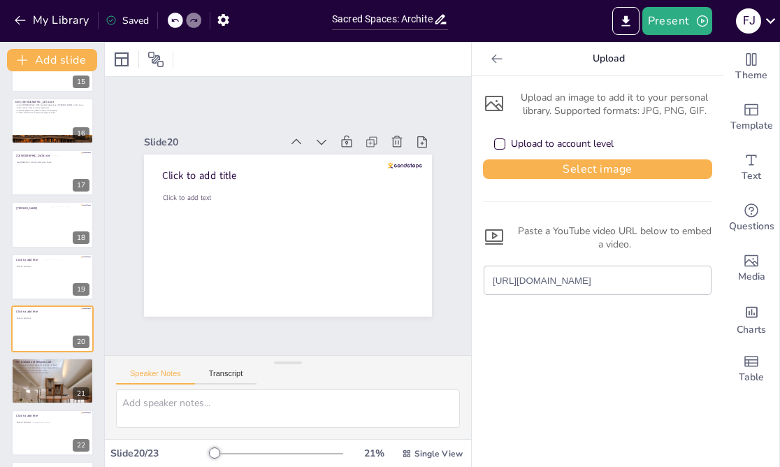
scroll to position [101, 0]
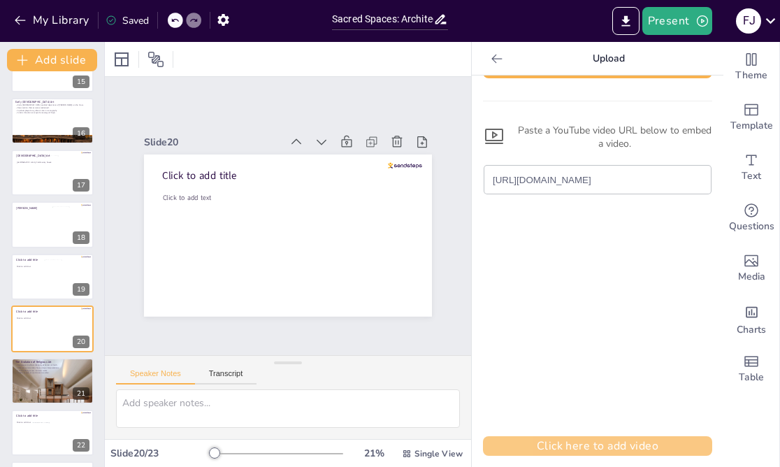
type input "https://youtu.be/qakwLuc1wp0?si=57OR5gXoU86xlxbC"
click at [594, 449] on button "Click here to add video" at bounding box center [597, 446] width 229 height 20
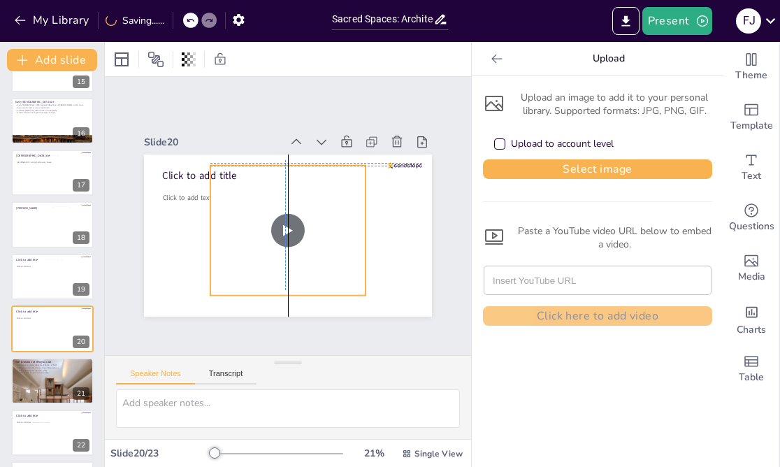
drag, startPoint x: 289, startPoint y: 171, endPoint x: 288, endPoint y: 153, distance: 18.2
click at [288, 153] on div "Slide 20 Click to add title Click to add text" at bounding box center [279, 216] width 184 height 288
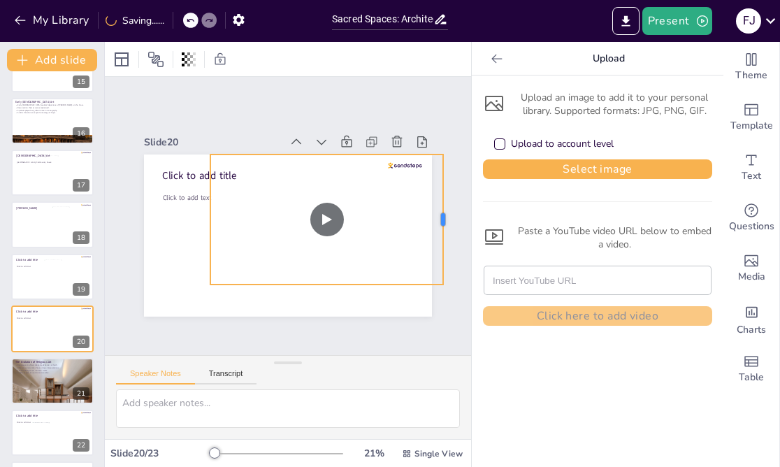
drag, startPoint x: 365, startPoint y: 219, endPoint x: 442, endPoint y: 231, distance: 78.4
click at [149, 231] on div at bounding box center [130, 246] width 38 height 129
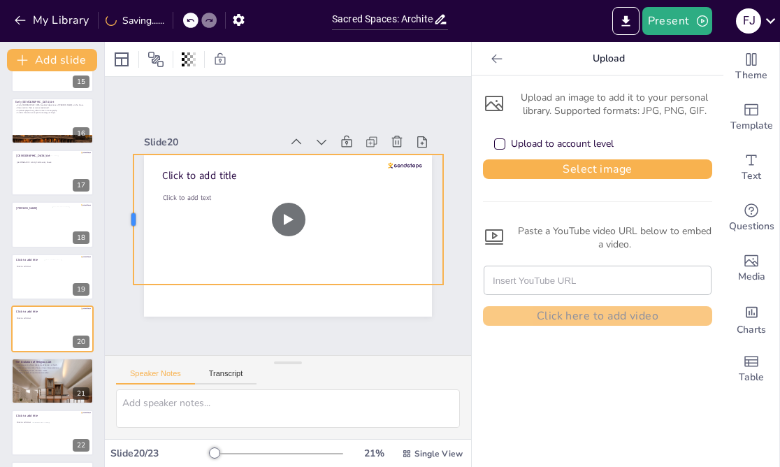
drag, startPoint x: 210, startPoint y: 219, endPoint x: 133, endPoint y: 222, distance: 76.2
click at [133, 223] on div "Slide 1 Go to https://sendsteps.me and login with code: Arttime Slide 2 Art and…" at bounding box center [288, 215] width 418 height 357
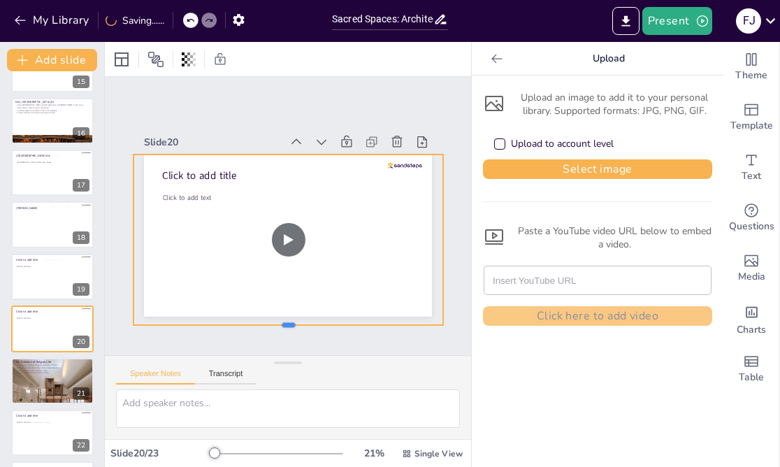
drag, startPoint x: 287, startPoint y: 287, endPoint x: 290, endPoint y: 329, distance: 42.0
click at [179, 329] on div at bounding box center [173, 216] width 11 height 310
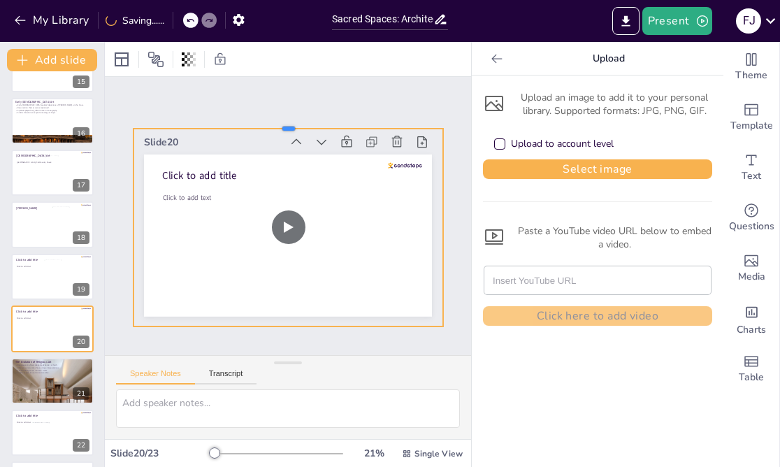
drag, startPoint x: 287, startPoint y: 152, endPoint x: 287, endPoint y: 126, distance: 25.9
click at [288, 126] on div at bounding box center [342, 140] width 257 height 191
